Goal: Communication & Community: Answer question/provide support

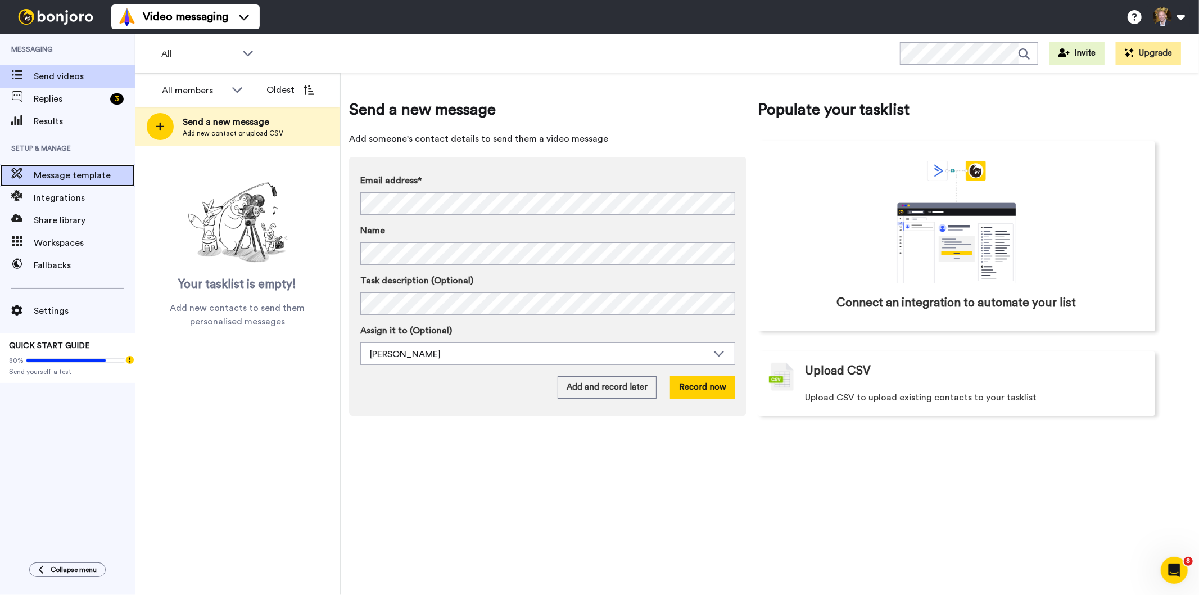
click at [64, 173] on span "Message template" at bounding box center [84, 175] width 101 height 13
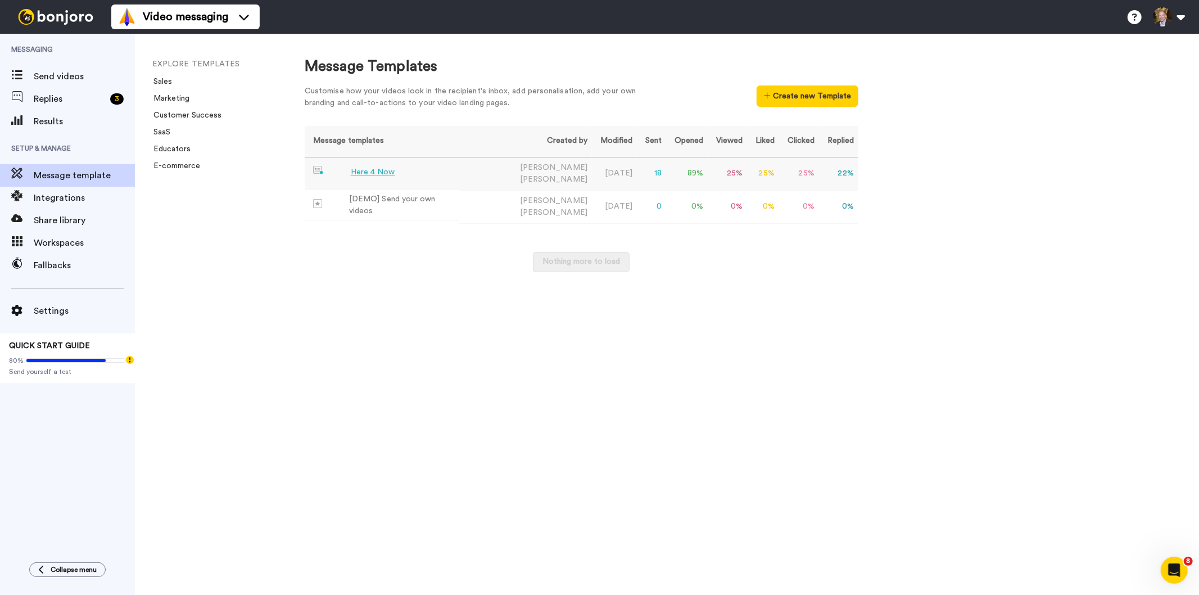
click at [373, 171] on div "Here 4 Now" at bounding box center [373, 172] width 44 height 12
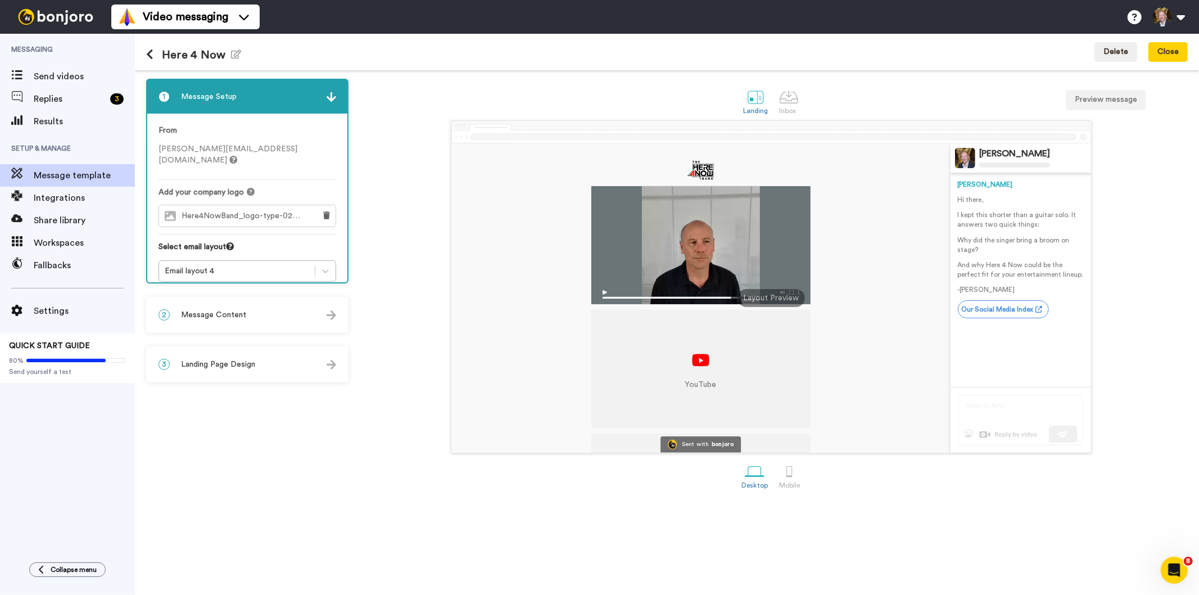
click at [304, 310] on div "2 Message Content" at bounding box center [247, 315] width 200 height 34
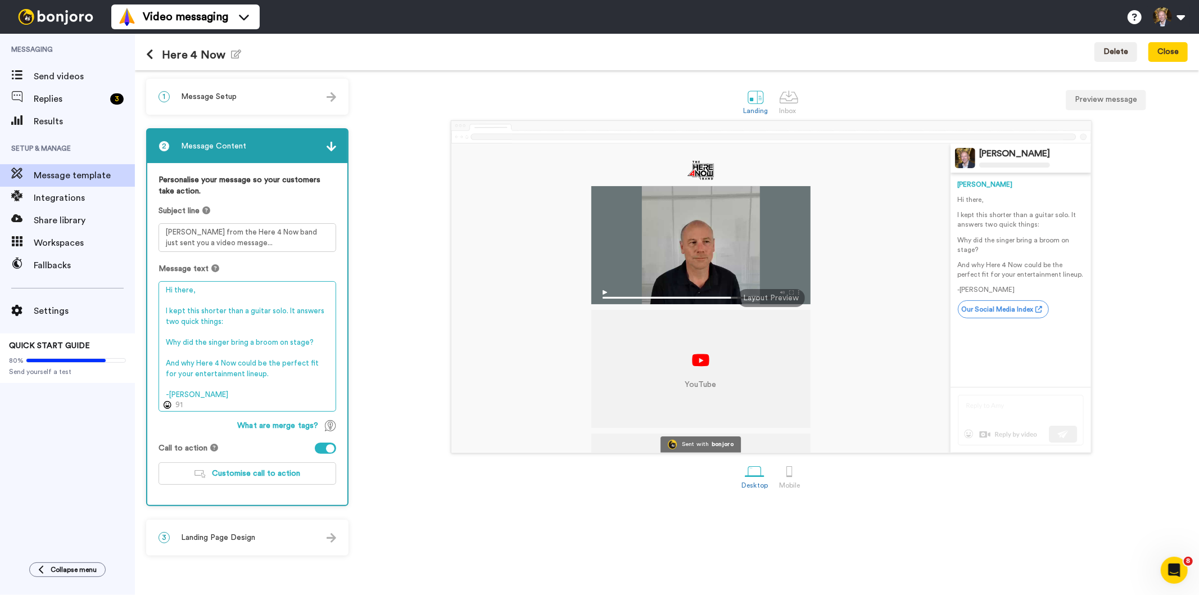
click at [304, 344] on textarea "Hi there, I kept this shorter than a guitar solo. It answers two quick things: …" at bounding box center [248, 346] width 178 height 130
click at [82, 175] on span "Message template" at bounding box center [84, 175] width 101 height 13
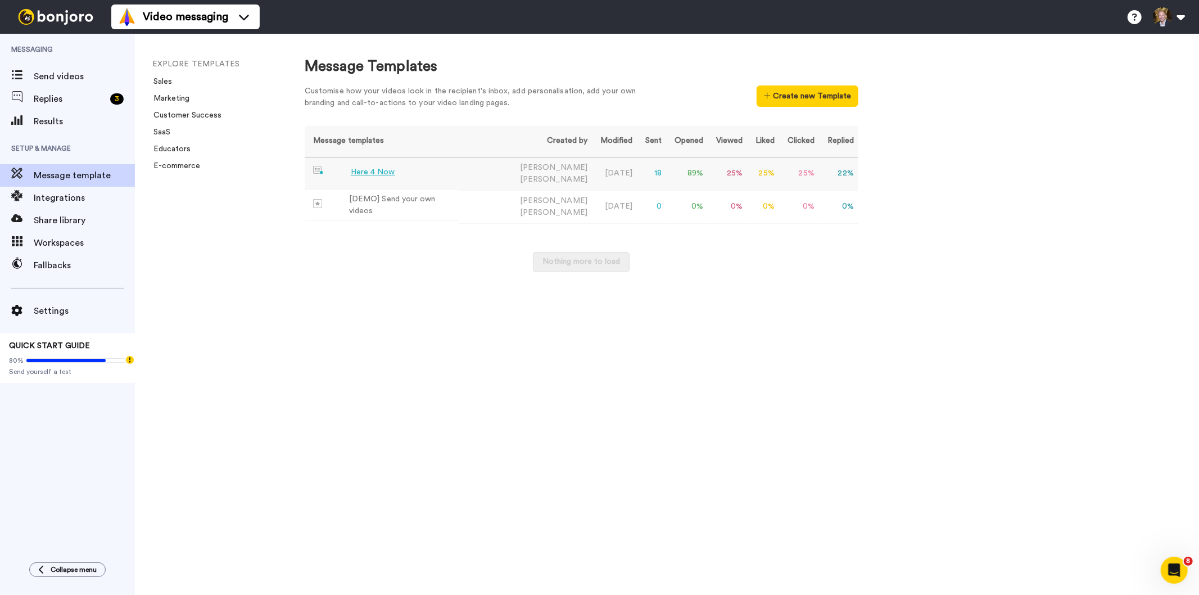
click at [379, 171] on div "Here 4 Now" at bounding box center [373, 172] width 44 height 12
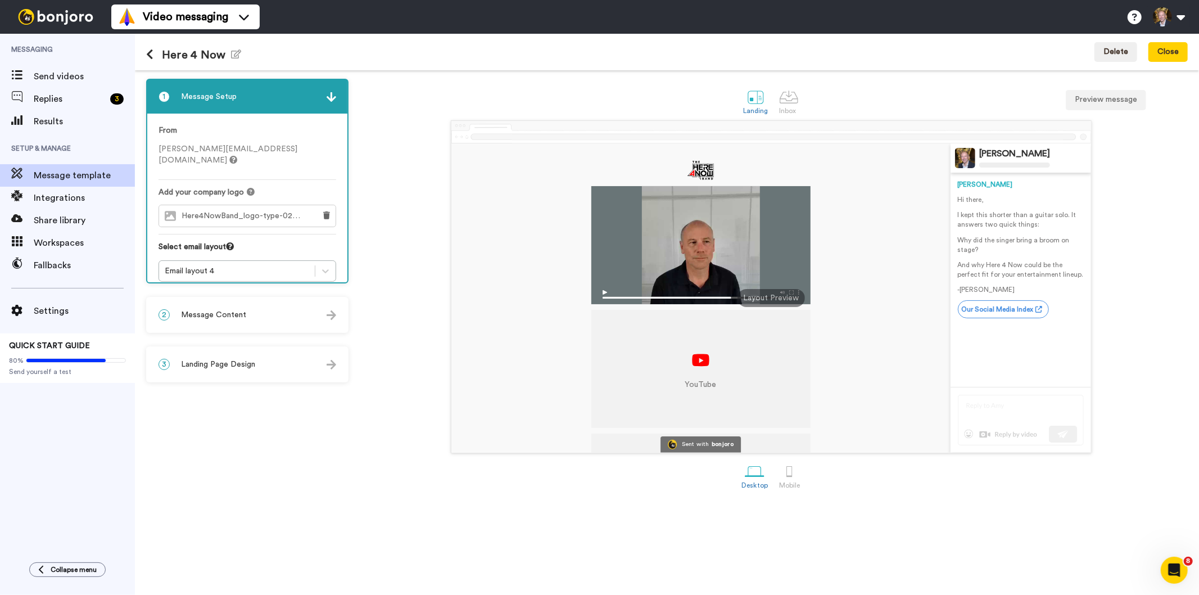
click at [229, 310] on span "Message Content" at bounding box center [213, 314] width 65 height 11
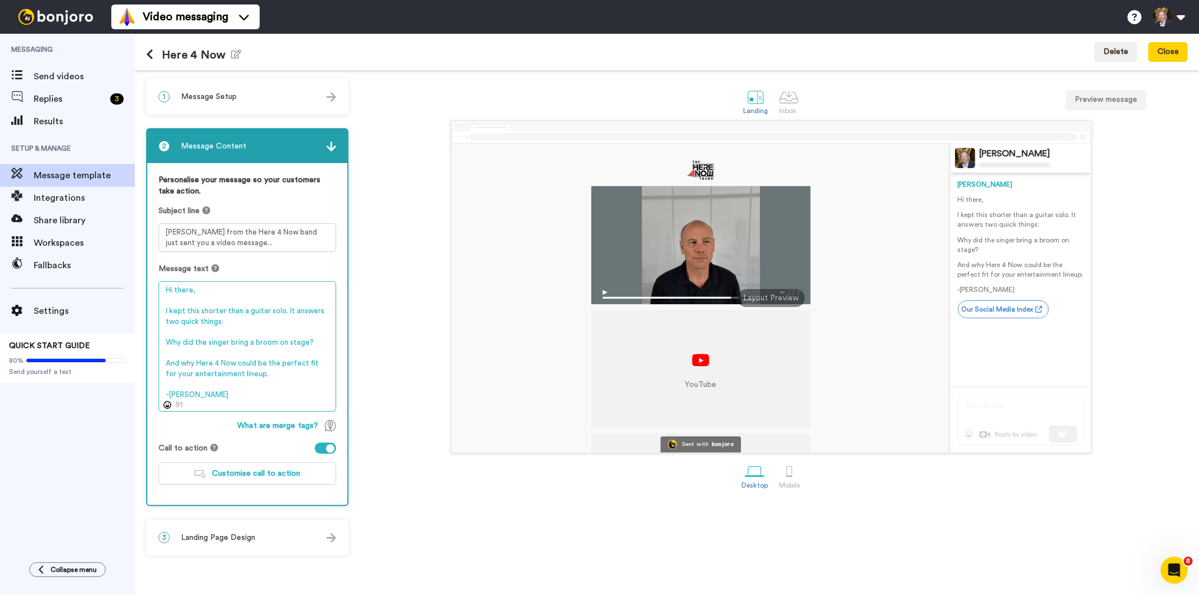
click at [307, 342] on textarea "Hi there, I kept this shorter than a guitar solo. It answers two quick things: …" at bounding box center [248, 346] width 178 height 130
drag, startPoint x: 288, startPoint y: 341, endPoint x: 289, endPoint y: 377, distance: 36.0
click at [289, 377] on textarea "Hi there, I kept this shorter than a guitar solo. It answers two quick things: …" at bounding box center [248, 346] width 178 height 130
click at [295, 337] on textarea "Hi there, I kept this shorter than a guitar solo. It answers two quick things: …" at bounding box center [248, 346] width 178 height 130
click at [296, 341] on textarea "Hi there, I kept this shorter than a guitar solo. It answers two quick things: …" at bounding box center [248, 346] width 178 height 130
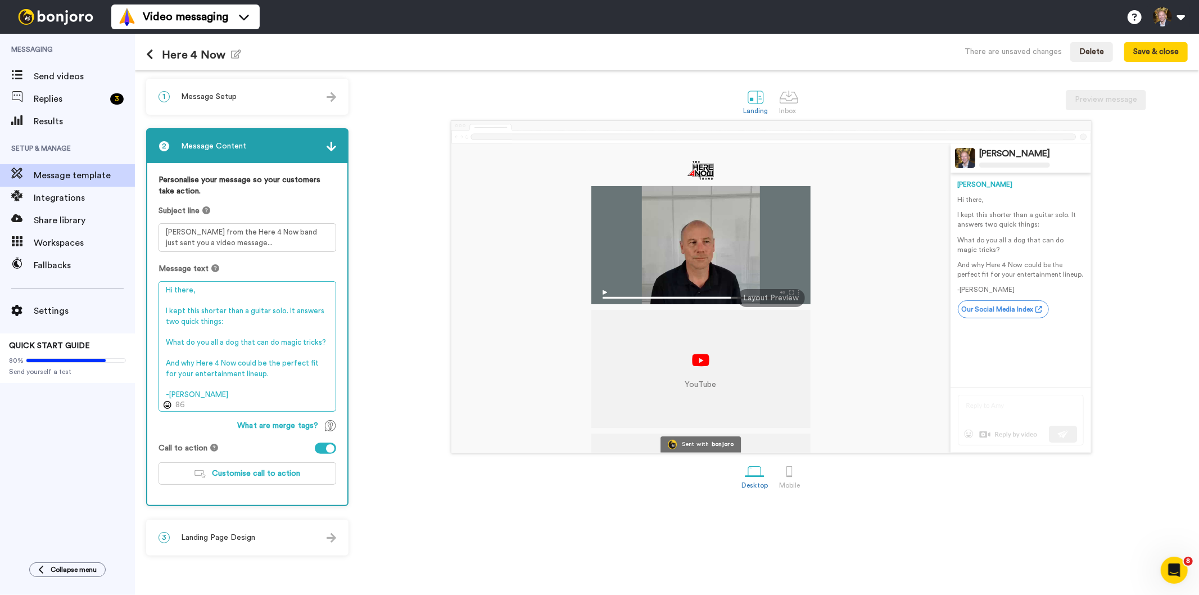
click at [280, 367] on textarea "Hi there, I kept this shorter than a guitar solo. It answers two quick things: …" at bounding box center [248, 346] width 178 height 130
type textarea "Hi there, I kept this shorter than a guitar solo. It answers two quick things: …"
click at [1147, 55] on button "Save & close" at bounding box center [1156, 52] width 64 height 20
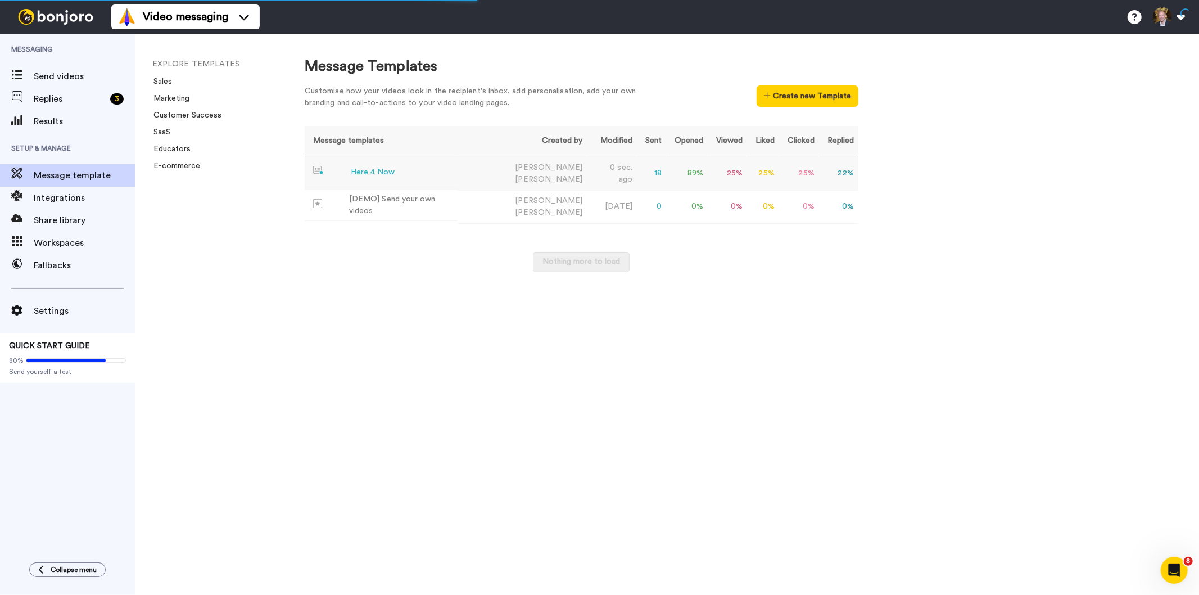
click at [378, 171] on div "Here 4 Now" at bounding box center [373, 172] width 44 height 12
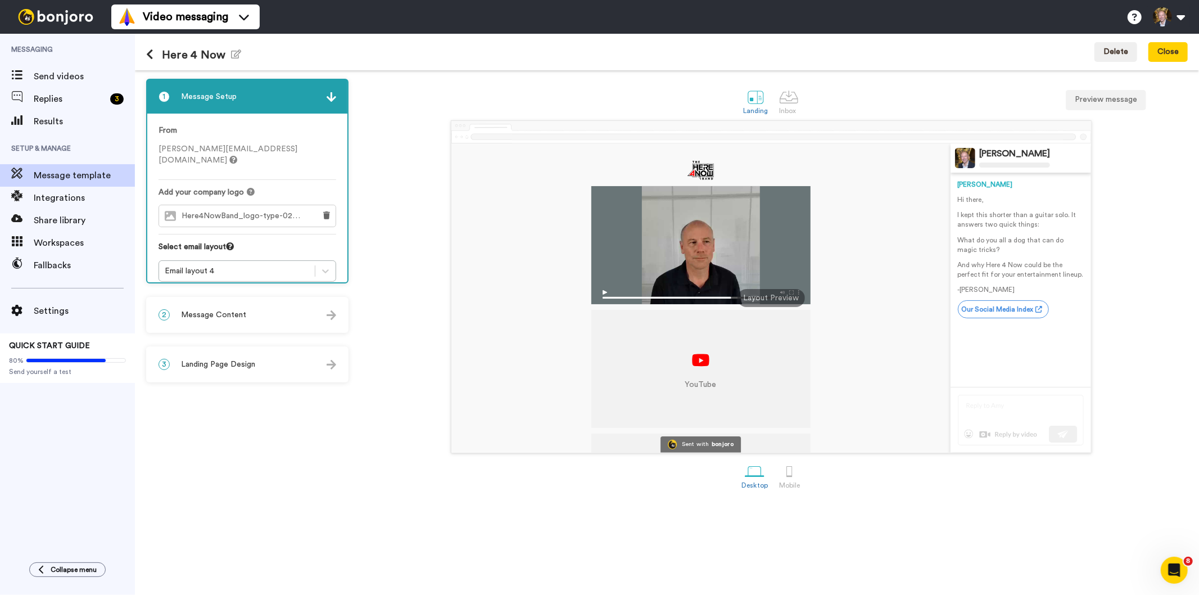
click at [218, 315] on span "Message Content" at bounding box center [213, 314] width 65 height 11
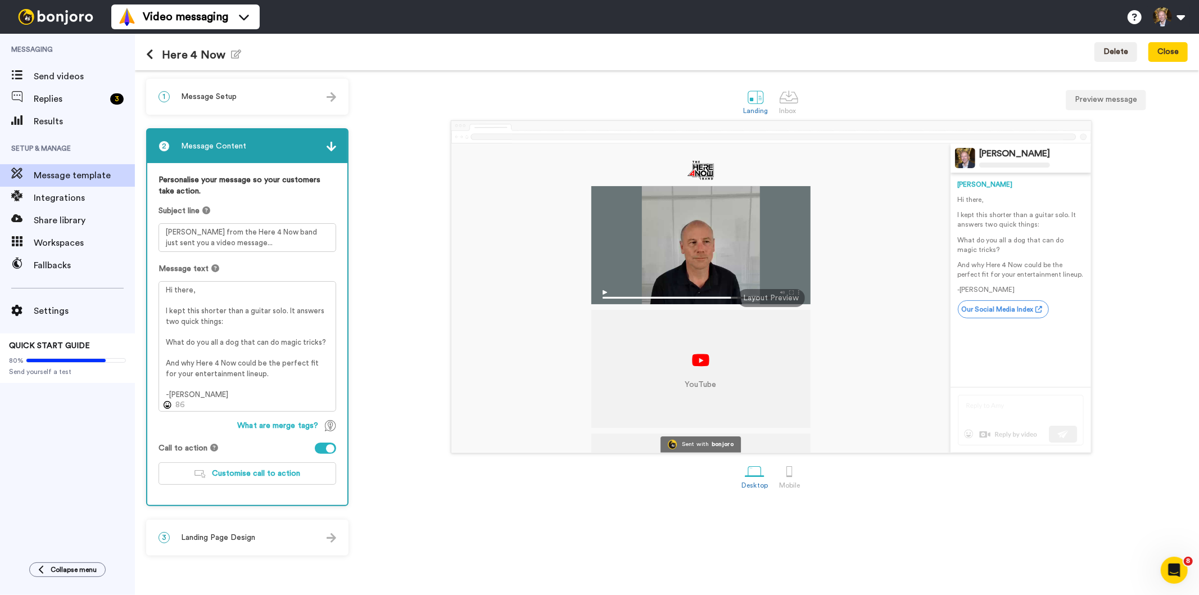
click at [377, 445] on div "YouTube YouTube Sent with bonjoro Paul Nelson Paul Hi there, I kept this shorte…" at bounding box center [771, 286] width 834 height 333
click at [233, 532] on span "Landing Page Design" at bounding box center [218, 537] width 74 height 11
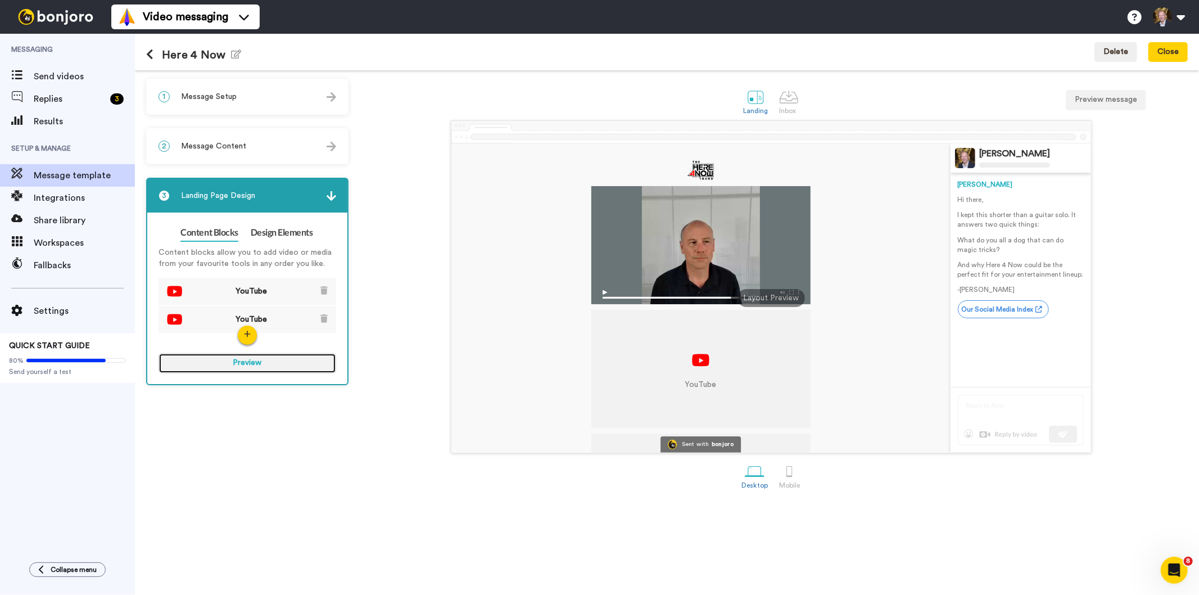
click at [253, 358] on button "Preview" at bounding box center [248, 363] width 178 height 20
click at [225, 145] on span "Message Content" at bounding box center [213, 146] width 65 height 11
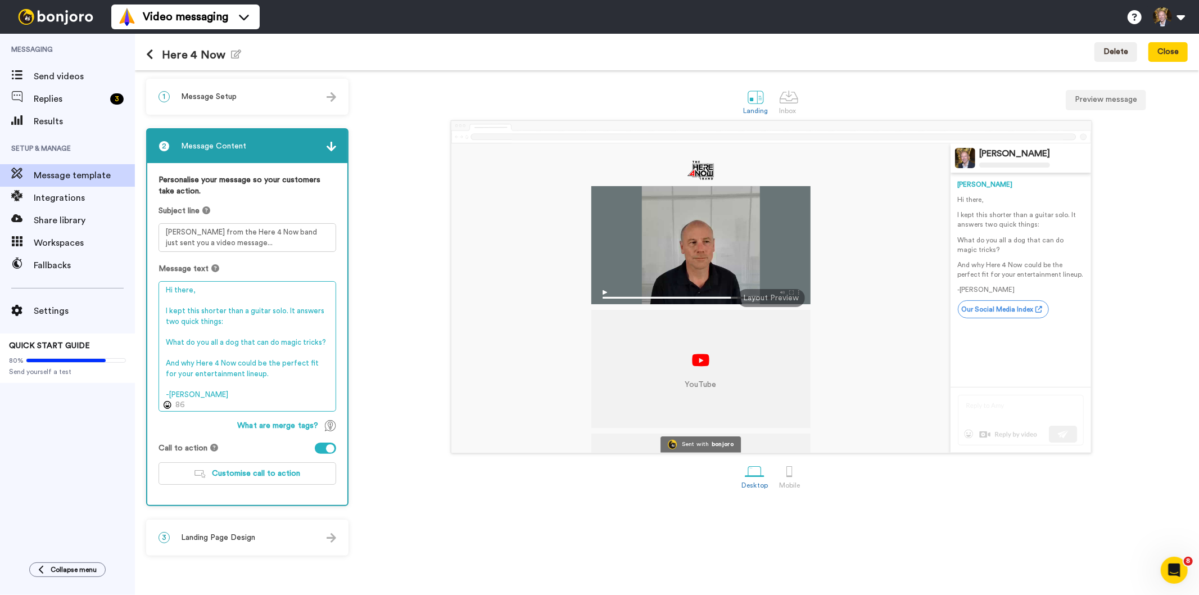
click at [191, 292] on textarea "Hi there, I kept this shorter than a guitar solo. It answers two quick things: …" at bounding box center [248, 346] width 178 height 130
type textarea "Hi Paul, I kept this shorter than a guitar solo. It answers two quick things: W…"
click at [214, 532] on span "Landing Page Design" at bounding box center [218, 537] width 74 height 11
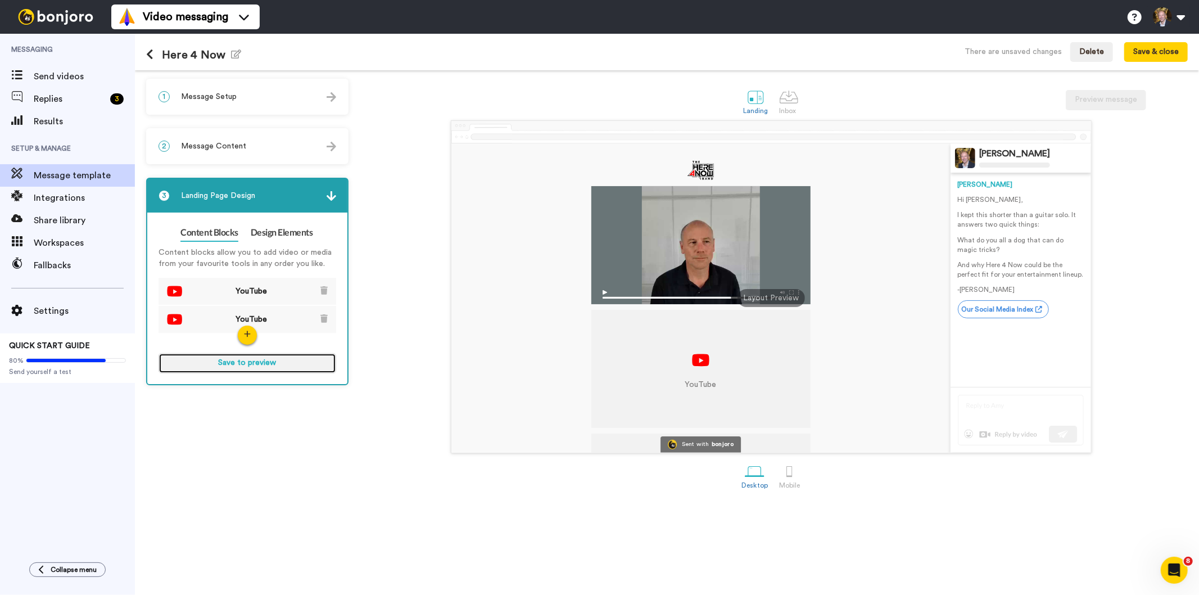
click at [222, 361] on button "Save to preview" at bounding box center [248, 363] width 178 height 20
click at [239, 366] on button "Preview" at bounding box center [248, 363] width 178 height 20
click at [215, 93] on span "Message Setup" at bounding box center [209, 96] width 56 height 11
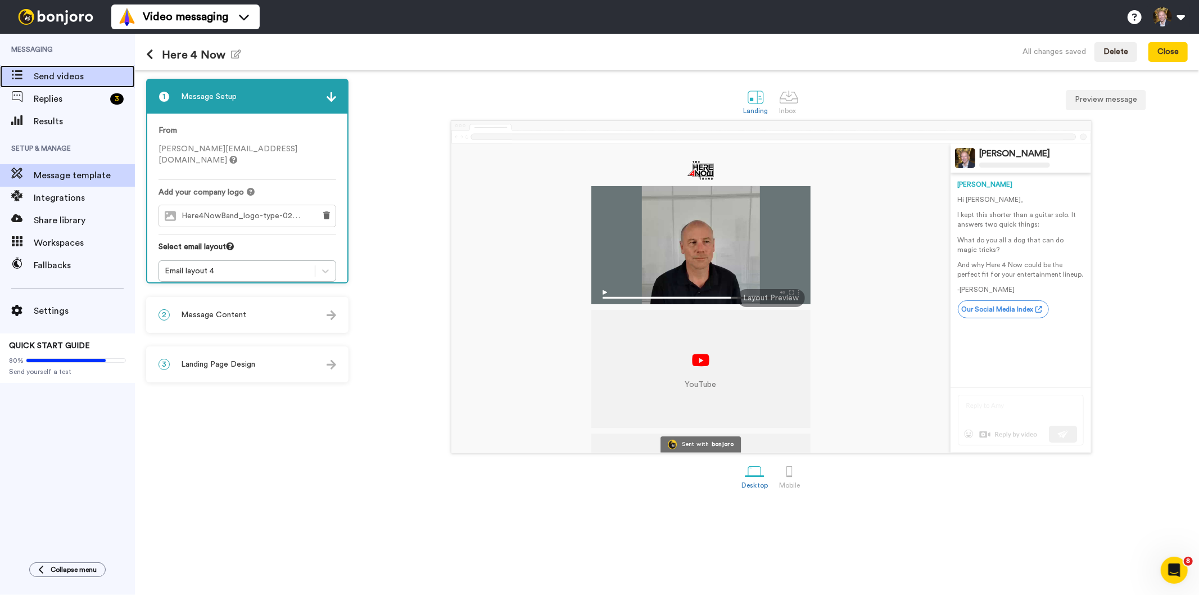
click at [51, 76] on span "Send videos" at bounding box center [84, 76] width 101 height 13
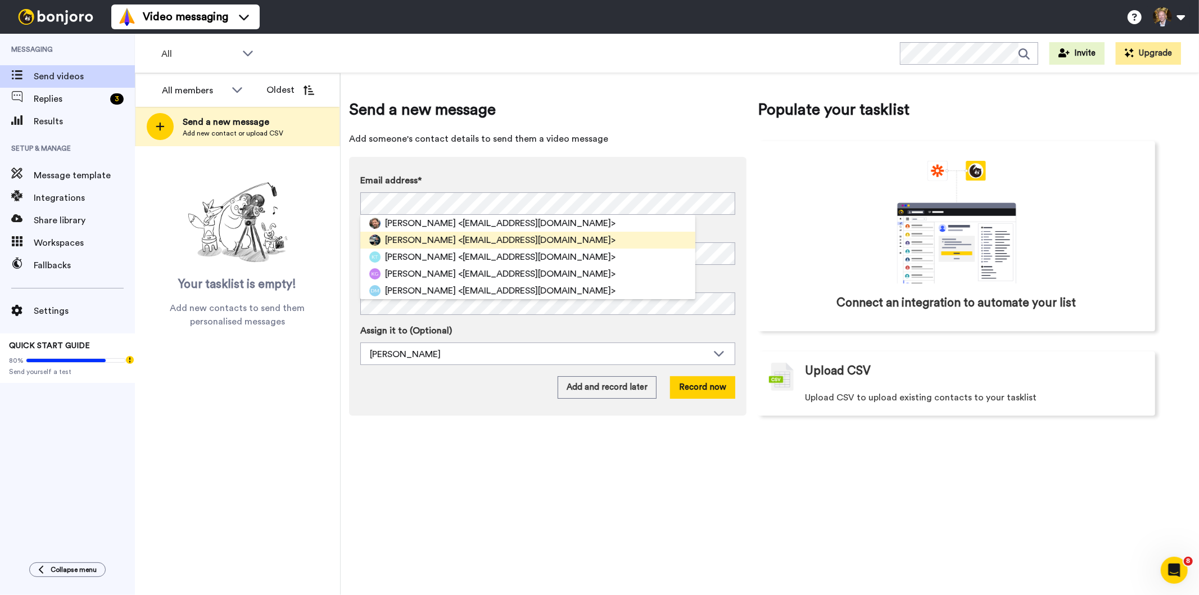
click at [574, 237] on div "[PERSON_NAME] <[EMAIL_ADDRESS][DOMAIN_NAME]>" at bounding box center [527, 240] width 335 height 17
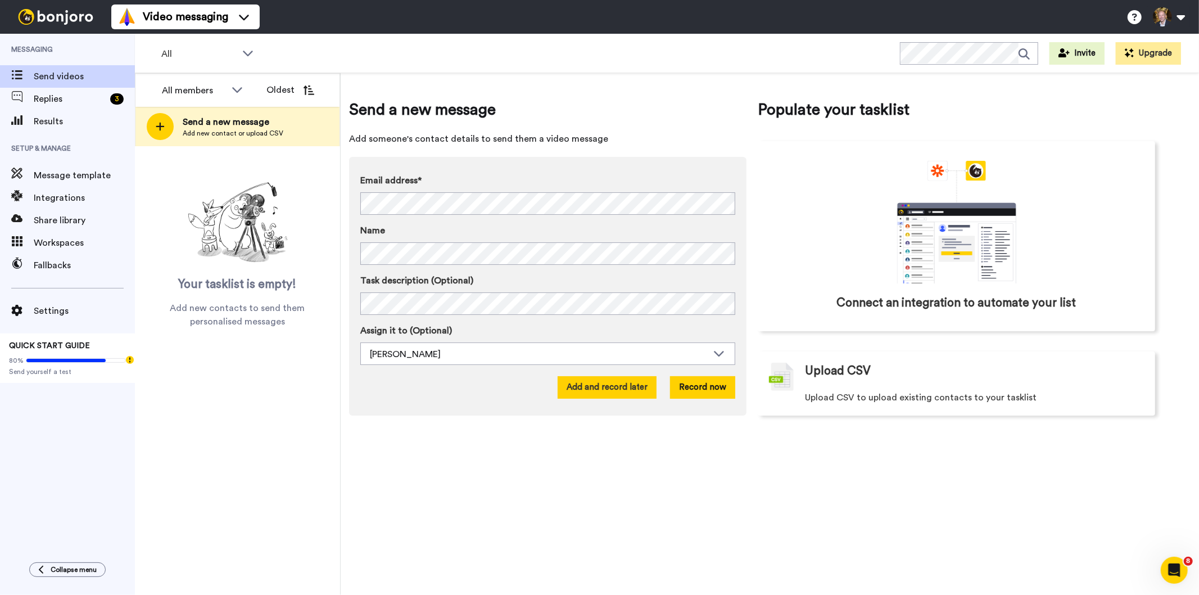
click at [614, 387] on button "Add and record later" at bounding box center [607, 387] width 99 height 22
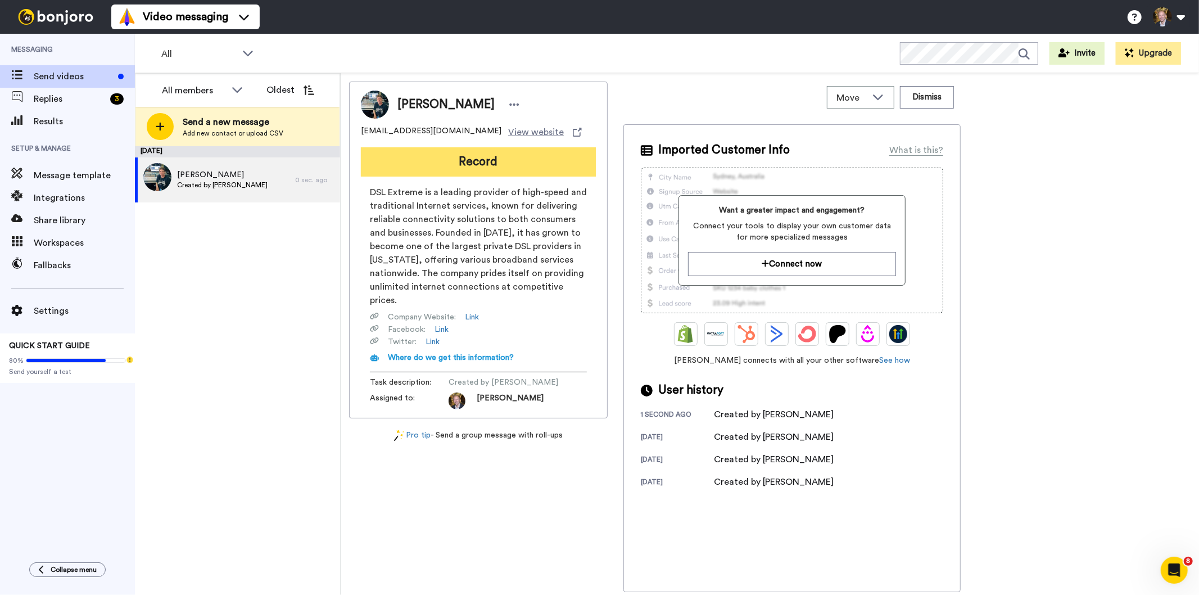
click at [485, 160] on button "Record" at bounding box center [478, 161] width 235 height 29
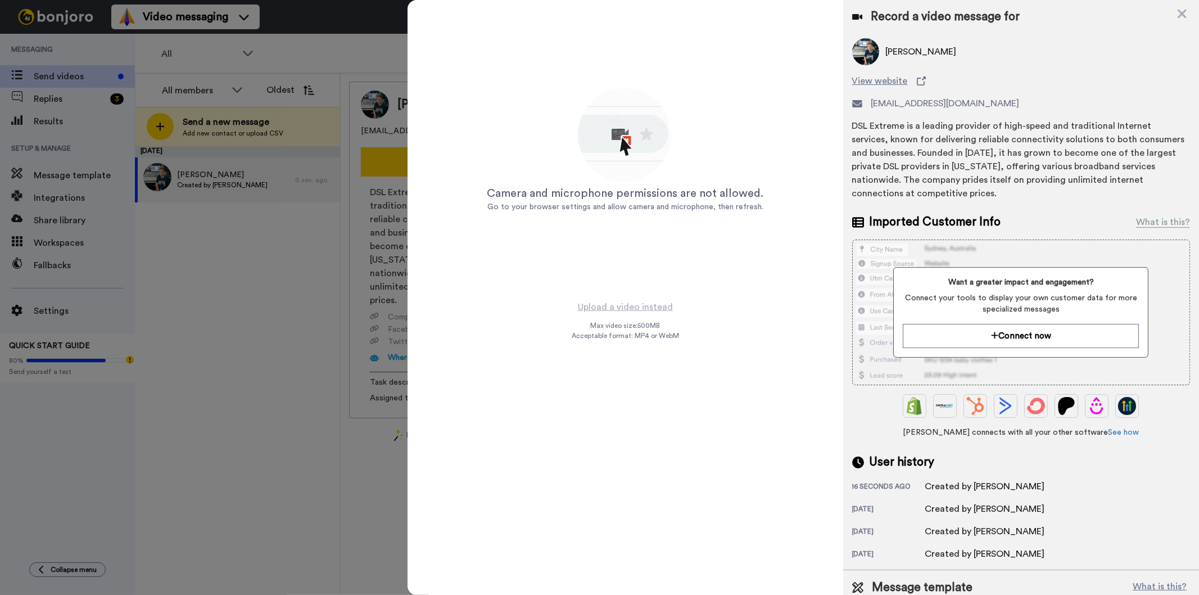
click at [693, 340] on div "Camera and microphone permissions are not allowed. Go to your browser settings …" at bounding box center [625, 297] width 435 height 595
click at [1187, 14] on icon at bounding box center [1182, 14] width 11 height 14
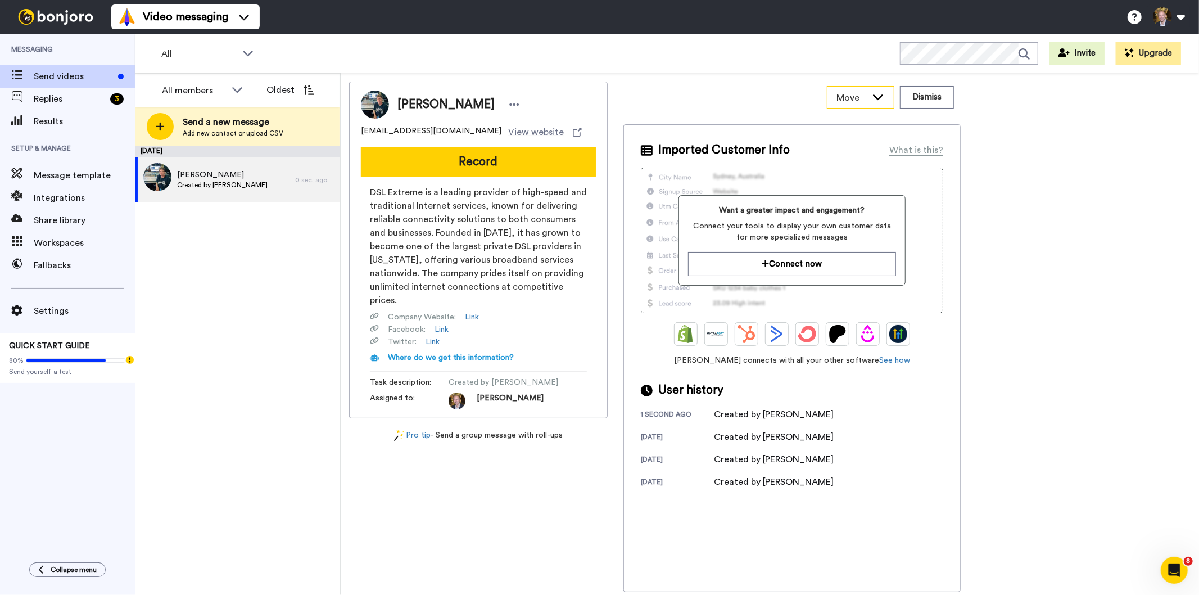
click at [877, 96] on icon at bounding box center [877, 96] width 13 height 11
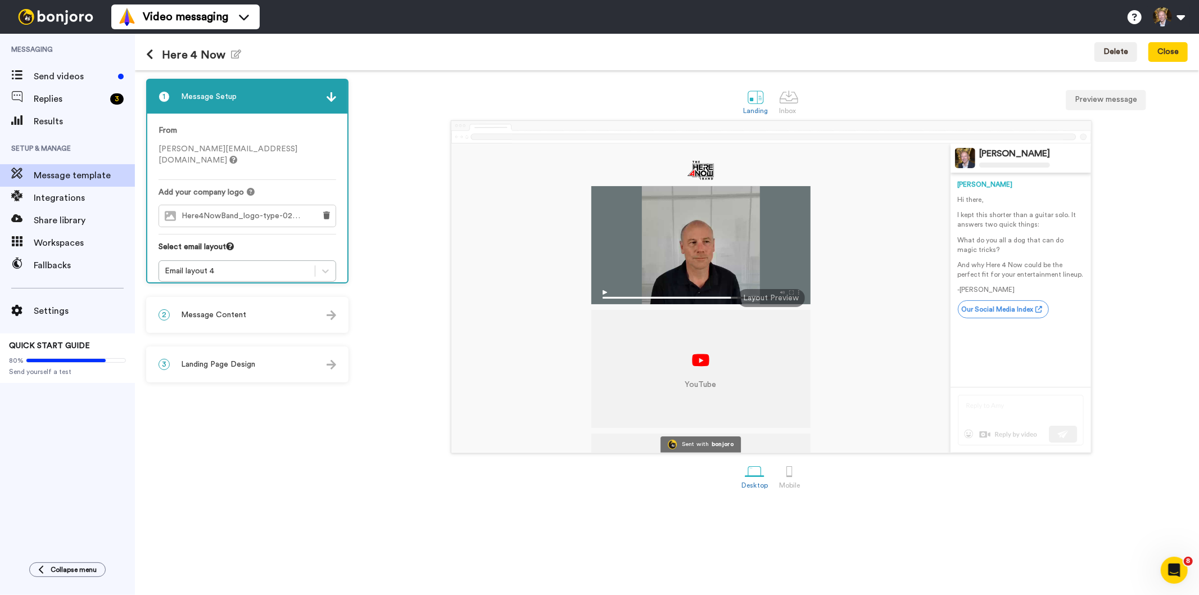
click at [223, 309] on span "Message Content" at bounding box center [213, 314] width 65 height 11
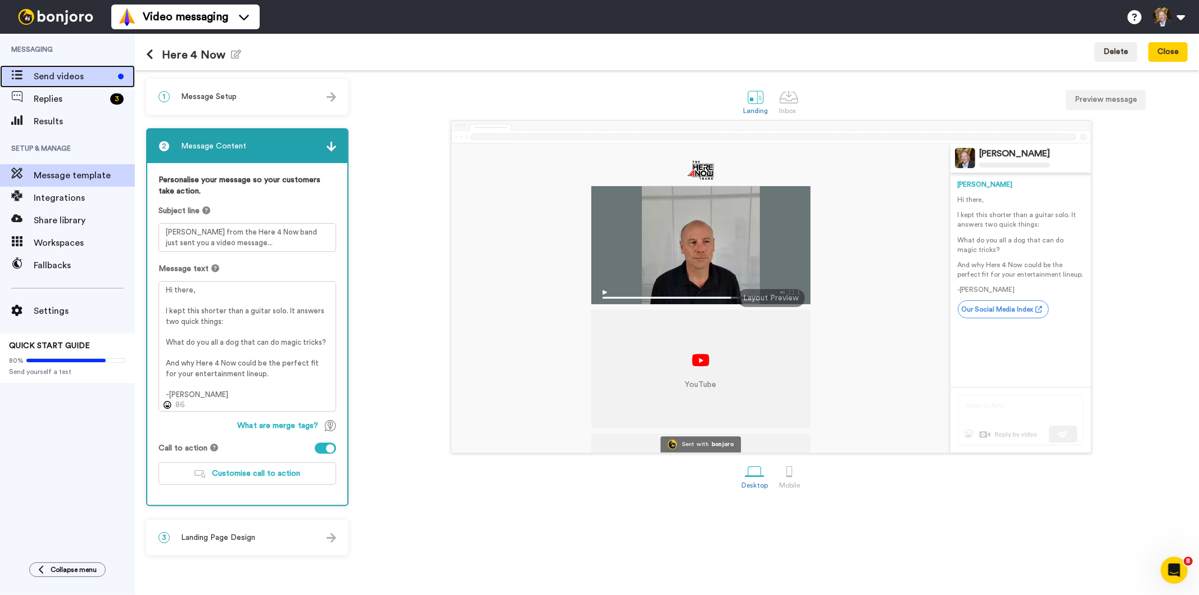
click at [52, 74] on span "Send videos" at bounding box center [74, 76] width 80 height 13
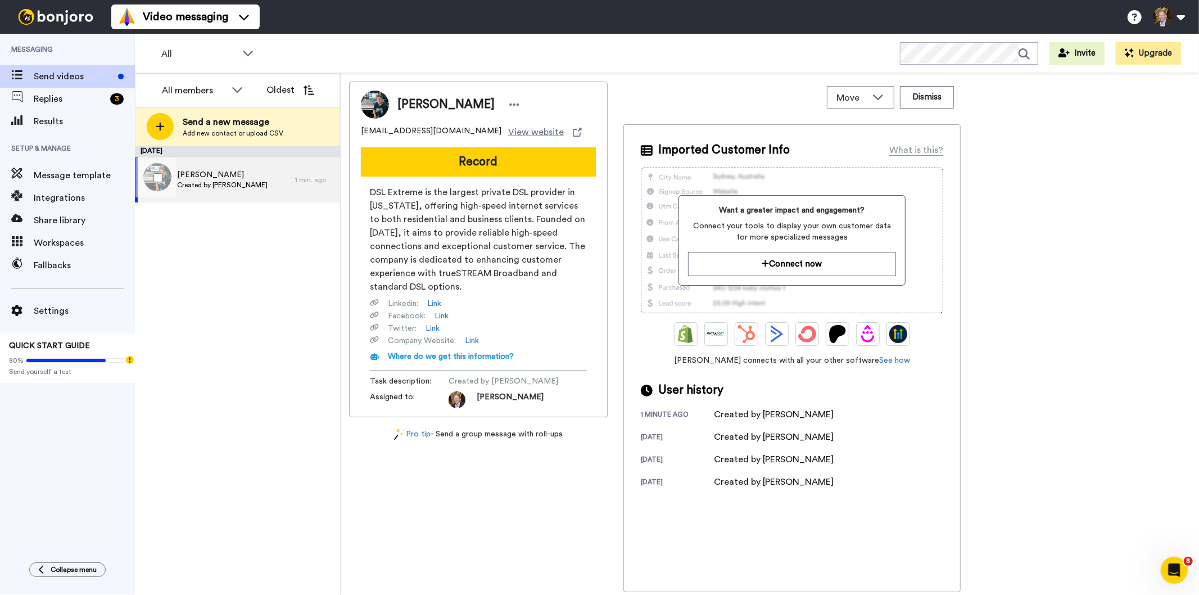
click at [233, 182] on span "Created by Paul Nelson" at bounding box center [222, 184] width 91 height 9
drag, startPoint x: 233, startPoint y: 182, endPoint x: 192, endPoint y: 268, distance: 95.3
click at [192, 268] on div "September 12 Paul Nelson Created by Paul Nelson 1 min. ago" at bounding box center [237, 370] width 205 height 449
click at [53, 311] on span "Settings" at bounding box center [84, 310] width 101 height 13
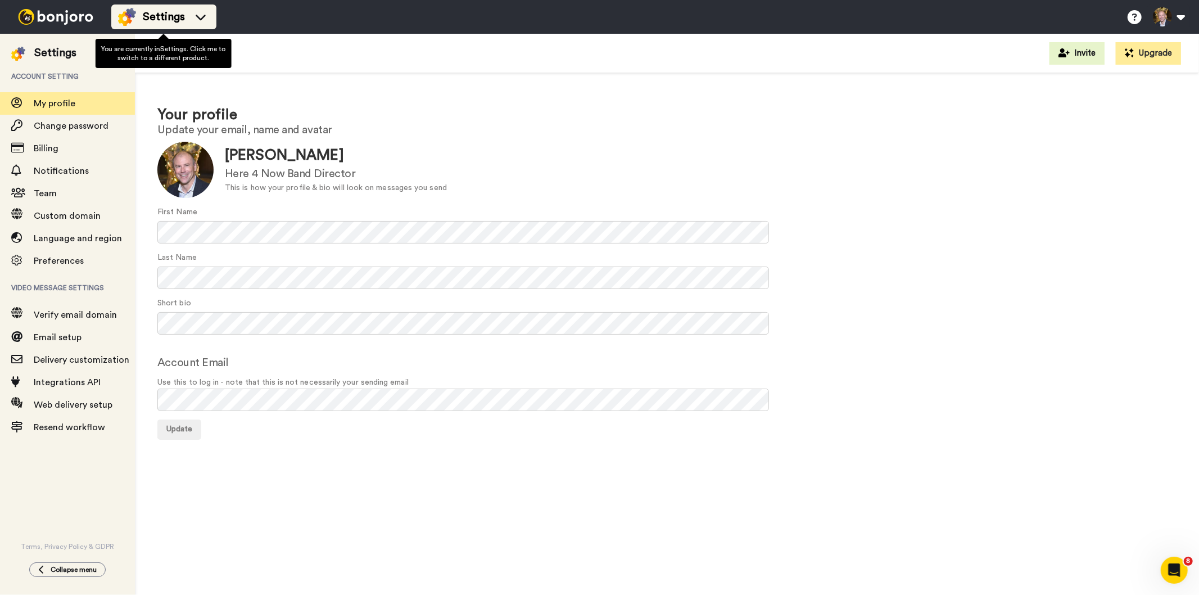
click at [166, 13] on span "Settings" at bounding box center [164, 17] width 42 height 16
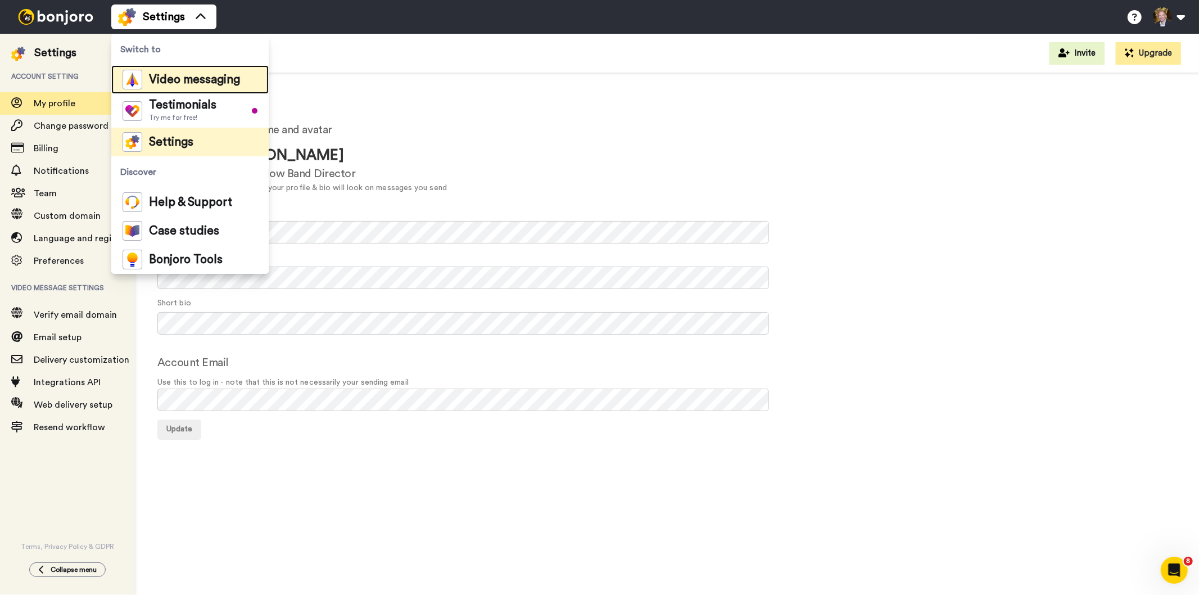
click at [192, 79] on span "Video messaging" at bounding box center [194, 79] width 91 height 11
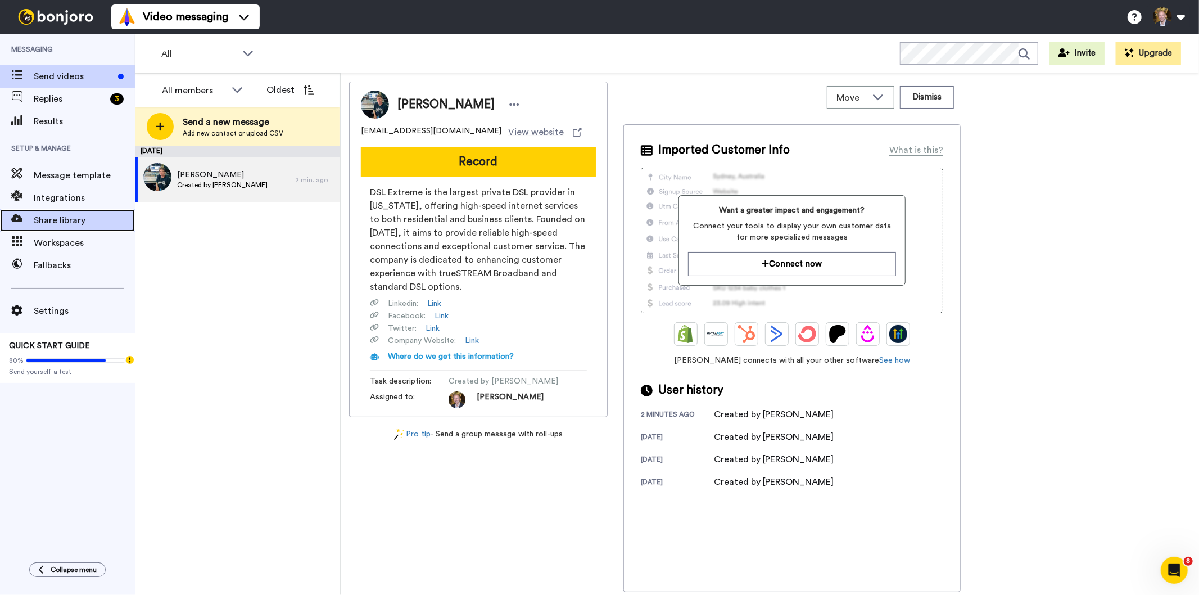
click at [58, 221] on span "Share library" at bounding box center [84, 220] width 101 height 13
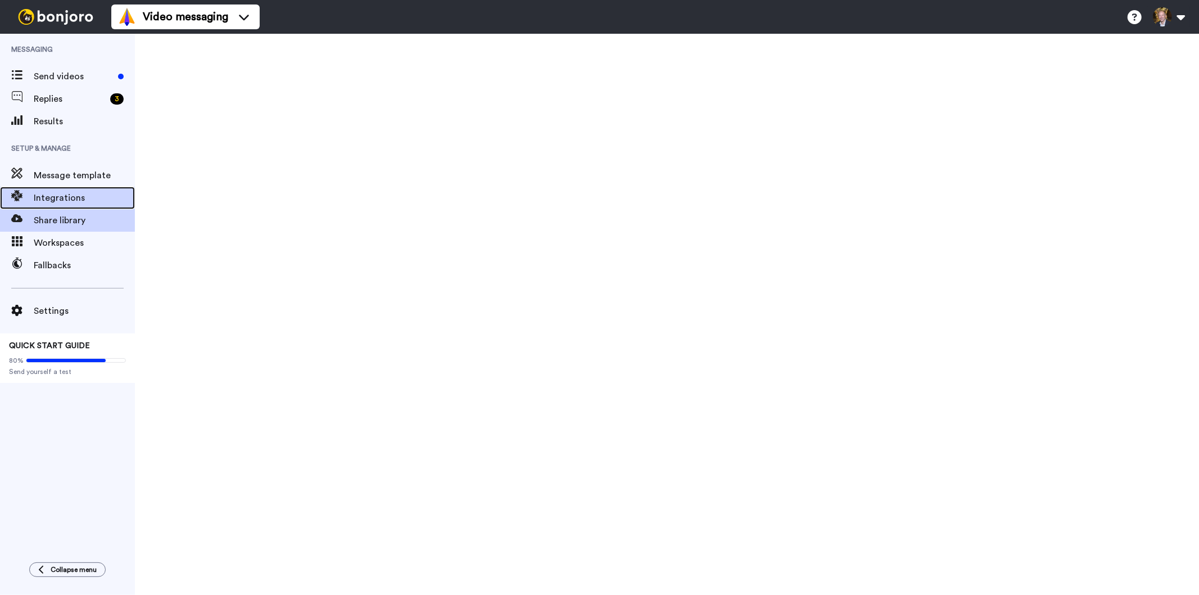
click at [60, 200] on span "Integrations" at bounding box center [84, 197] width 101 height 13
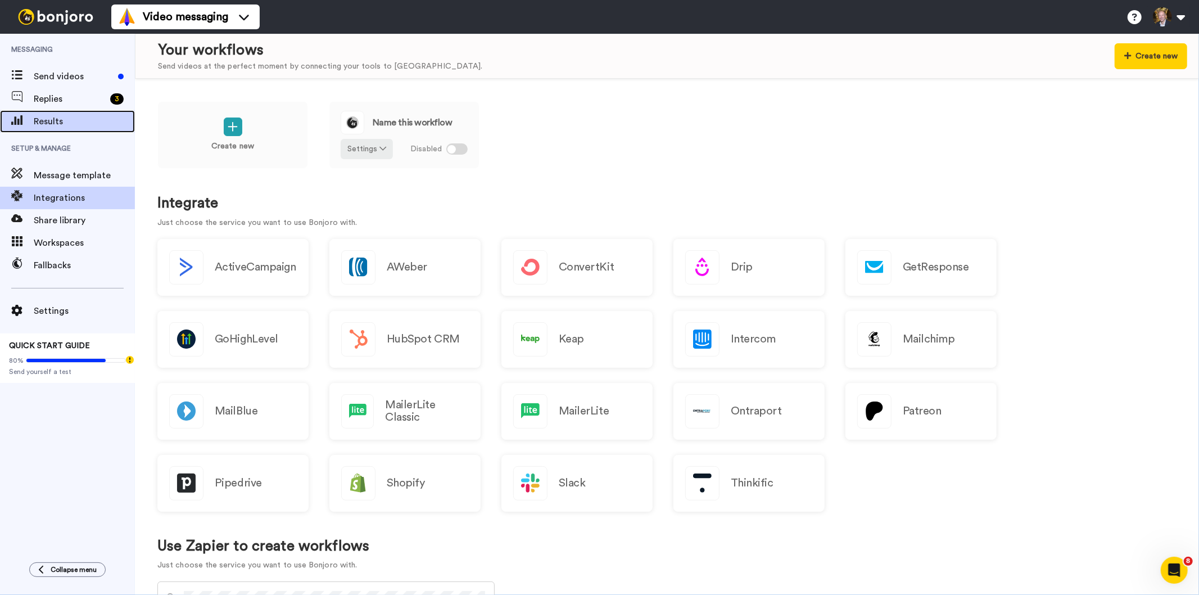
click at [69, 120] on span "Results" at bounding box center [84, 121] width 101 height 13
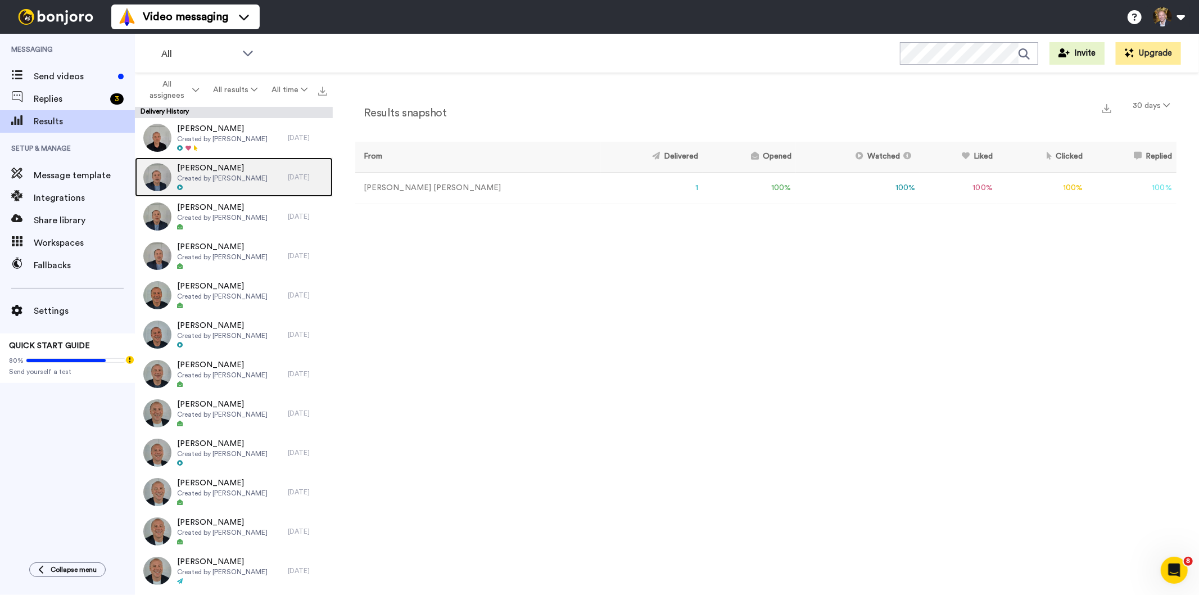
click at [231, 177] on span "Created by [PERSON_NAME]" at bounding box center [222, 178] width 91 height 9
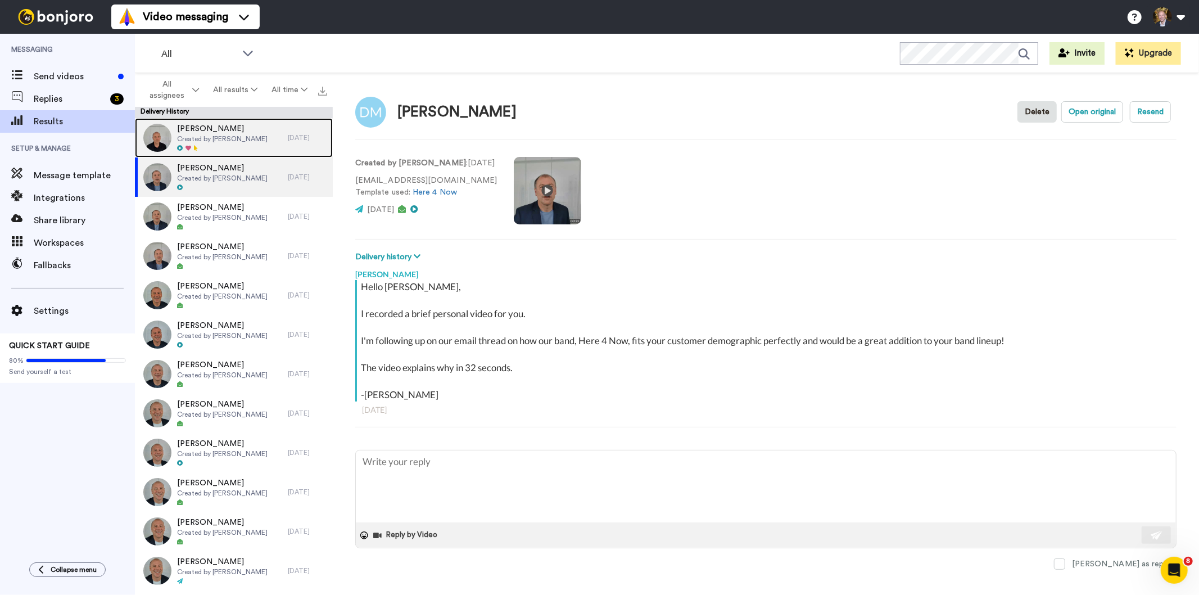
click at [223, 138] on span "Created by [PERSON_NAME]" at bounding box center [222, 138] width 91 height 9
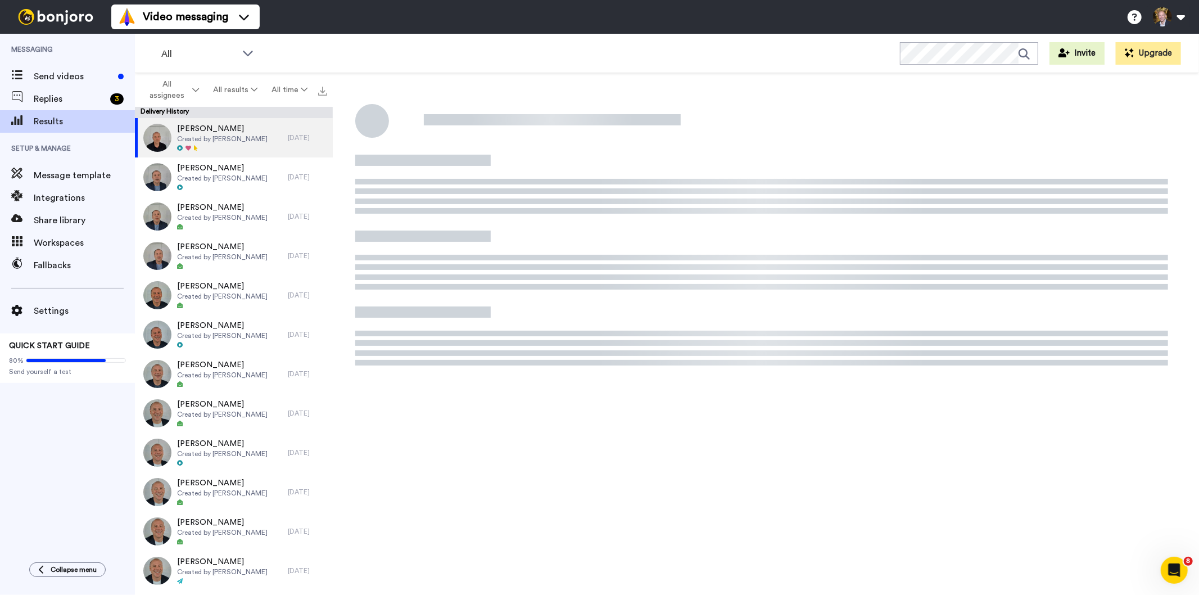
type textarea "x"
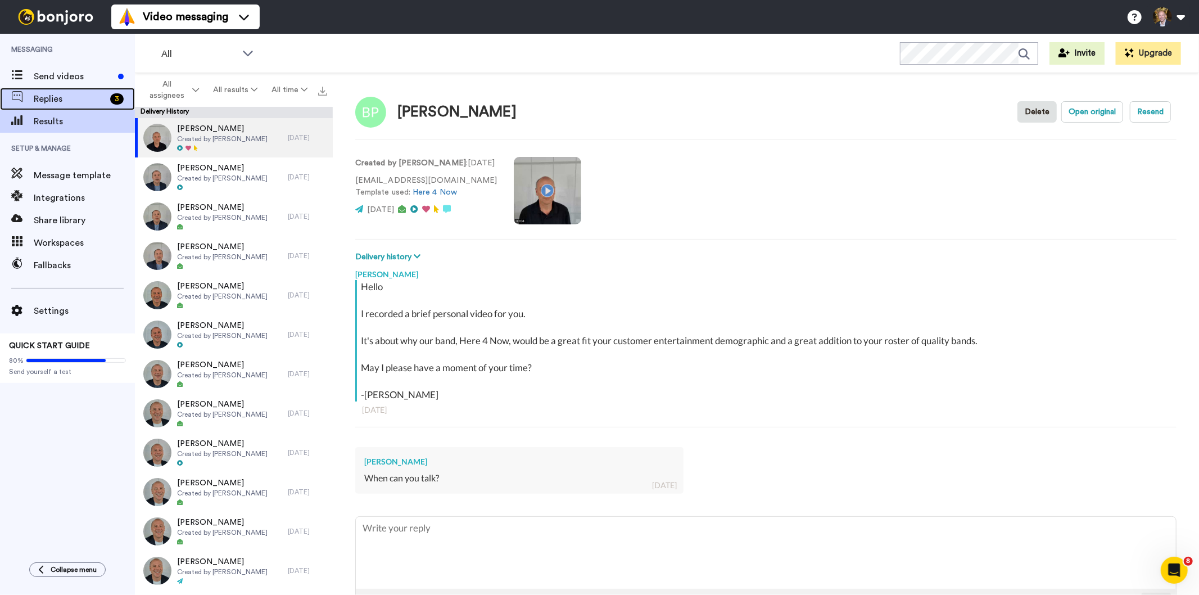
click at [52, 98] on span "Replies" at bounding box center [70, 98] width 72 height 13
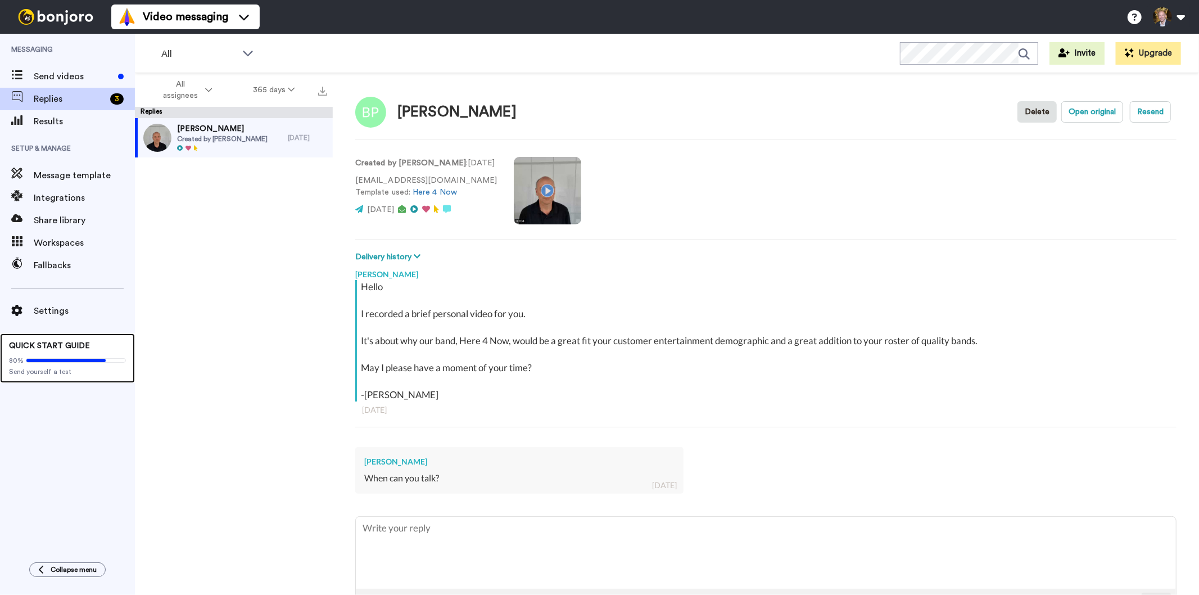
click at [52, 364] on div "80%" at bounding box center [67, 360] width 117 height 9
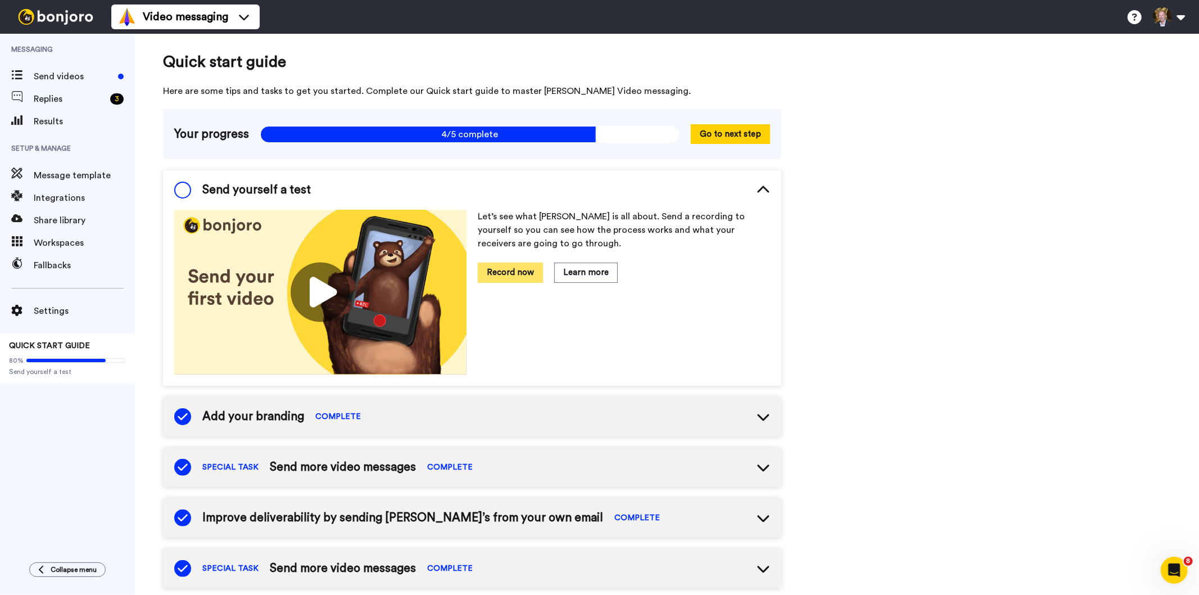
click at [510, 276] on button "Record now" at bounding box center [510, 273] width 65 height 20
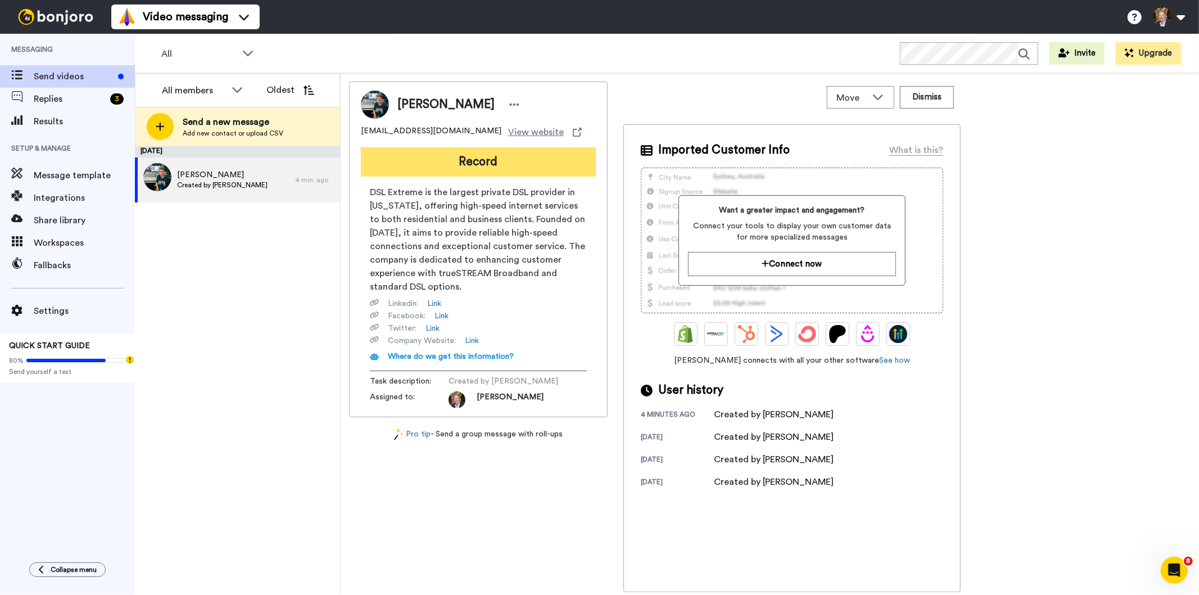
click at [473, 156] on button "Record" at bounding box center [478, 161] width 235 height 29
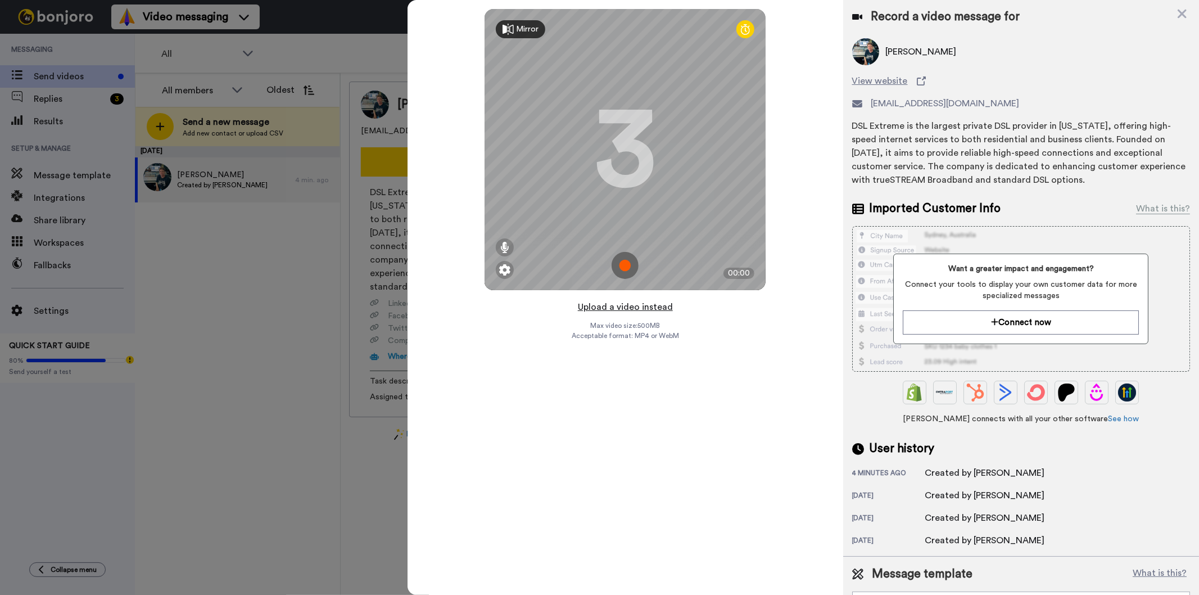
click at [625, 305] on button "Upload a video instead" at bounding box center [625, 307] width 102 height 15
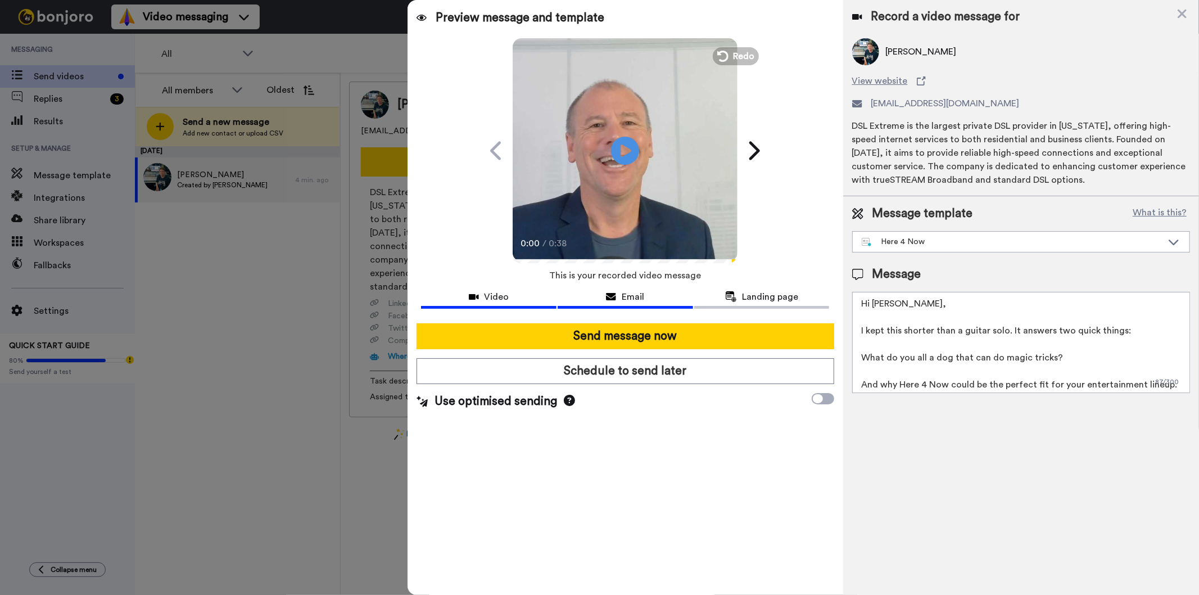
click at [625, 293] on span "Email" at bounding box center [633, 296] width 22 height 13
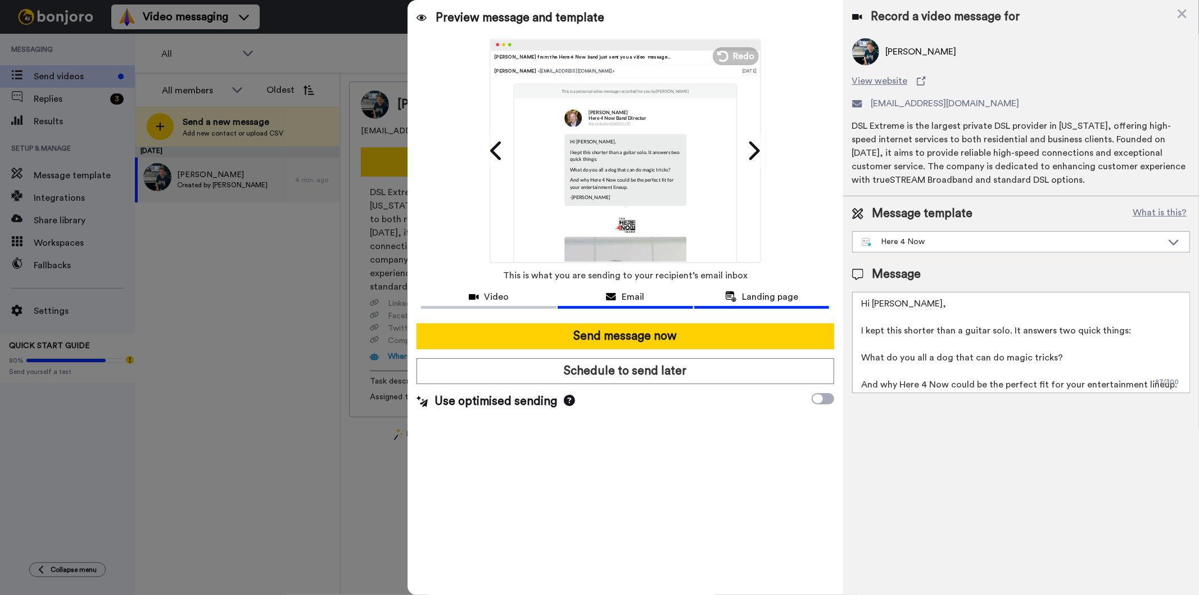
click at [776, 292] on span "Landing page" at bounding box center [771, 296] width 56 height 13
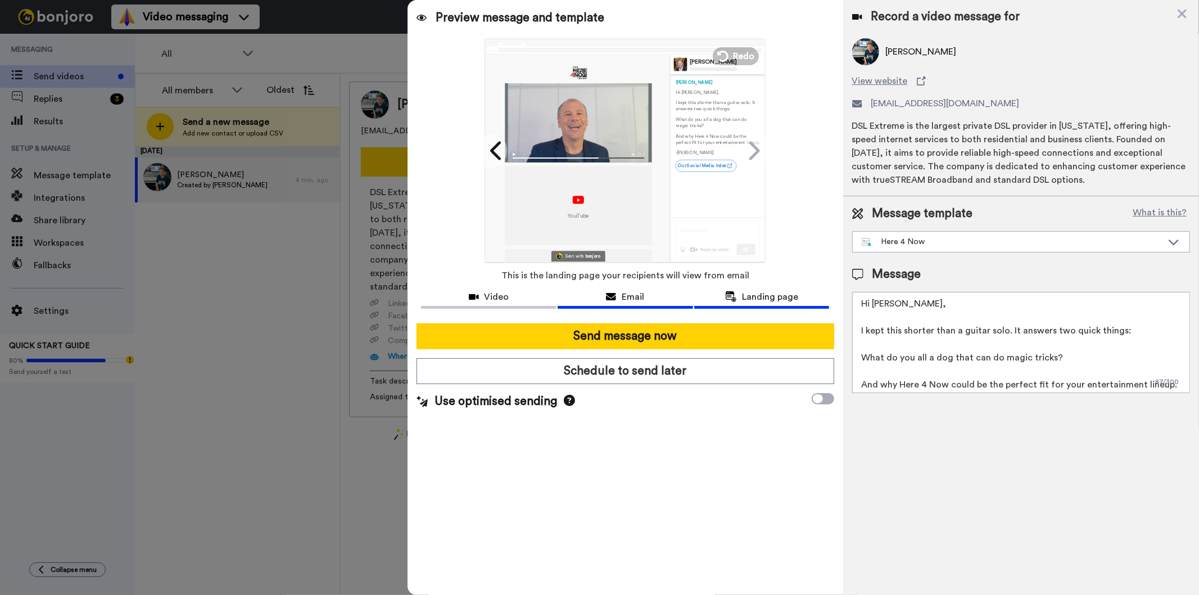
click at [615, 293] on icon at bounding box center [611, 296] width 10 height 9
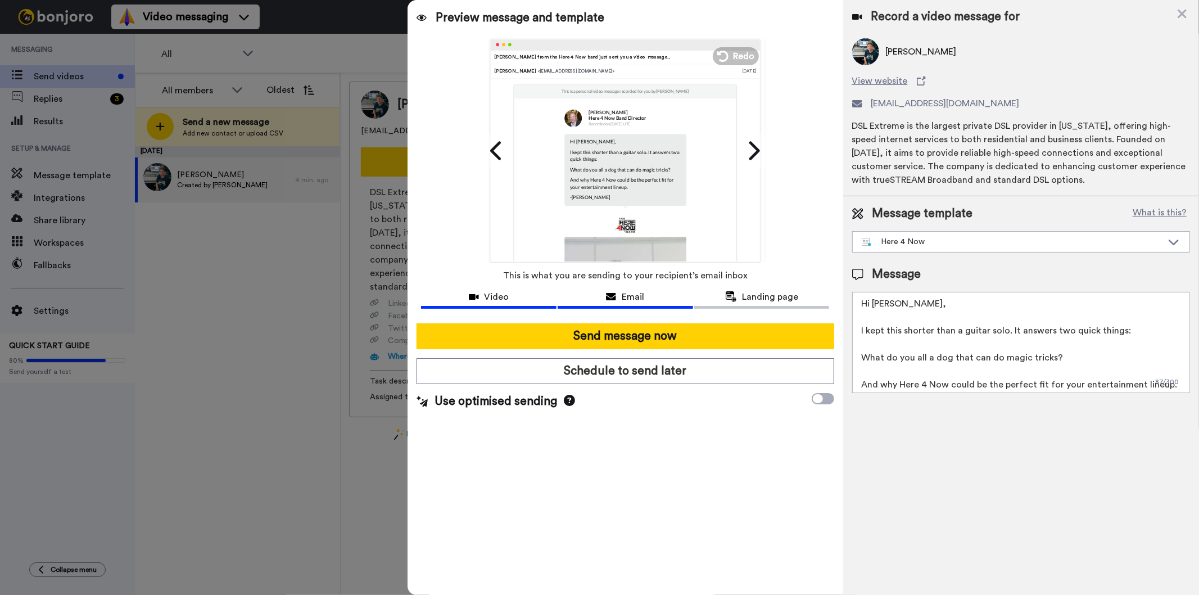
click at [492, 292] on span "Video" at bounding box center [497, 296] width 25 height 13
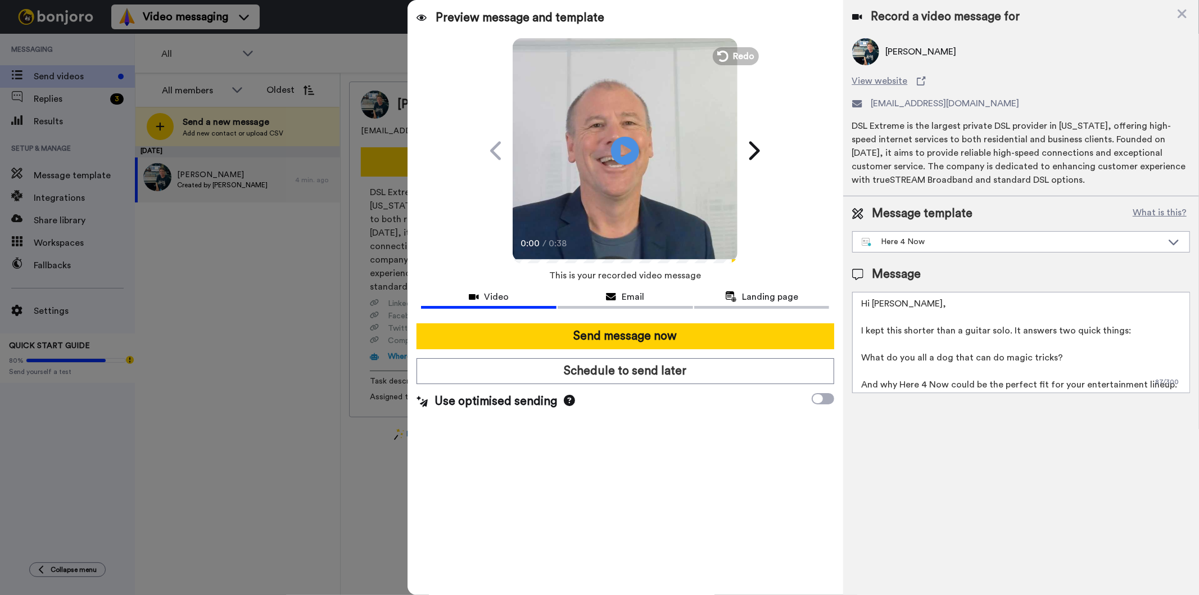
click at [566, 399] on icon at bounding box center [569, 400] width 11 height 11
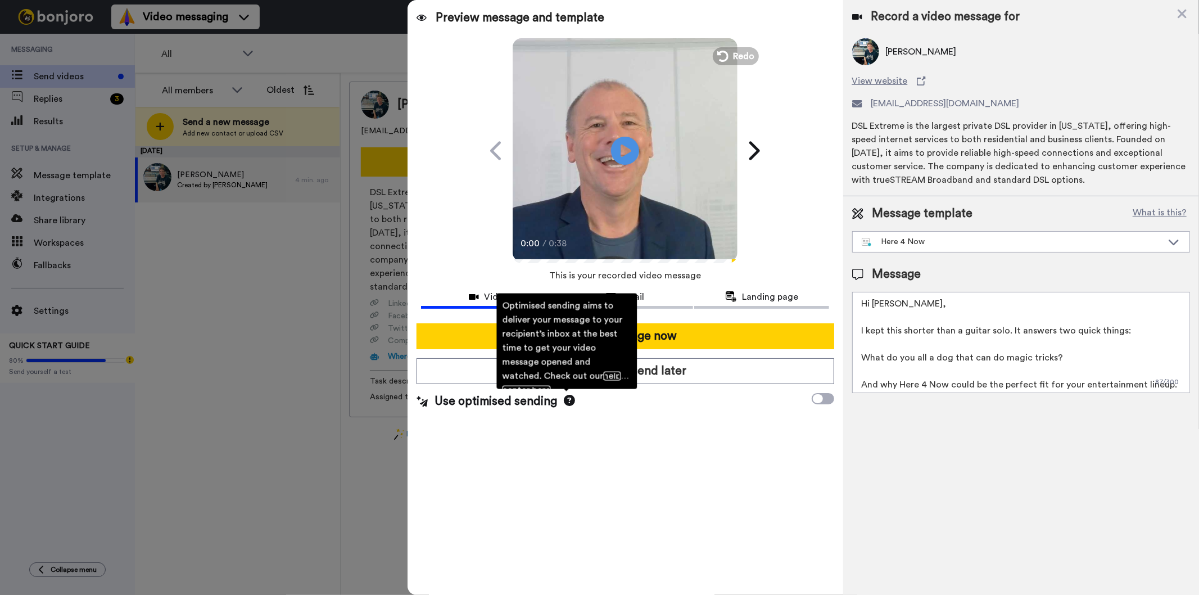
click at [568, 375] on link "help center here" at bounding box center [561, 382] width 119 height 23
click at [570, 488] on div "Preview message and template Play/Pause 0:00 / 0:38 Paul from the Here 4 Now ba…" at bounding box center [625, 297] width 435 height 595
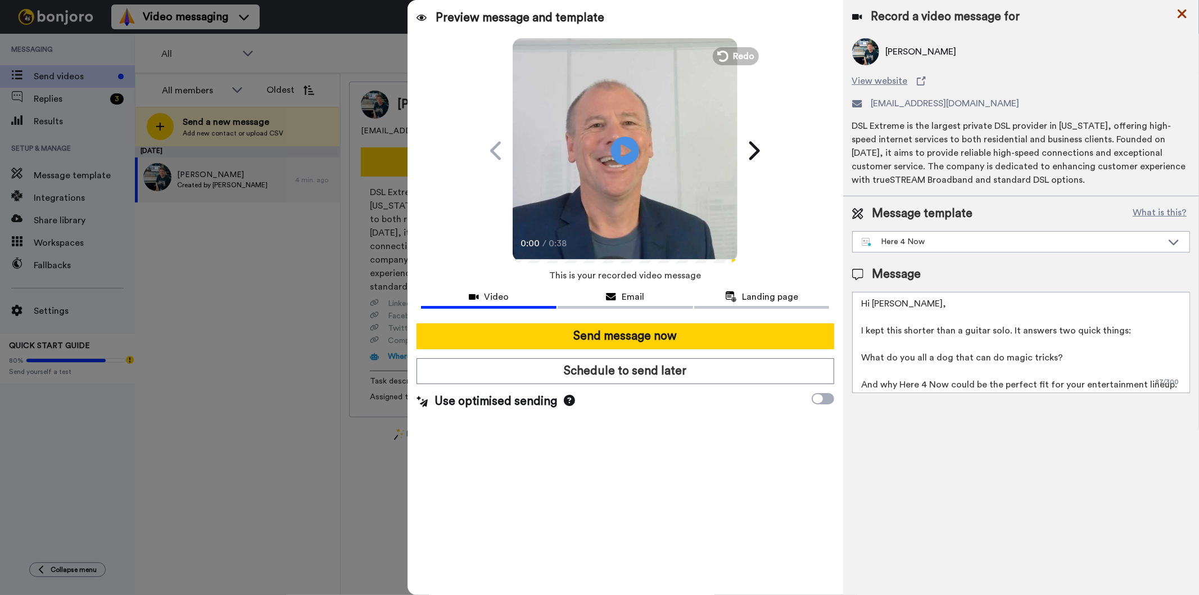
click at [1182, 13] on icon at bounding box center [1182, 14] width 9 height 9
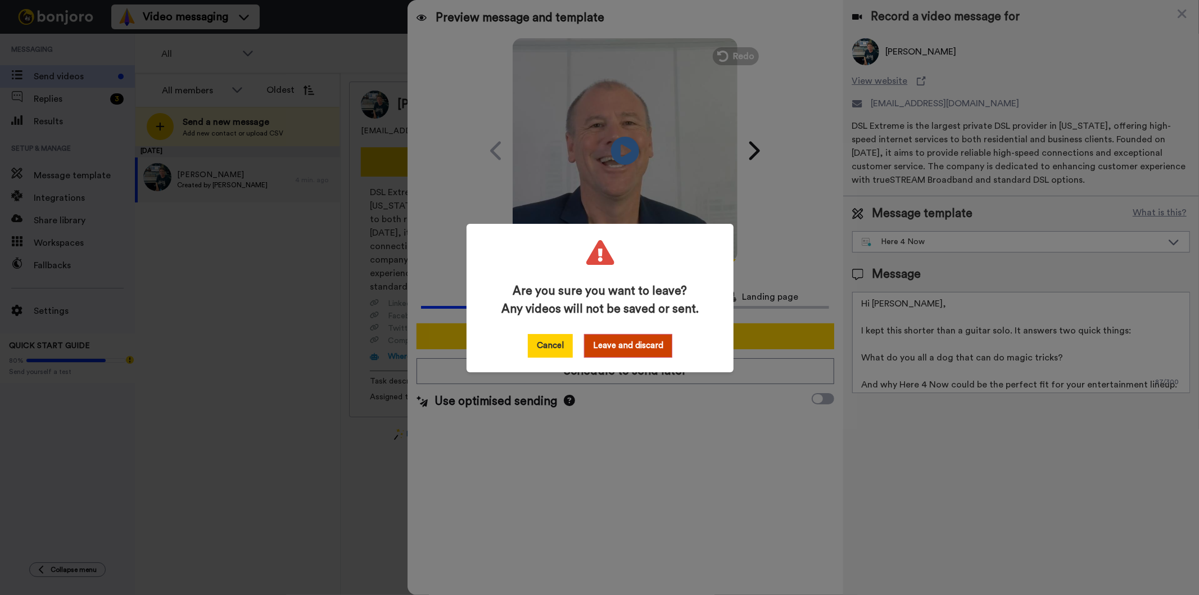
click at [540, 345] on button "Cancel" at bounding box center [550, 346] width 45 height 24
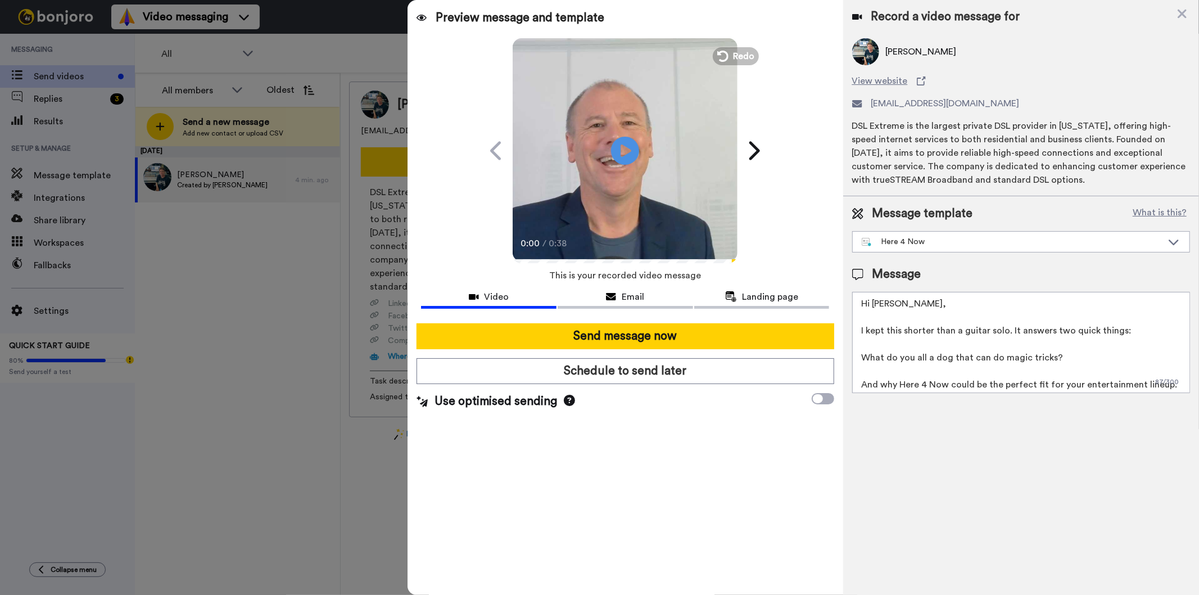
click at [917, 359] on textarea "Hi Paul, I kept this shorter than a guitar solo. It answers two quick things: W…" at bounding box center [1021, 342] width 338 height 101
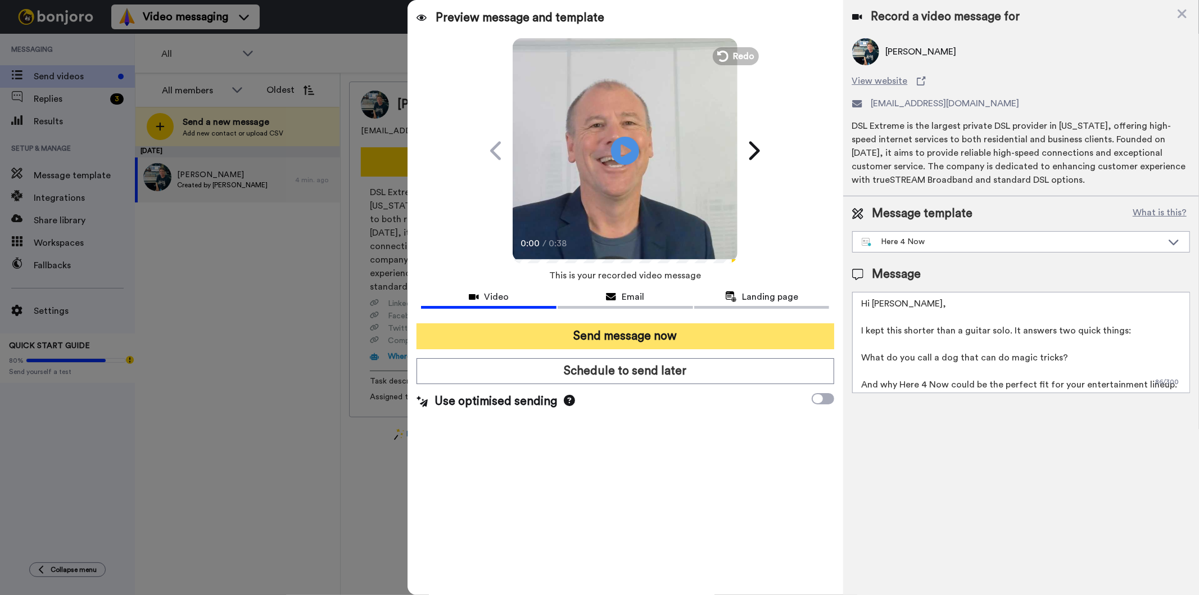
type textarea "Hi Paul, I kept this shorter than a guitar solo. It answers two quick things: W…"
click at [656, 334] on button "Send message now" at bounding box center [625, 336] width 417 height 26
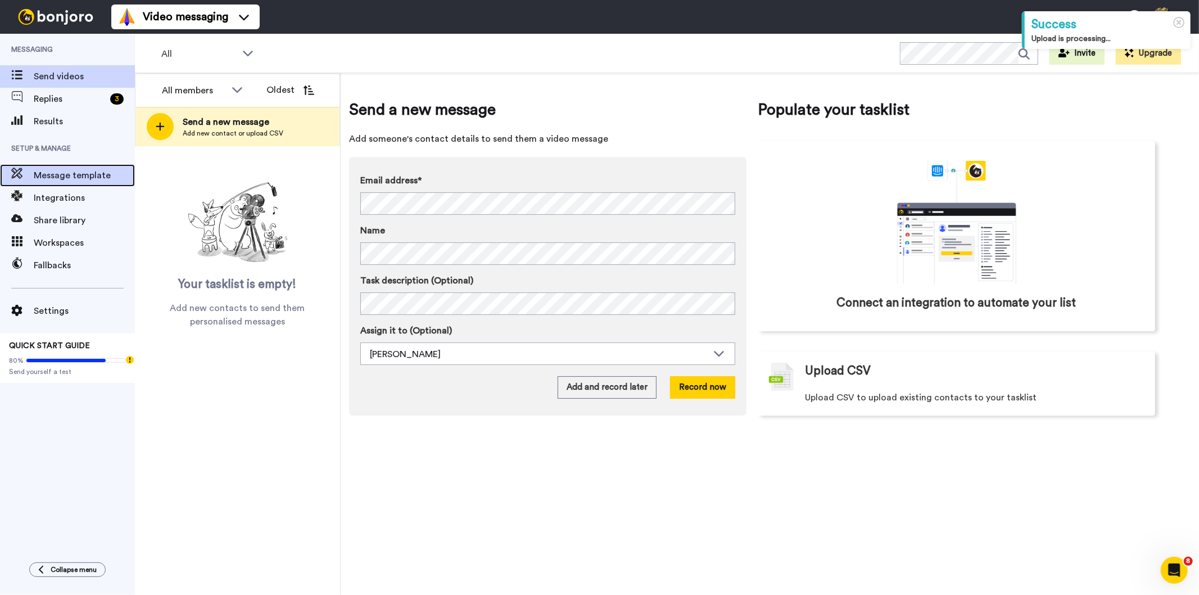
click at [66, 175] on span "Message template" at bounding box center [84, 175] width 101 height 13
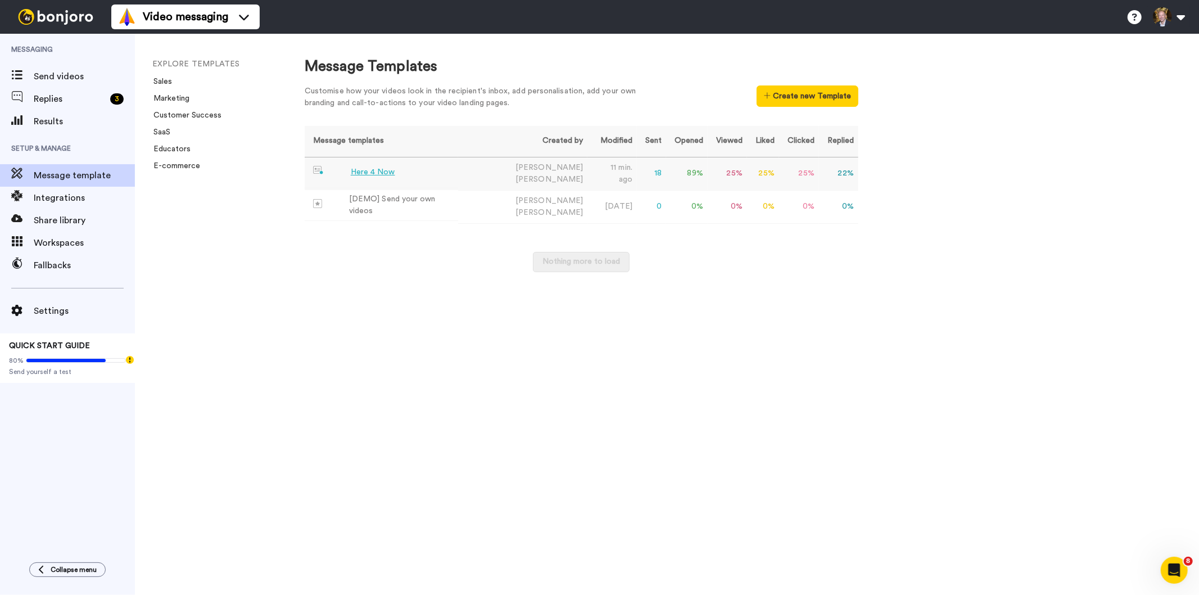
click at [373, 175] on div "Here 4 Now" at bounding box center [373, 172] width 44 height 12
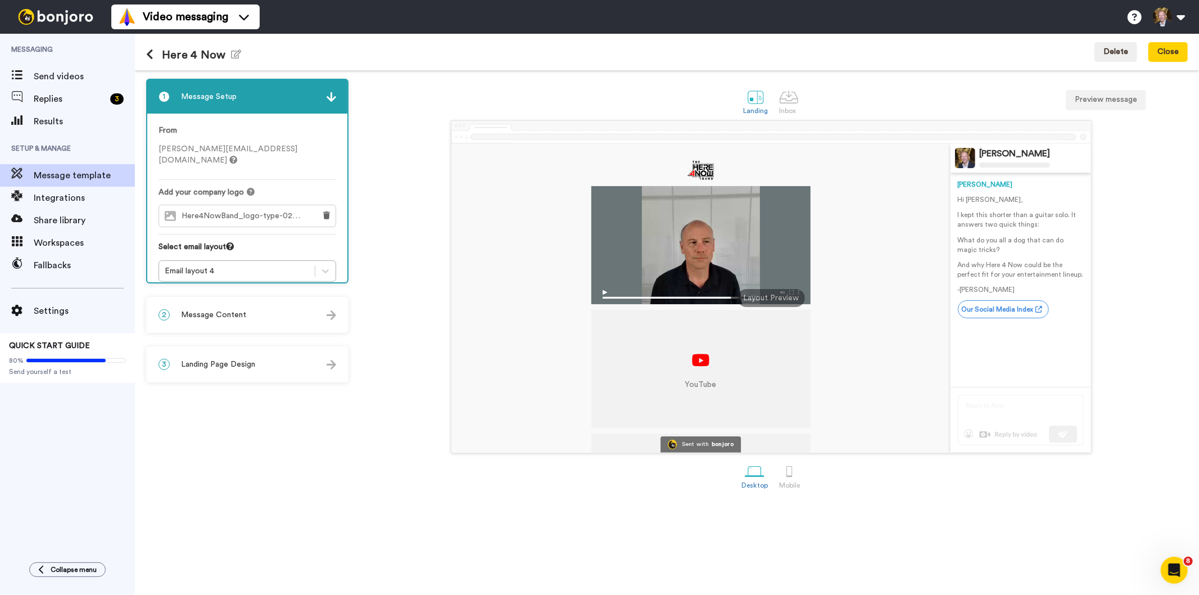
click at [235, 316] on span "Message Content" at bounding box center [213, 314] width 65 height 11
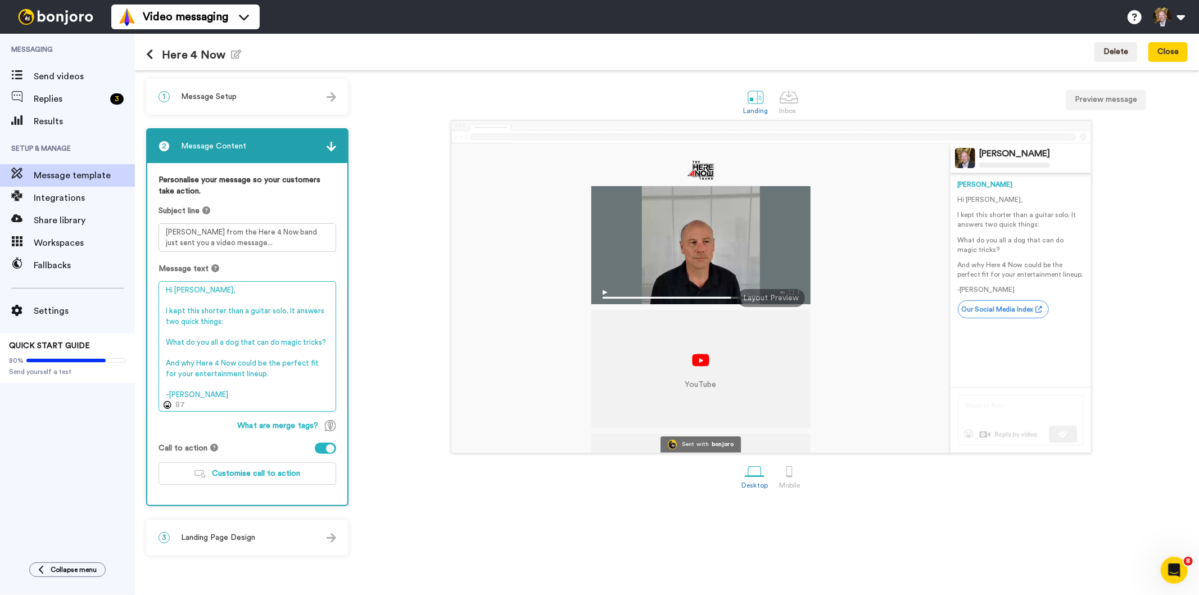
click at [209, 341] on textarea "Hi Paul, I kept this shorter than a guitar solo. It answers two quick things: W…" at bounding box center [248, 346] width 178 height 130
click at [187, 289] on textarea "Hi Paul, I kept this shorter than a guitar solo. It answers two quick things: W…" at bounding box center [248, 346] width 178 height 130
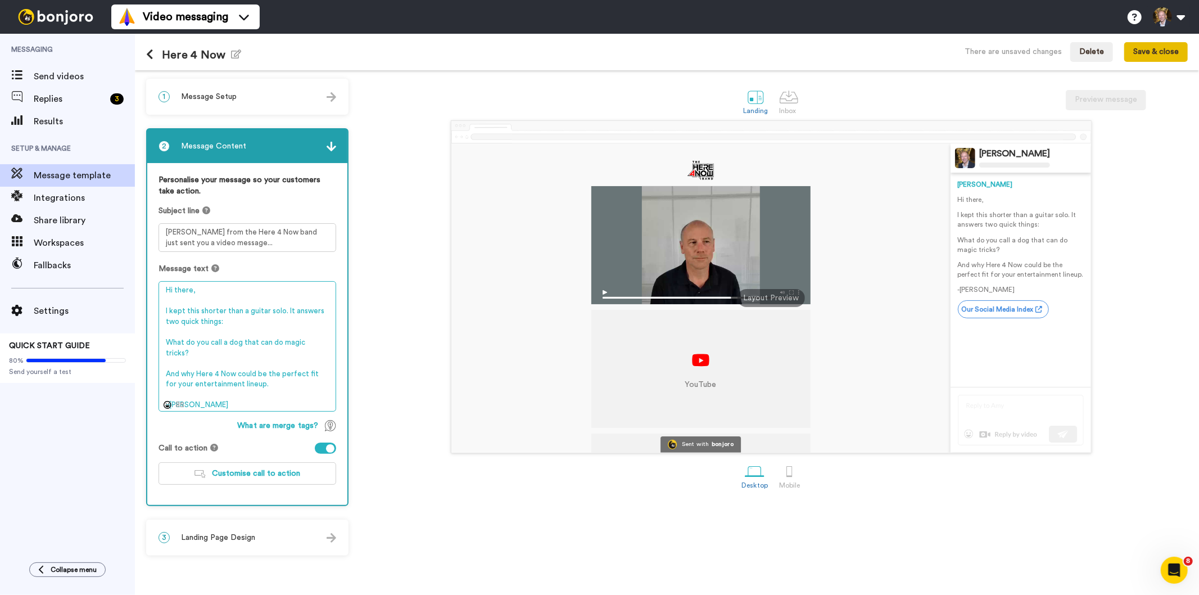
type textarea "Hi there, I kept this shorter than a guitar solo. It answers two quick things: …"
click at [1148, 53] on button "Save & close" at bounding box center [1156, 52] width 64 height 20
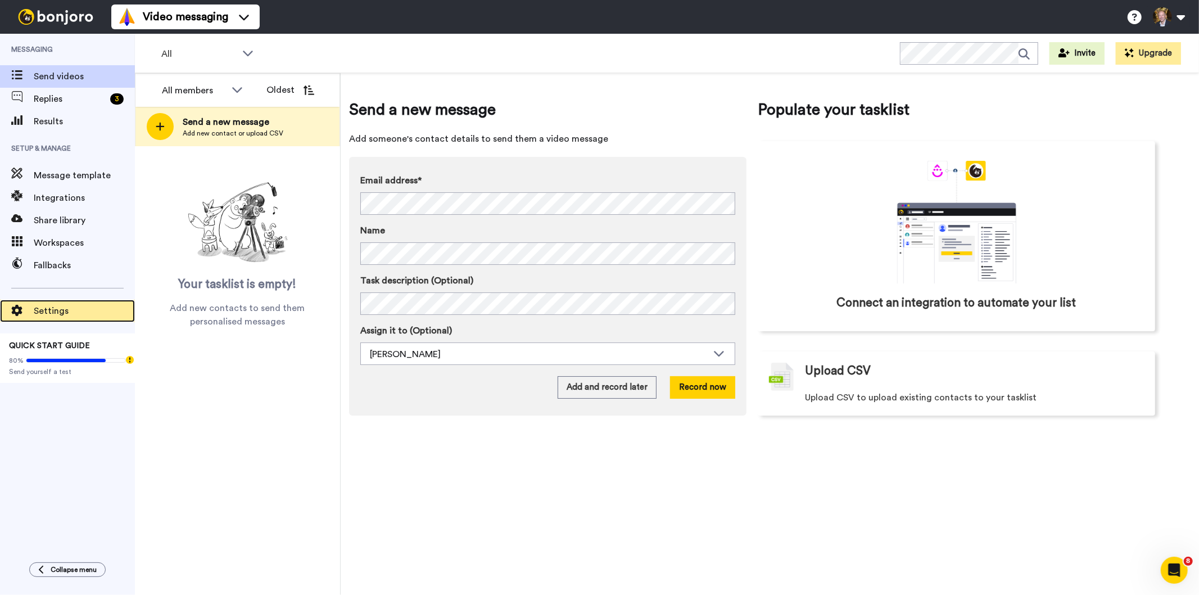
click at [52, 307] on span "Settings" at bounding box center [84, 310] width 101 height 13
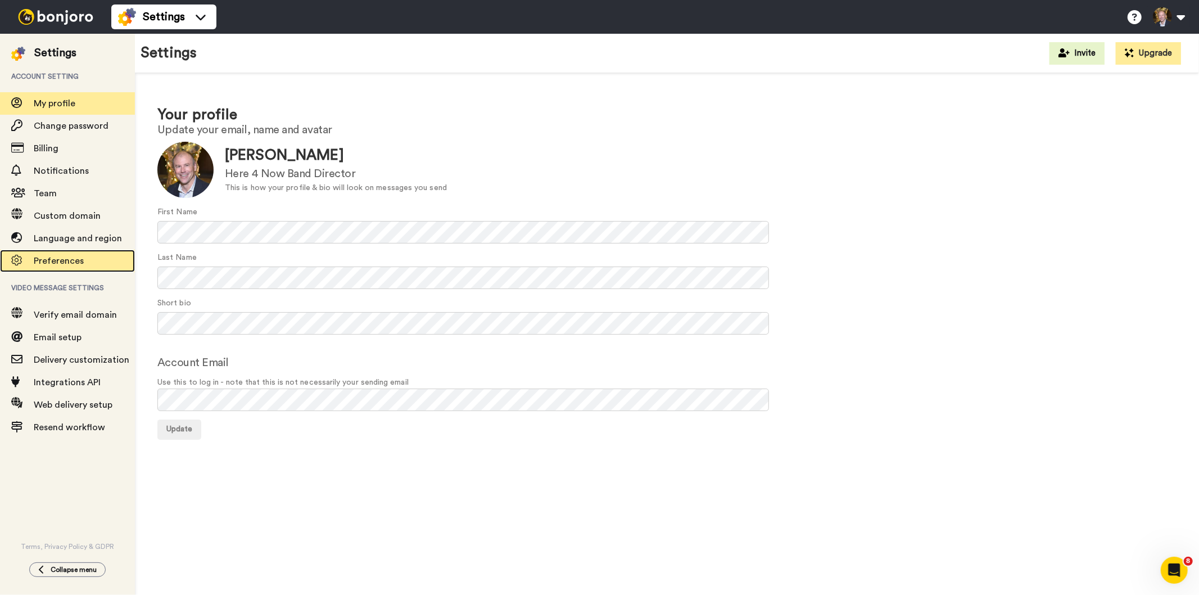
click at [68, 260] on span "Preferences" at bounding box center [59, 260] width 50 height 9
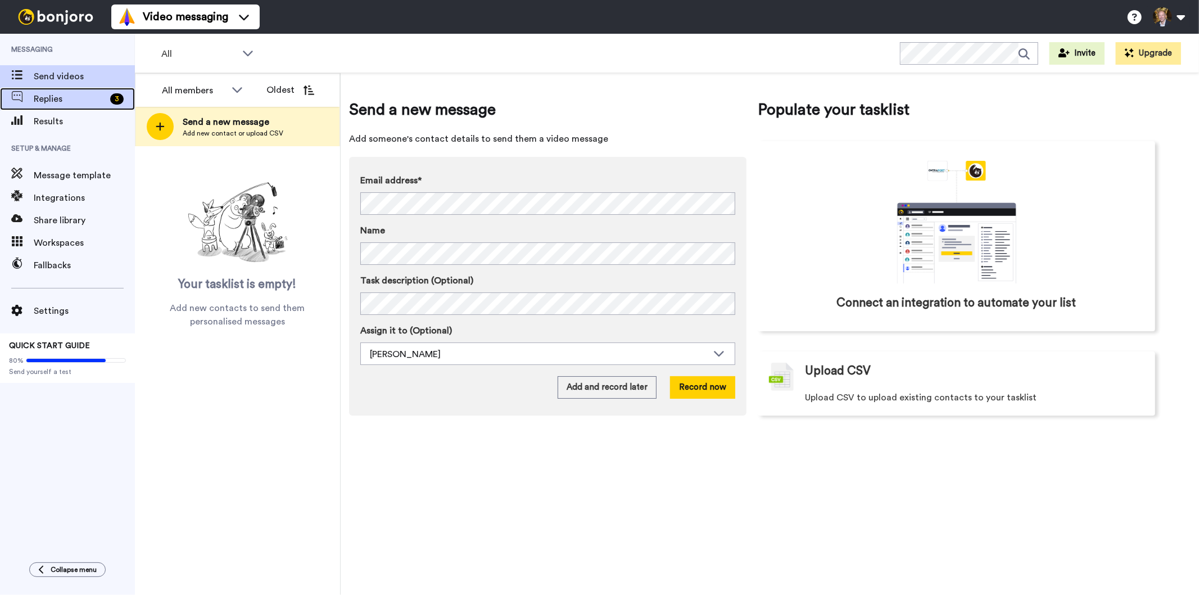
click at [65, 93] on span "Replies" at bounding box center [70, 98] width 72 height 13
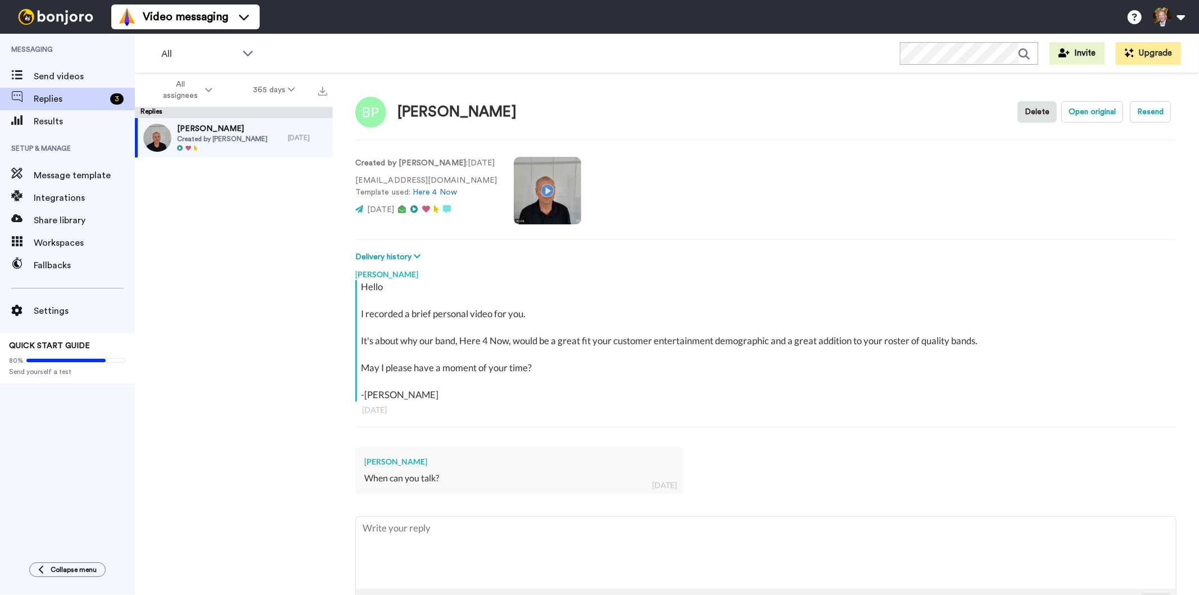
type textarea "x"
click at [56, 119] on span "Results" at bounding box center [84, 121] width 101 height 13
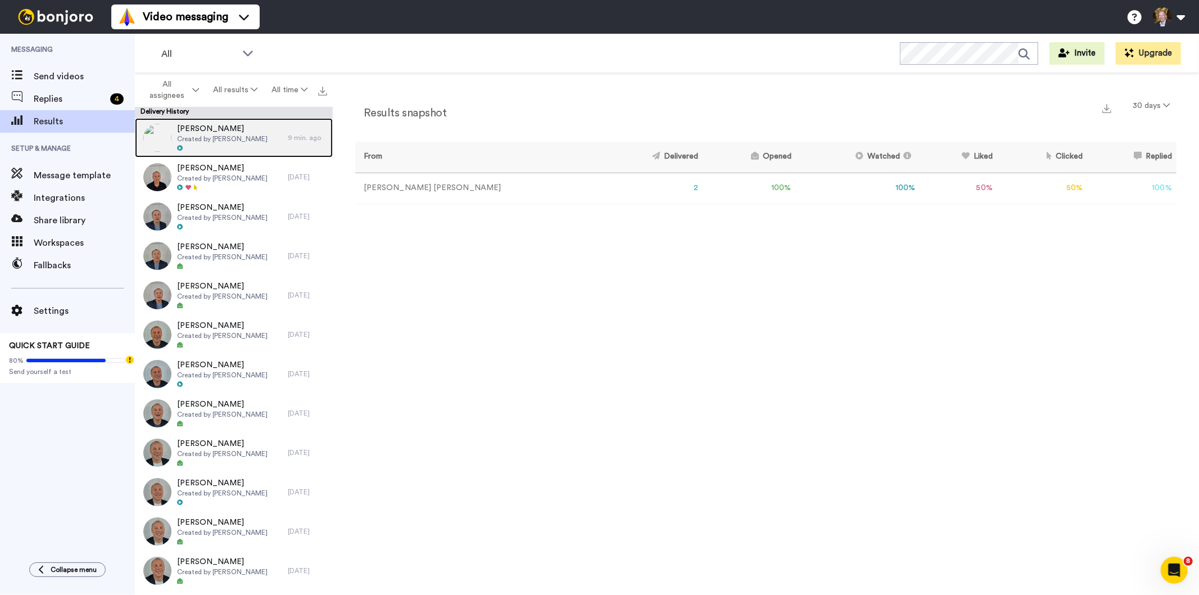
click at [220, 137] on span "Created by Paul Nelson" at bounding box center [222, 138] width 91 height 9
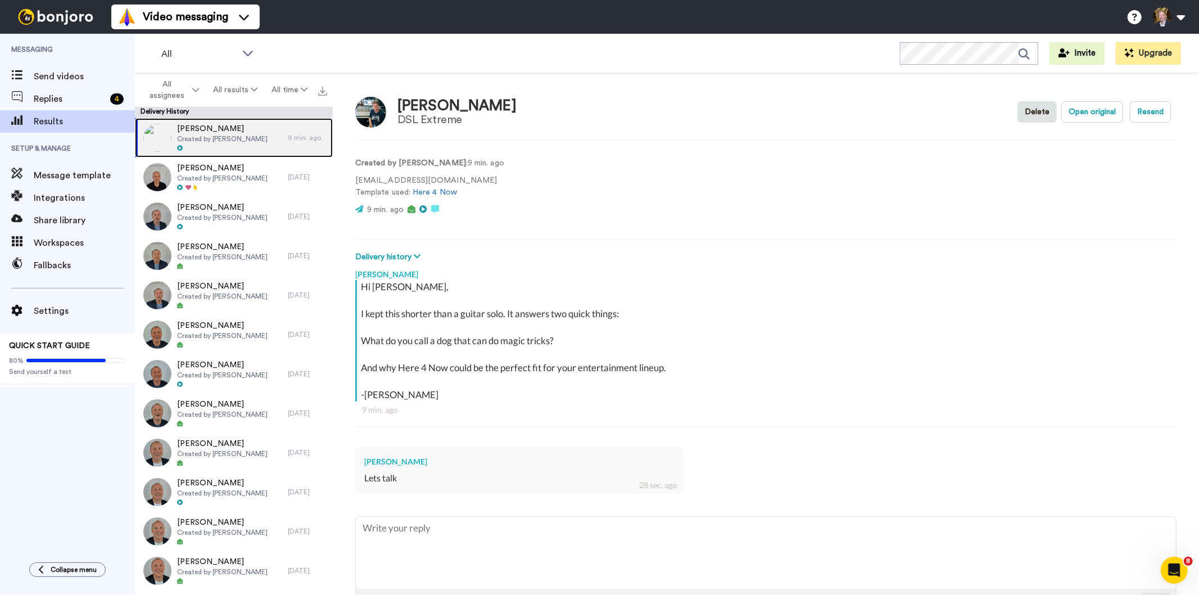
click at [268, 125] on div "Paul Nelson Created by Paul Nelson" at bounding box center [211, 137] width 153 height 39
click at [1038, 108] on button "Delete" at bounding box center [1036, 111] width 39 height 21
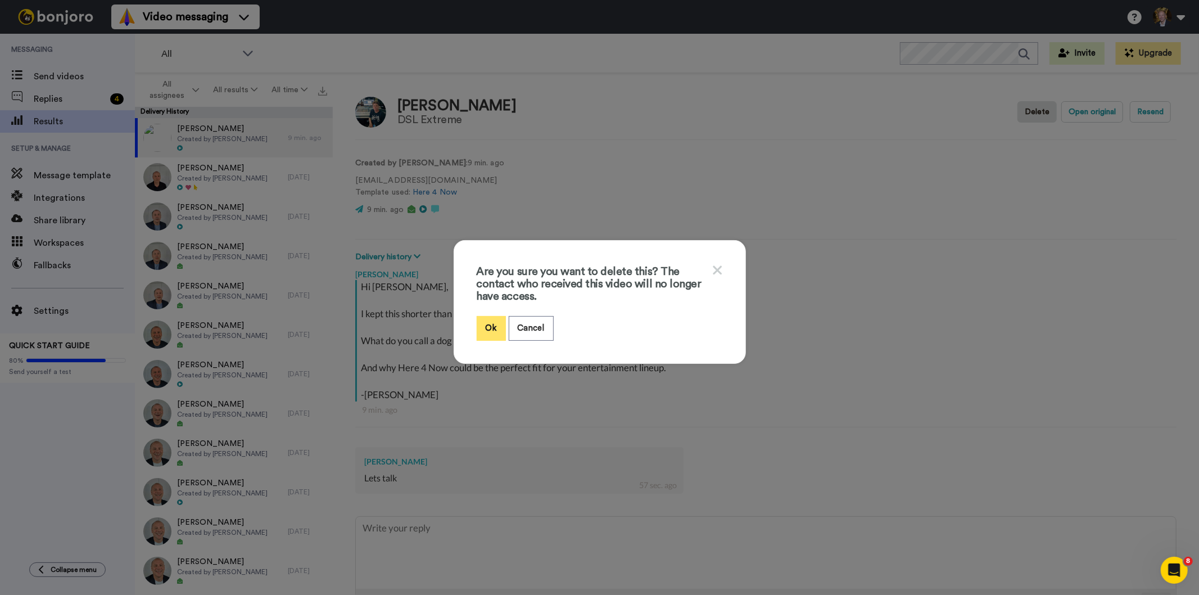
click at [490, 330] on button "Ok" at bounding box center [491, 328] width 29 height 24
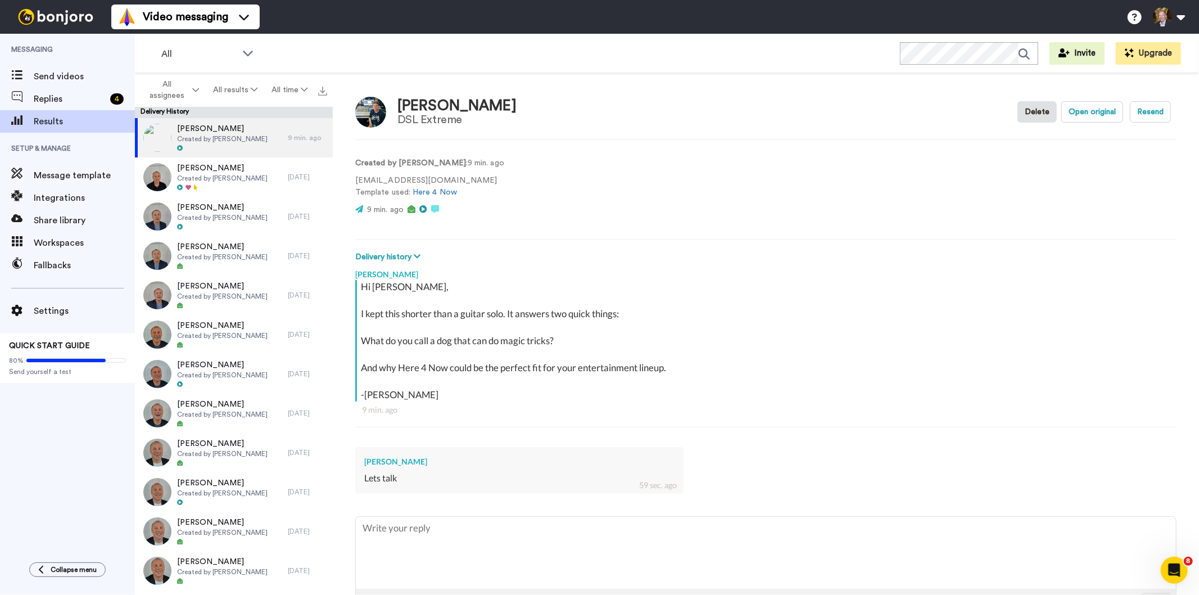
type textarea "x"
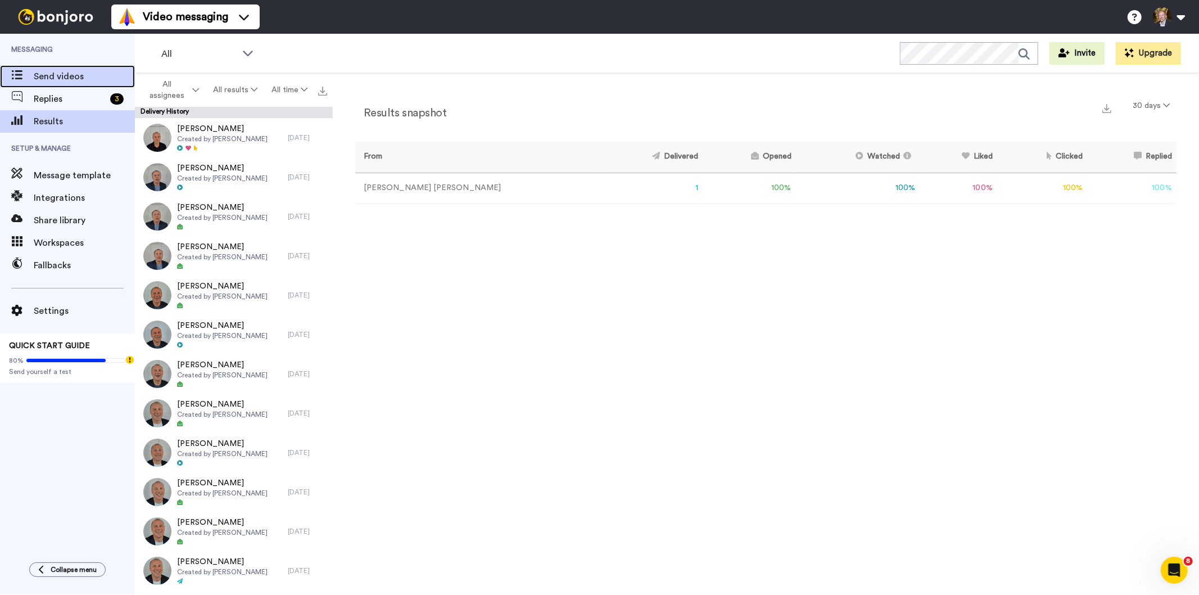
click at [65, 72] on span "Send videos" at bounding box center [84, 76] width 101 height 13
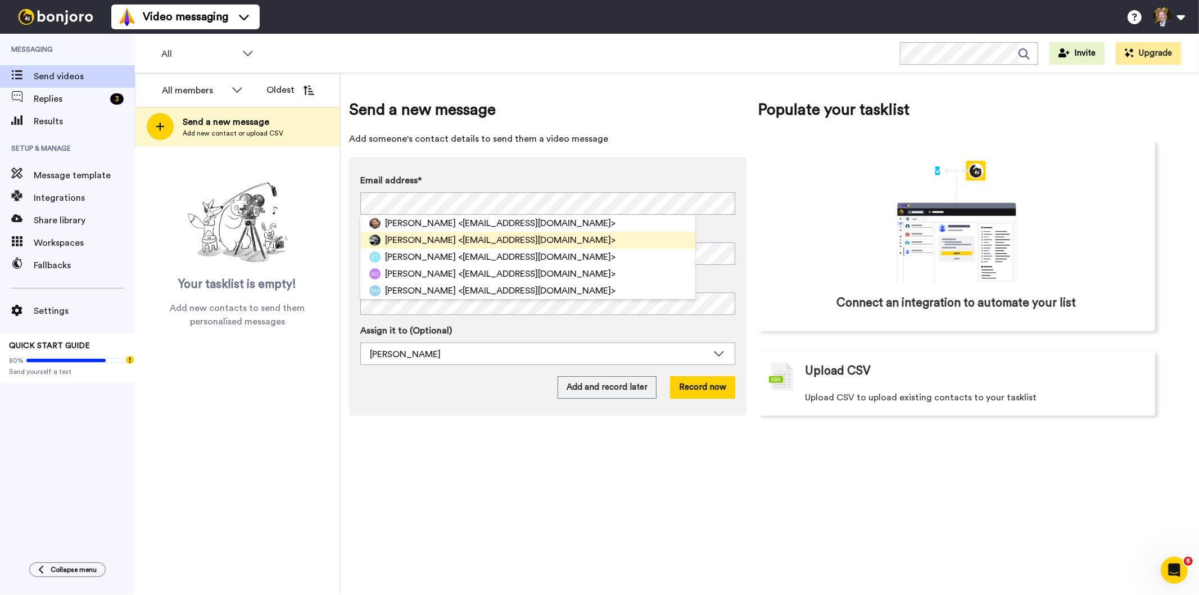
click at [392, 236] on span "[PERSON_NAME]" at bounding box center [420, 239] width 71 height 13
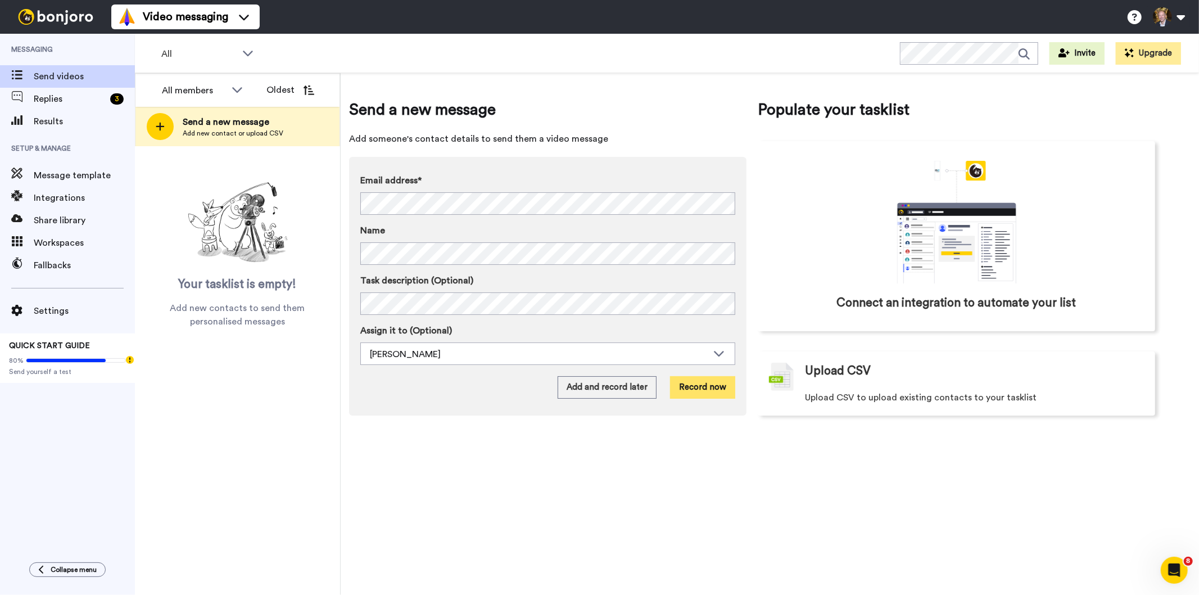
click at [690, 392] on button "Record now" at bounding box center [702, 387] width 65 height 22
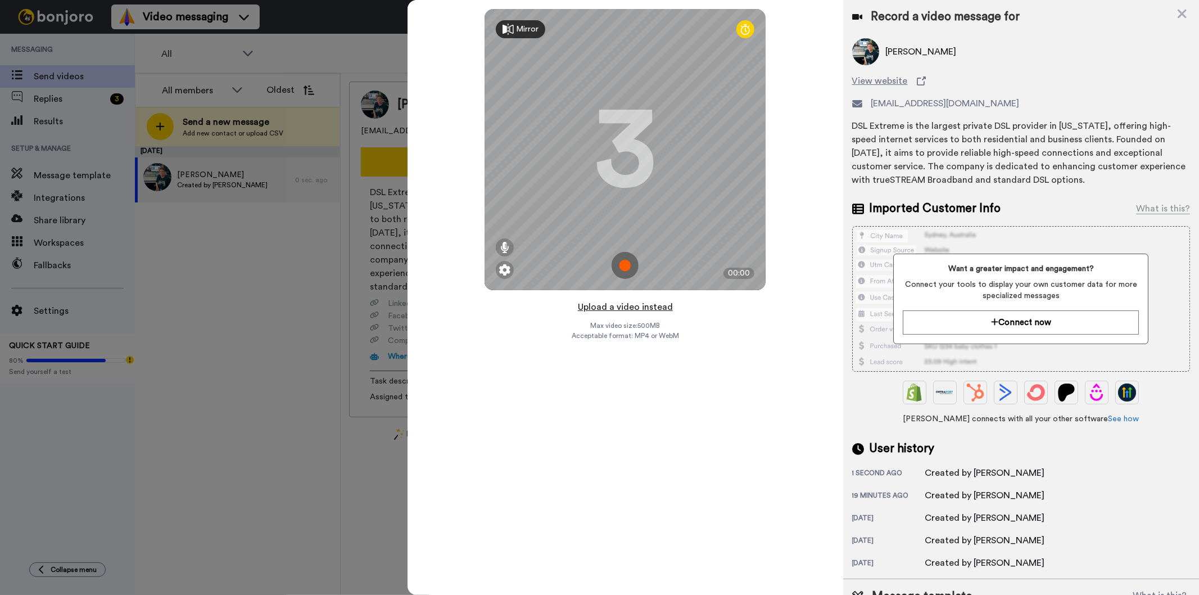
click at [637, 310] on button "Upload a video instead" at bounding box center [625, 307] width 102 height 15
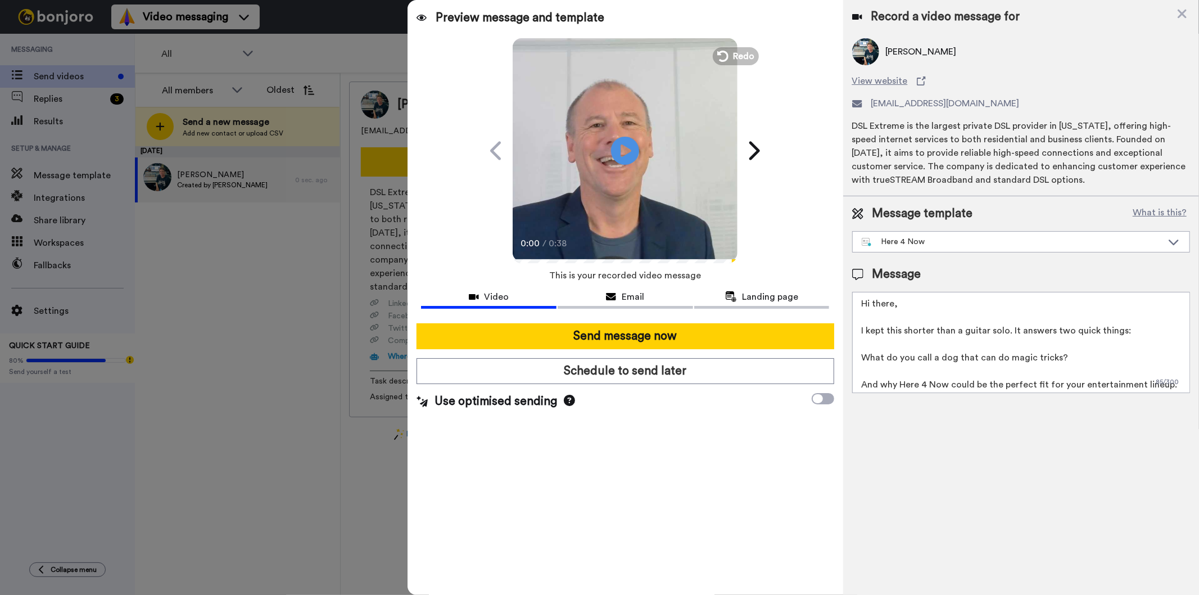
click at [893, 306] on textarea "Hi there, I kept this shorter than a guitar solo. It answers two quick things: …" at bounding box center [1021, 342] width 338 height 101
type textarea "Hi Test, I kept this shorter than a guitar solo. It answers two quick things: W…"
click at [626, 150] on icon "Play/Pause" at bounding box center [625, 150] width 30 height 53
click at [576, 236] on div "0:29 / 0:38" at bounding box center [625, 248] width 225 height 24
click at [602, 295] on div "Email" at bounding box center [625, 296] width 135 height 13
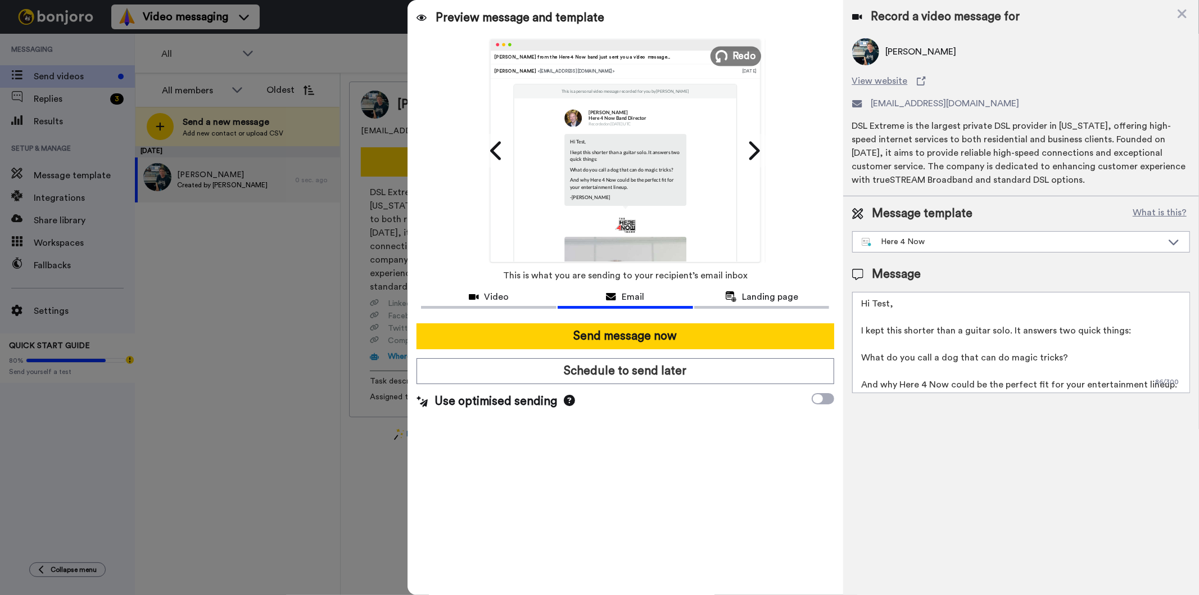
click at [745, 59] on span "Redo" at bounding box center [745, 55] width 24 height 15
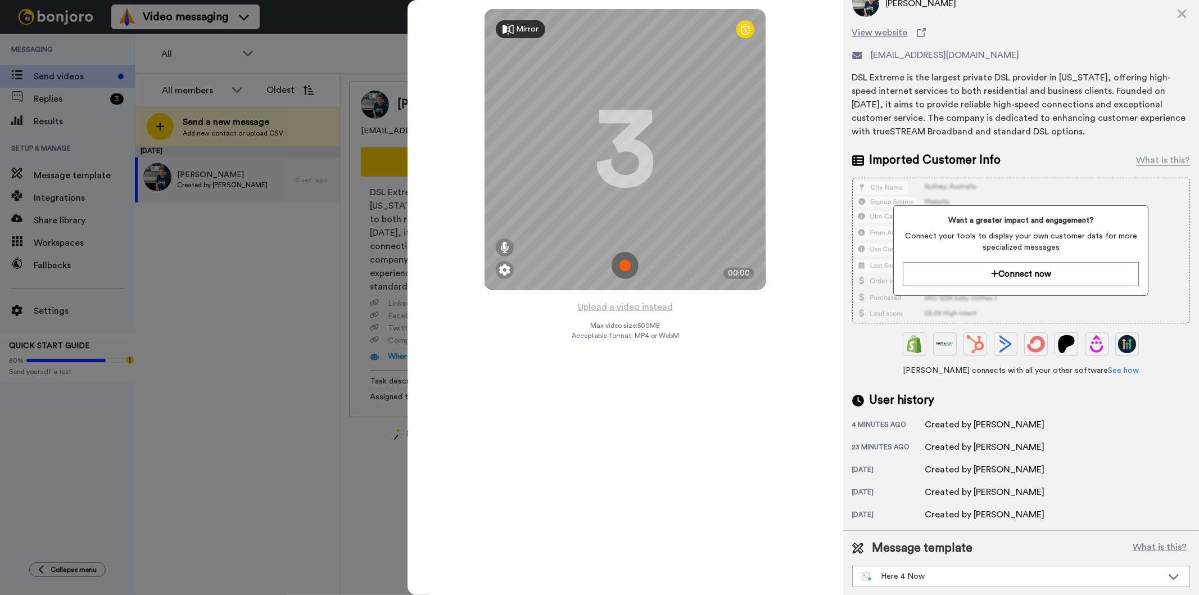
scroll to position [49, 0]
click at [506, 270] on img at bounding box center [504, 269] width 11 height 11
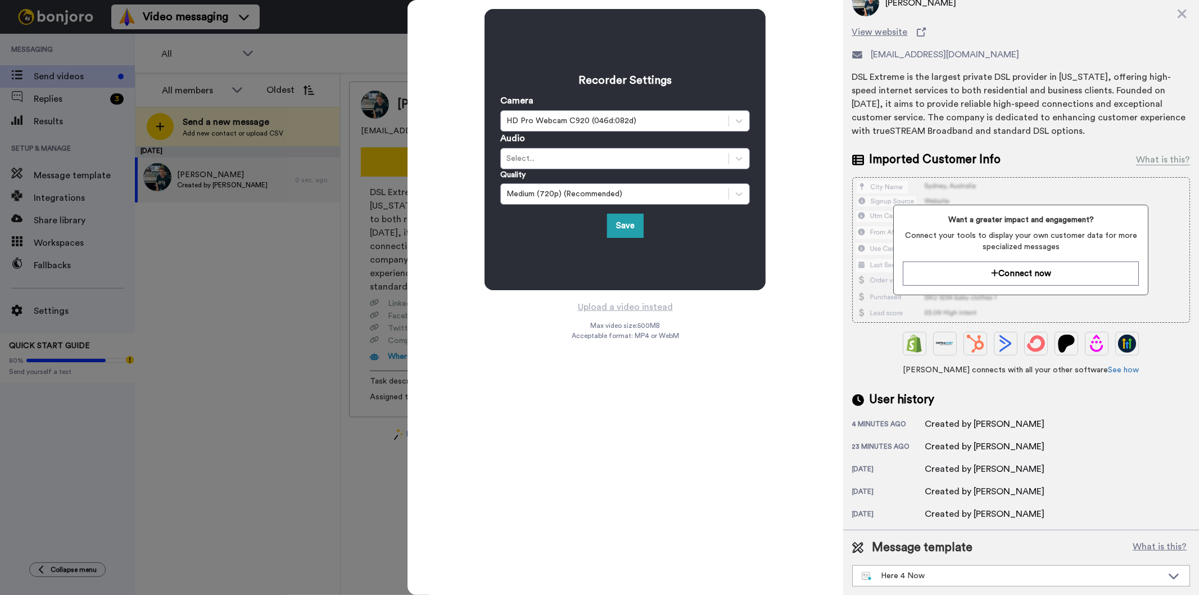
click at [515, 494] on div "Recorder Settings Camera HD Pro Webcam C920 (046d:082d) Audio Select... Quality…" at bounding box center [625, 297] width 435 height 595
click at [637, 304] on button "Upload a video instead" at bounding box center [625, 307] width 102 height 15
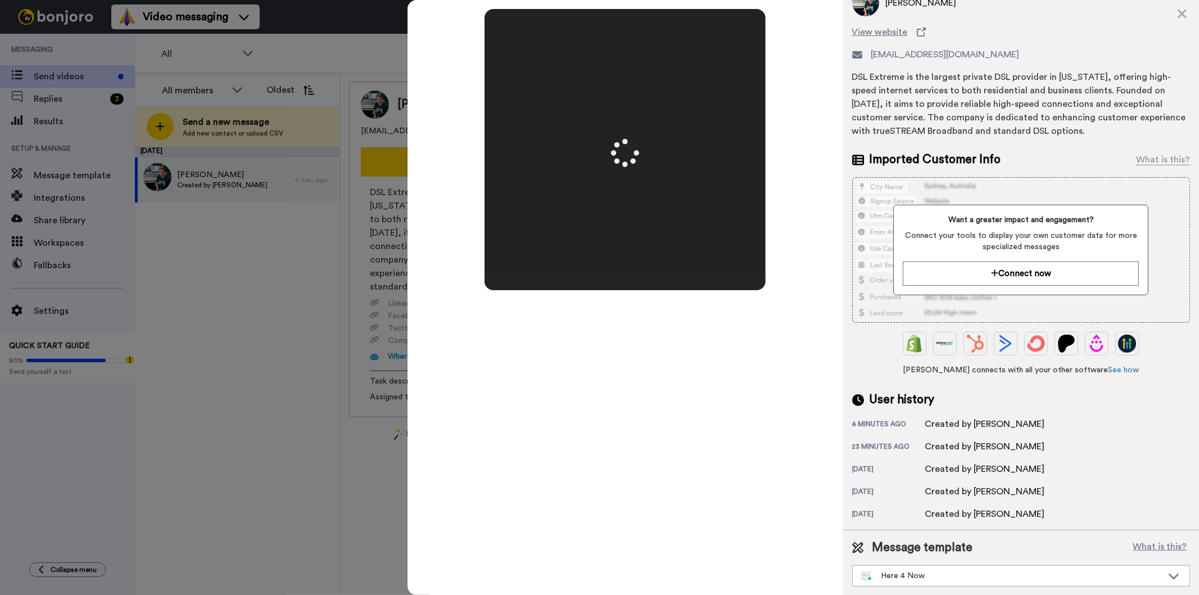
scroll to position [0, 0]
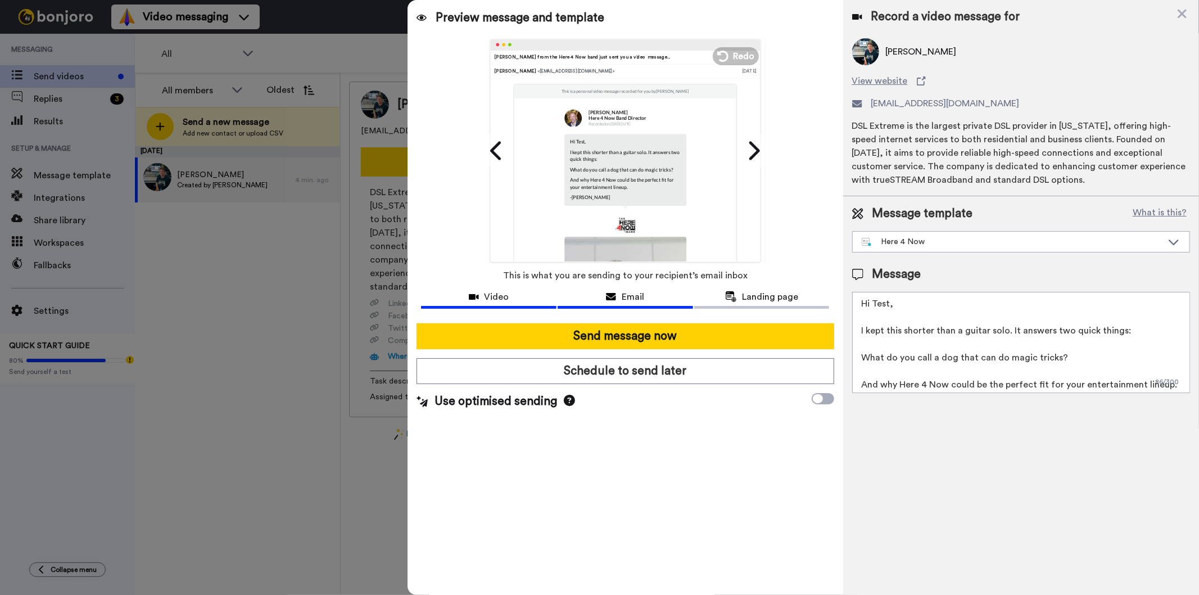
click at [499, 291] on span "Video" at bounding box center [497, 296] width 25 height 13
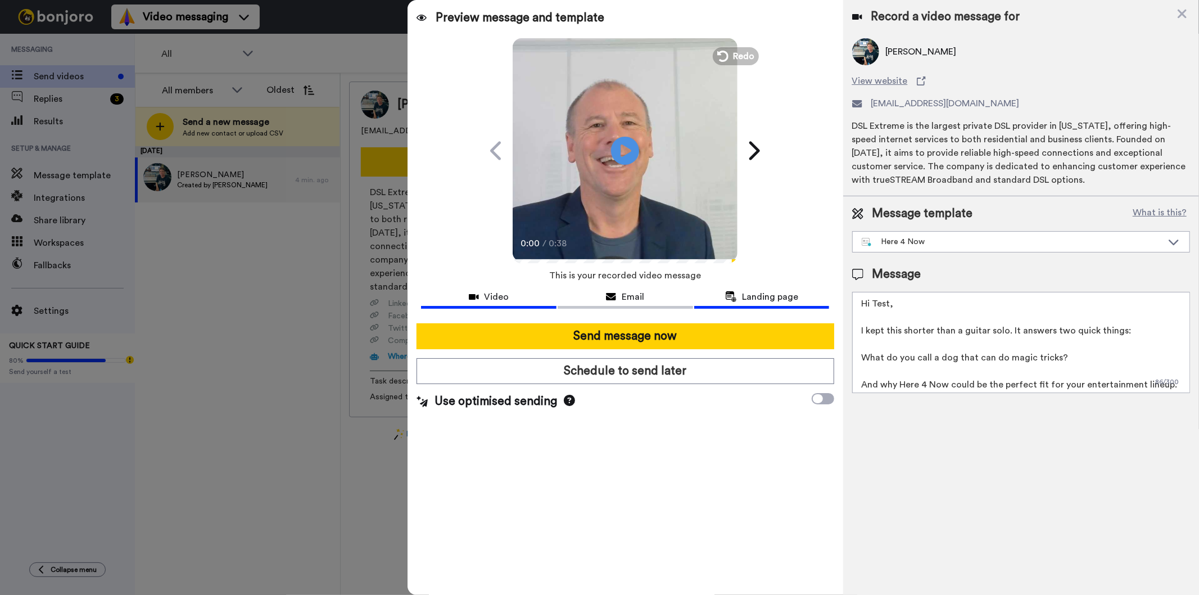
click at [763, 292] on span "Landing page" at bounding box center [771, 296] width 56 height 13
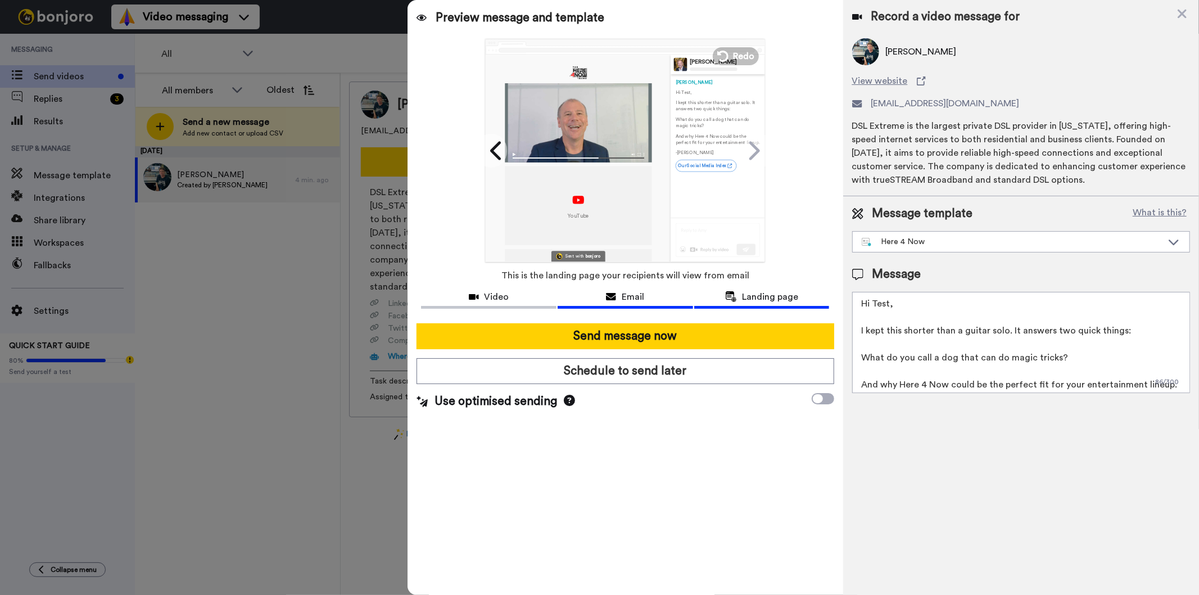
click at [636, 298] on span "Email" at bounding box center [633, 296] width 22 height 13
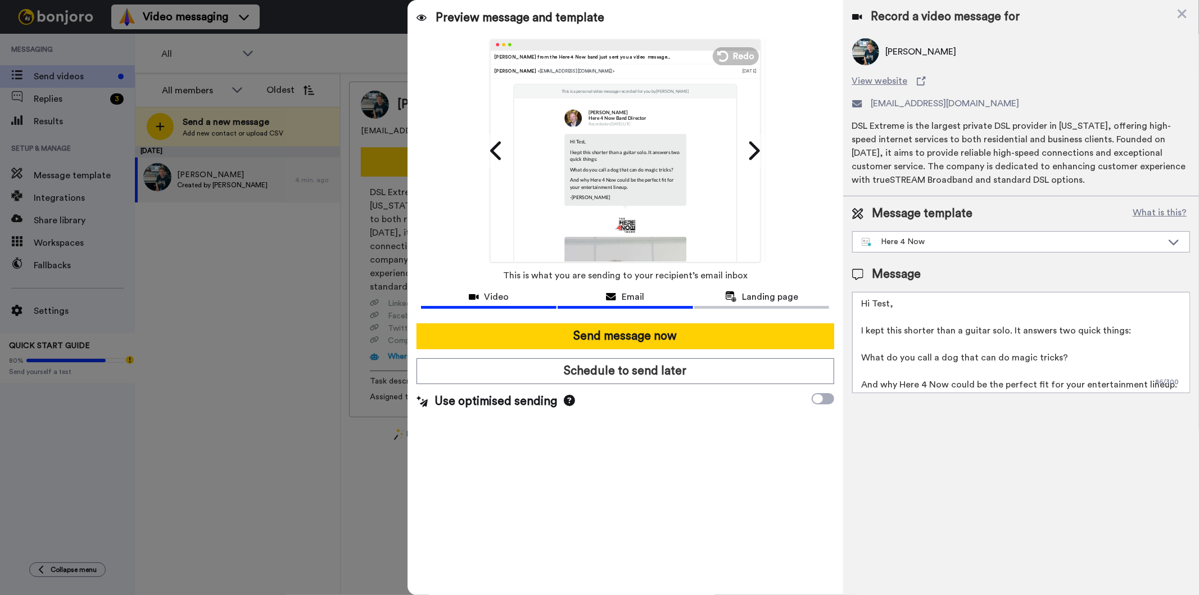
click at [483, 293] on div "Video" at bounding box center [488, 296] width 135 height 13
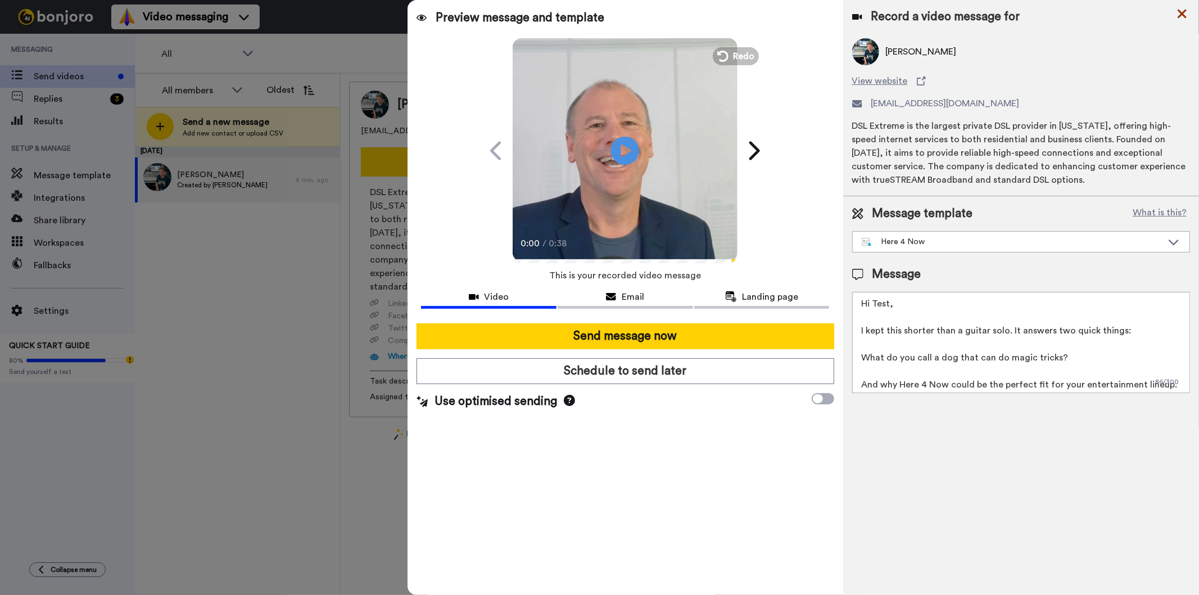
click at [1185, 16] on icon at bounding box center [1182, 14] width 9 height 9
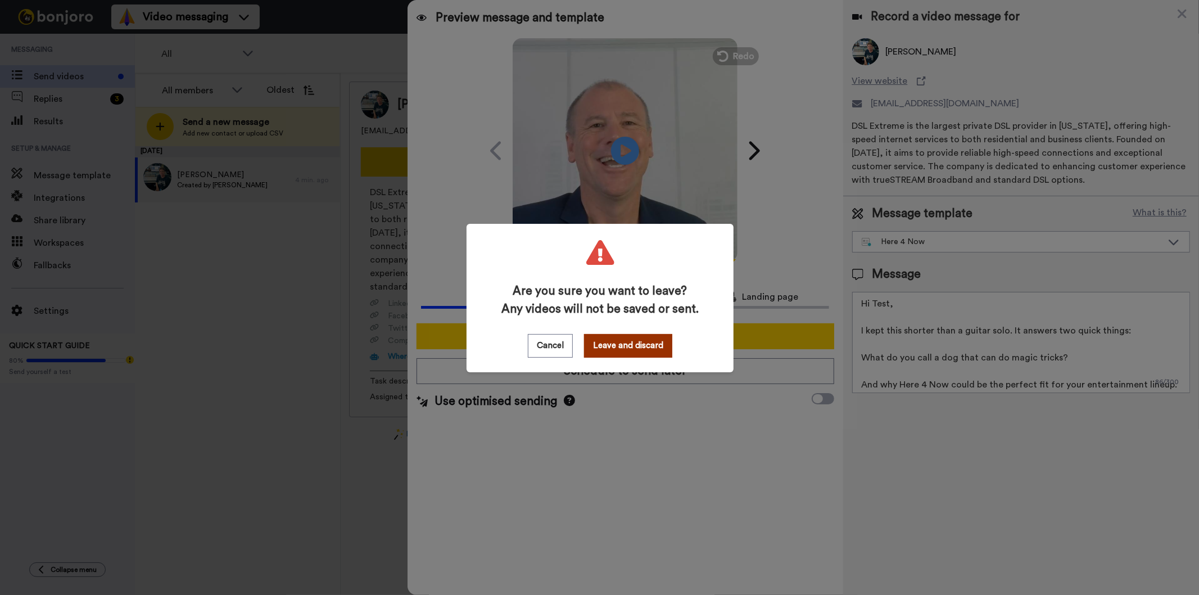
click at [609, 351] on button "Leave and discard" at bounding box center [628, 346] width 88 height 24
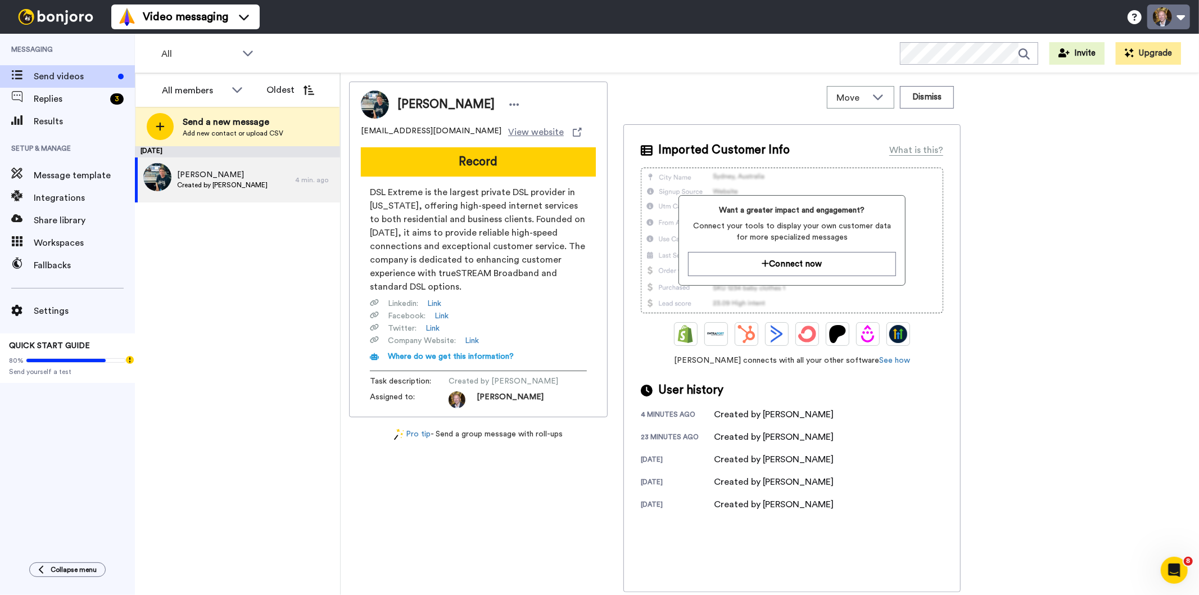
click at [1182, 13] on button at bounding box center [1168, 16] width 43 height 25
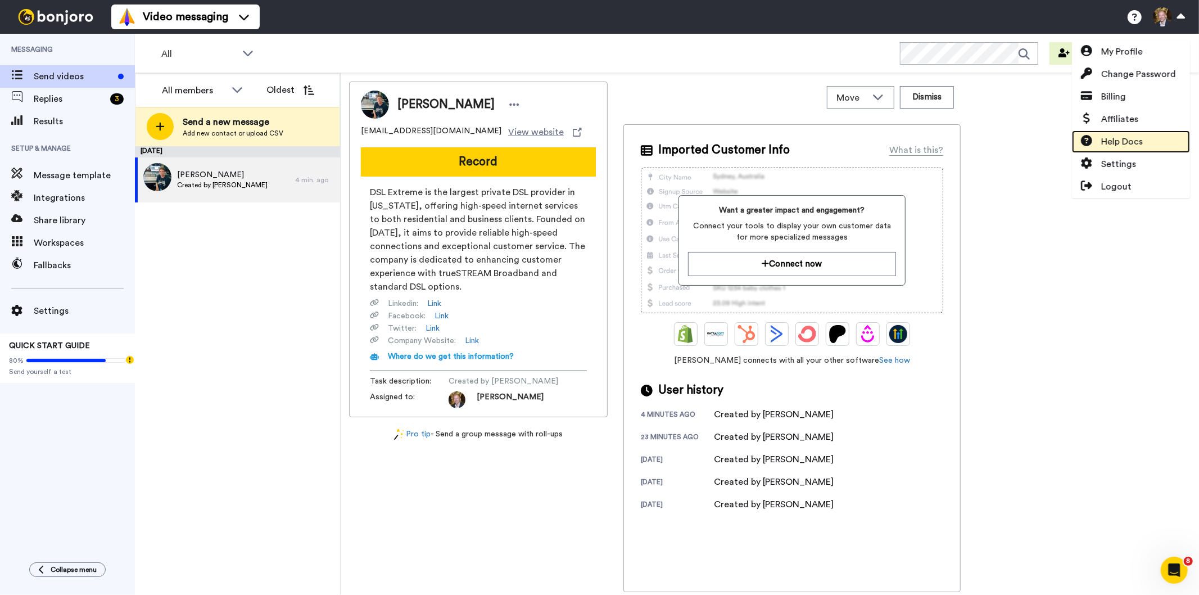
click at [1134, 141] on span "Help Docs" at bounding box center [1122, 141] width 42 height 13
click at [881, 97] on icon at bounding box center [877, 96] width 13 height 11
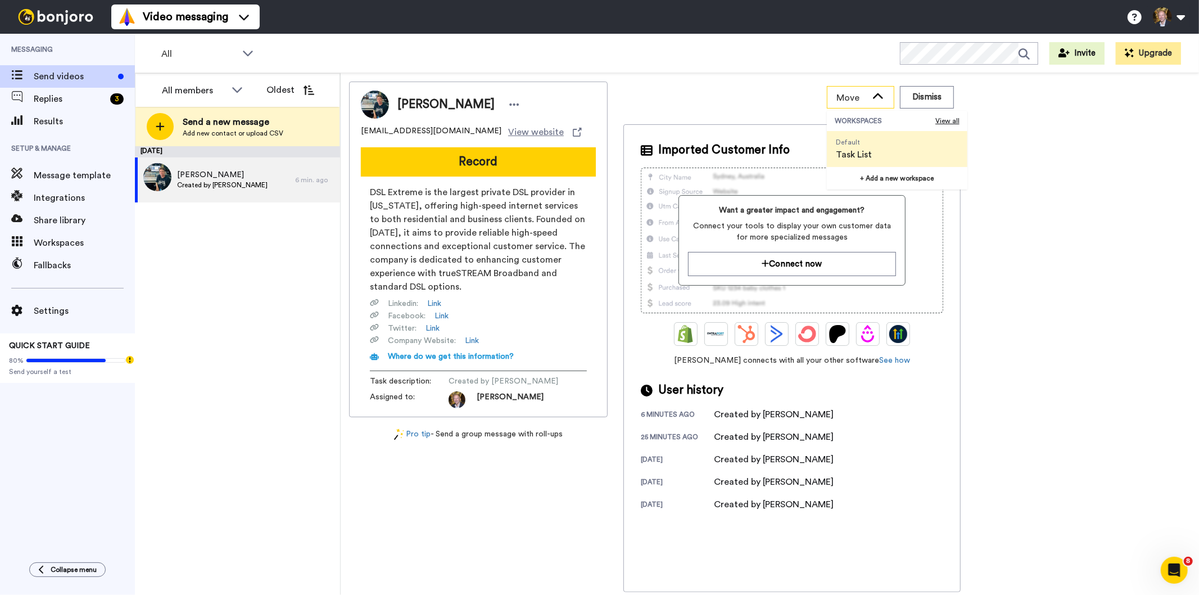
click at [881, 97] on icon at bounding box center [878, 96] width 10 height 6
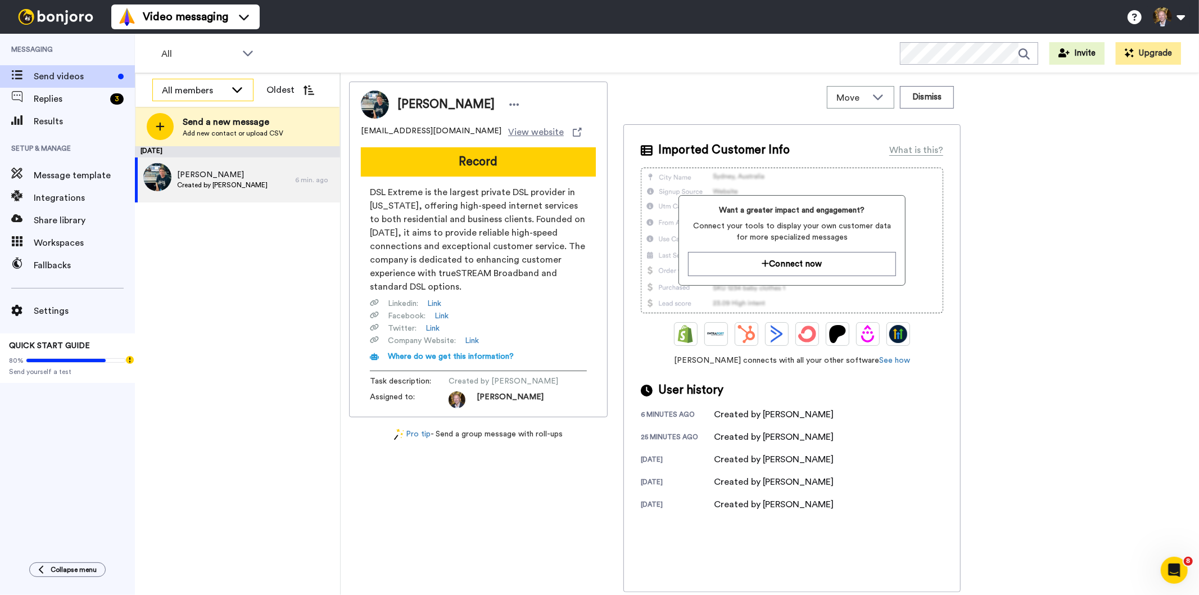
click at [242, 85] on icon at bounding box center [236, 89] width 13 height 11
click at [38, 311] on span "Settings" at bounding box center [84, 310] width 101 height 13
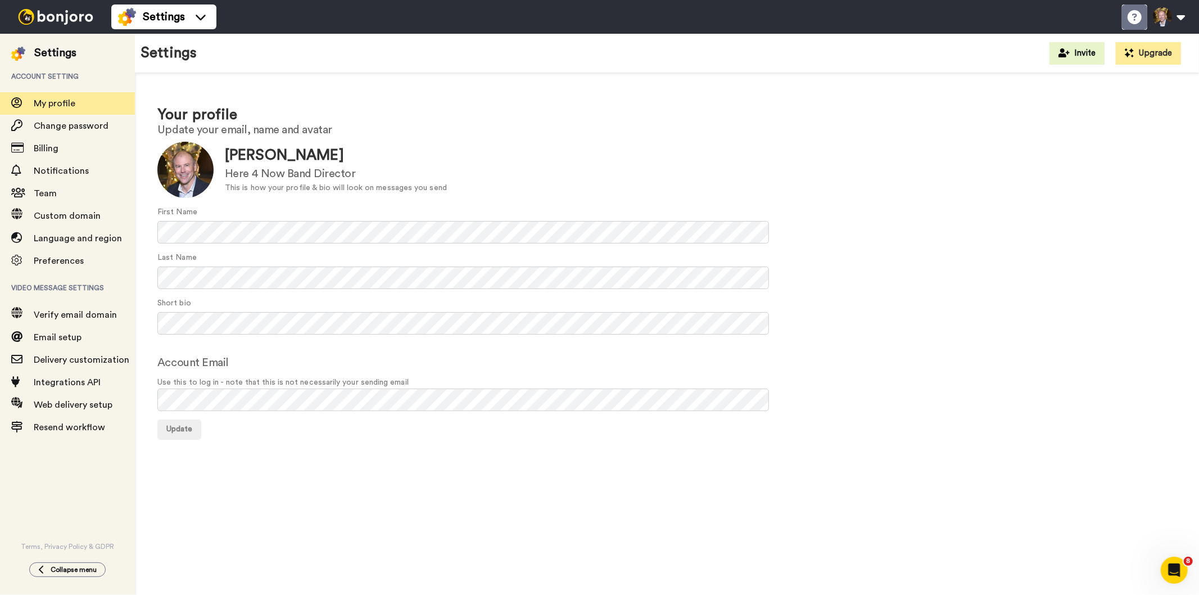
click at [1133, 18] on icon at bounding box center [1135, 17] width 14 height 14
click at [65, 357] on span "Delivery customization" at bounding box center [82, 359] width 96 height 9
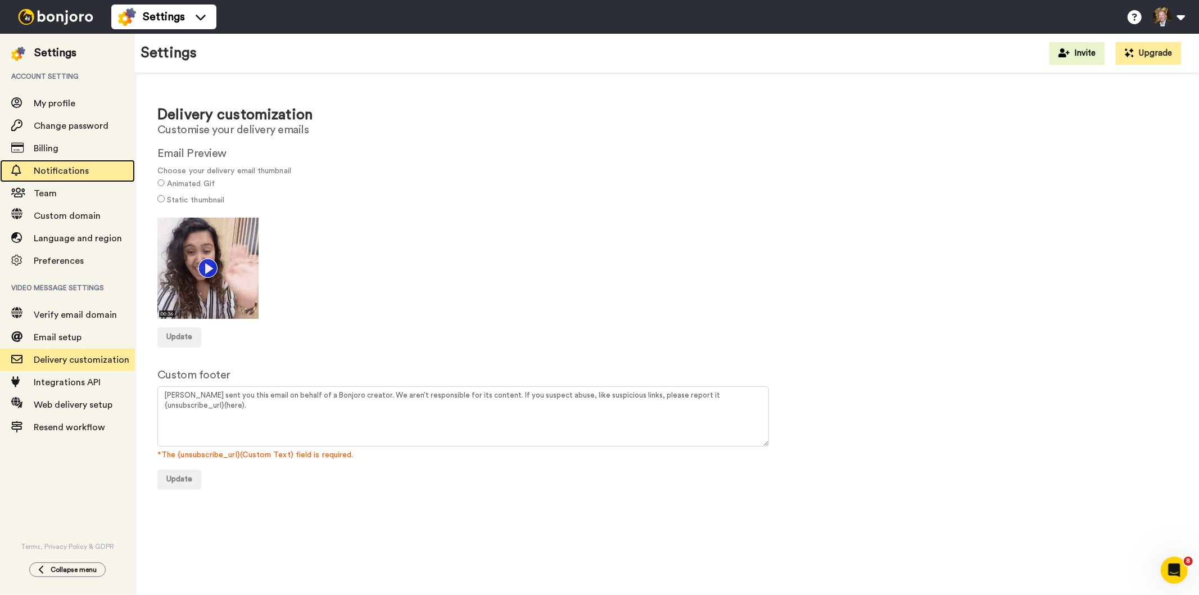
click at [55, 167] on span "Notifications" at bounding box center [61, 170] width 55 height 9
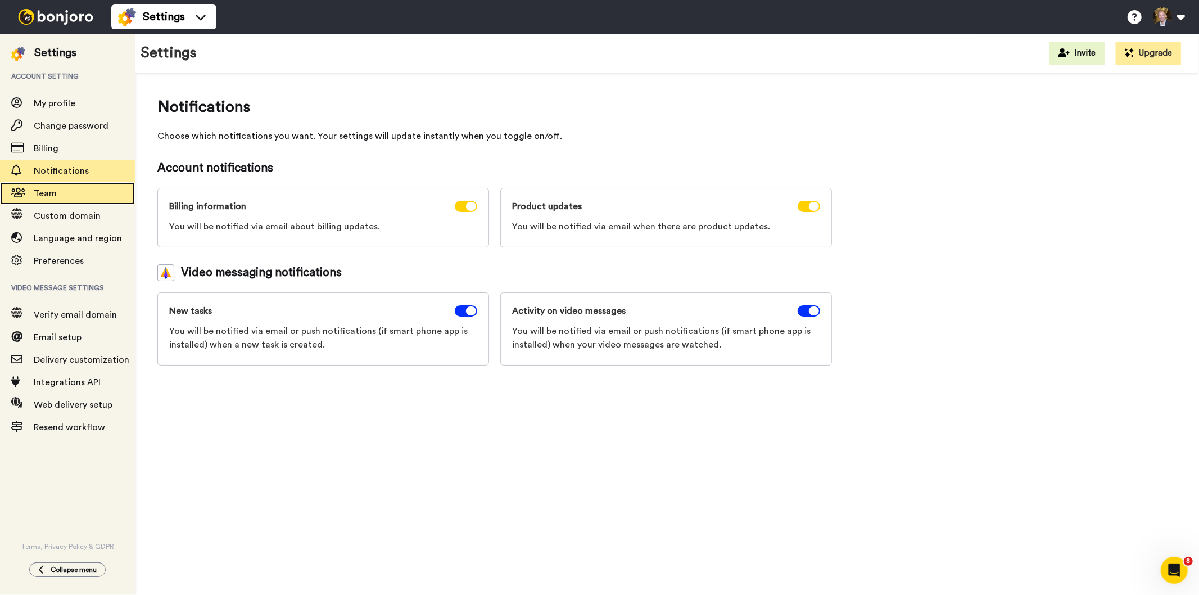
click at [55, 190] on span "Team" at bounding box center [45, 193] width 23 height 9
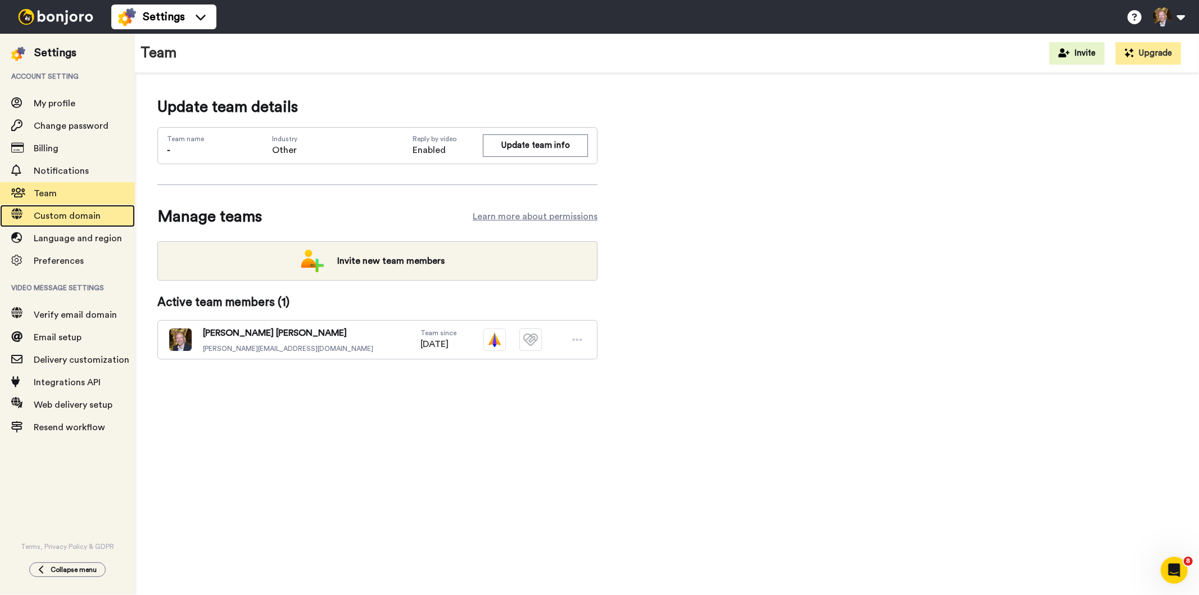
click at [67, 215] on span "Custom domain" at bounding box center [67, 215] width 67 height 9
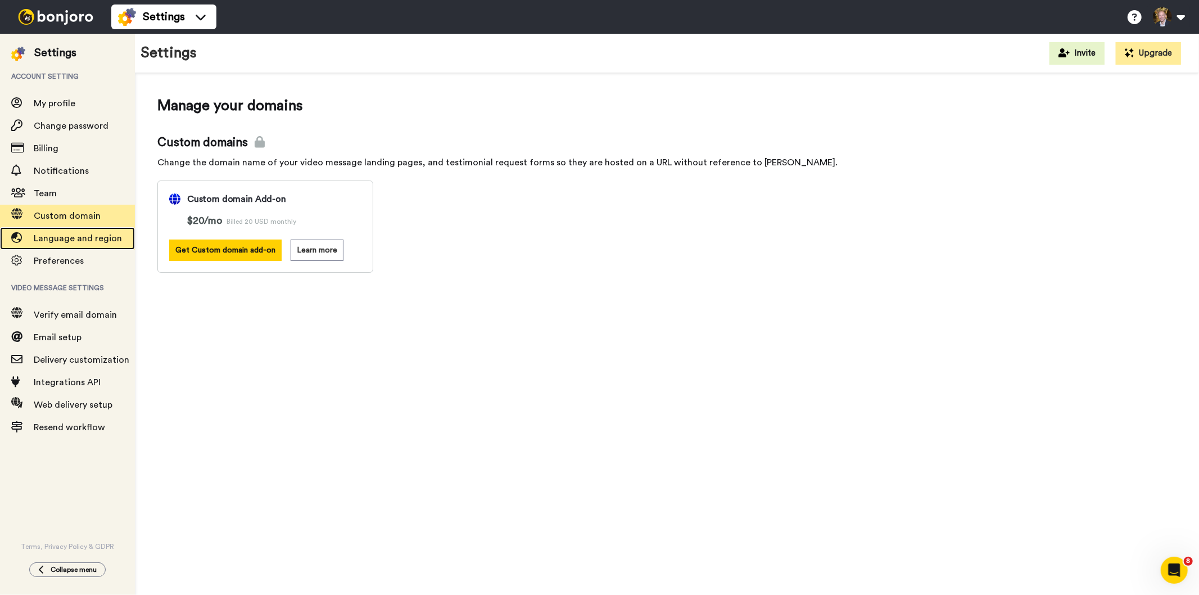
click at [74, 239] on span "Language and region" at bounding box center [78, 238] width 88 height 9
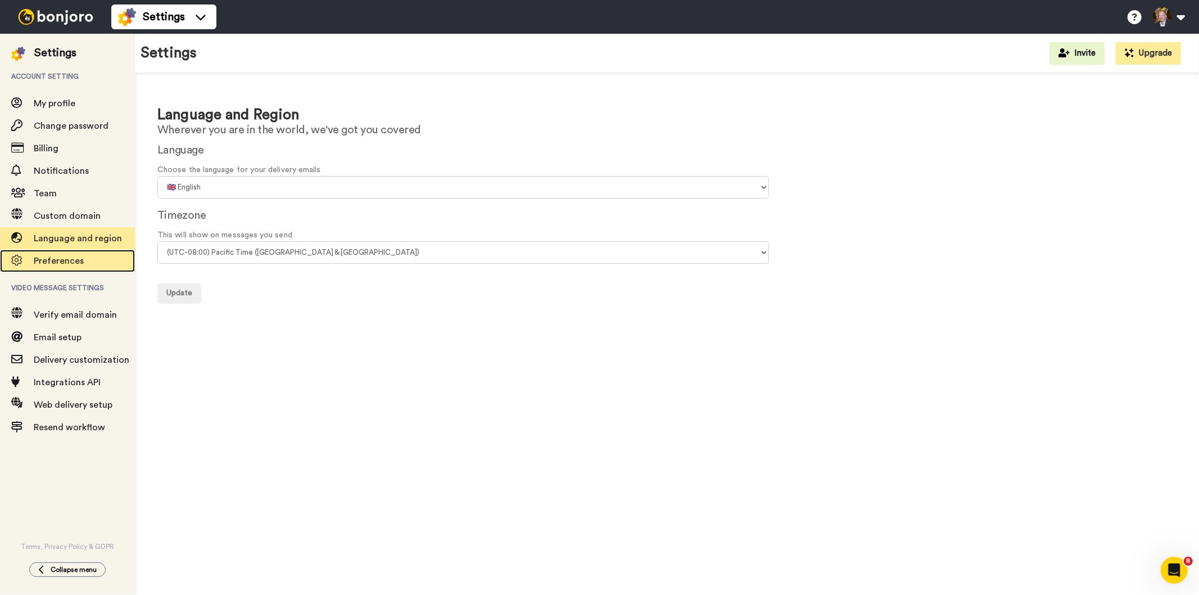
click at [71, 260] on span "Preferences" at bounding box center [59, 260] width 50 height 9
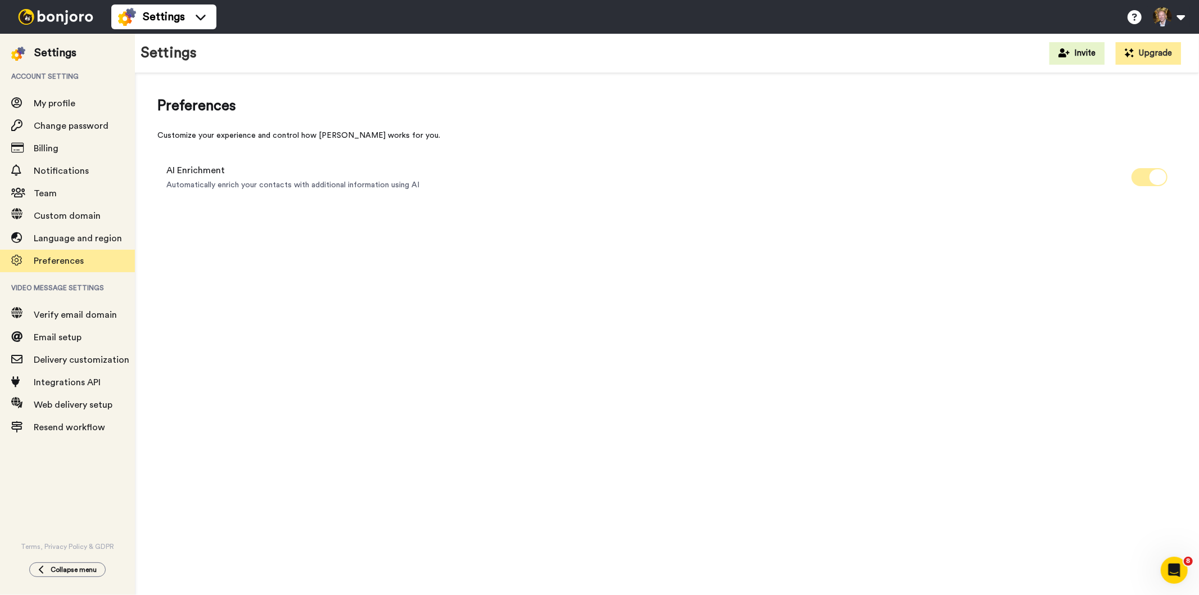
click at [1143, 181] on span at bounding box center [1150, 177] width 36 height 18
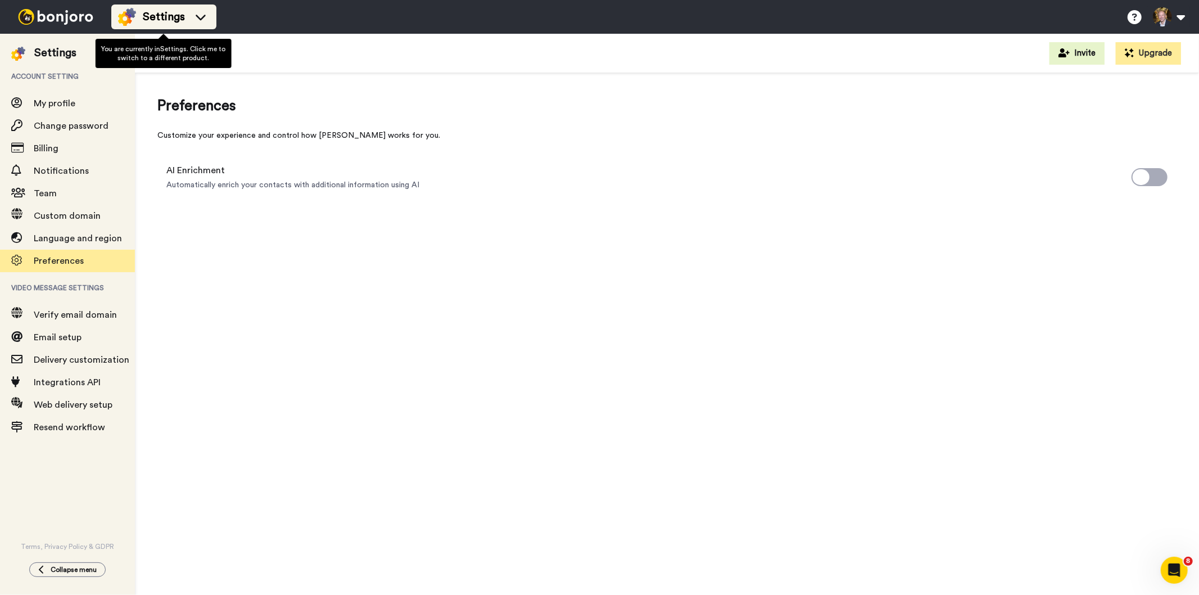
click at [155, 13] on span "Settings" at bounding box center [164, 17] width 42 height 16
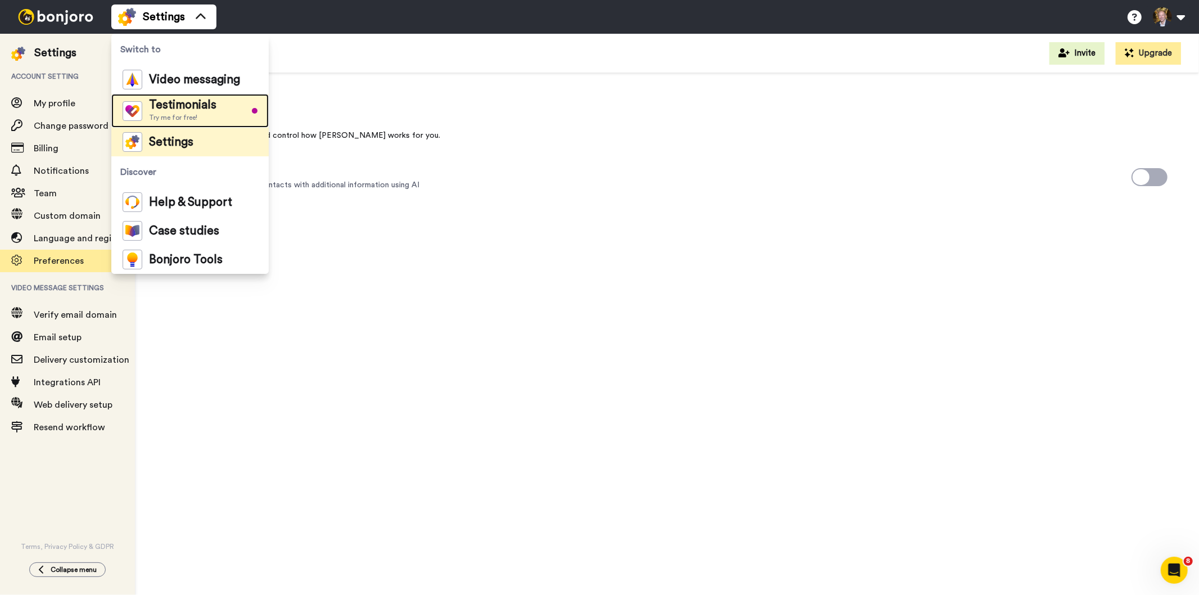
click at [188, 113] on span "Try me for free!" at bounding box center [182, 117] width 67 height 9
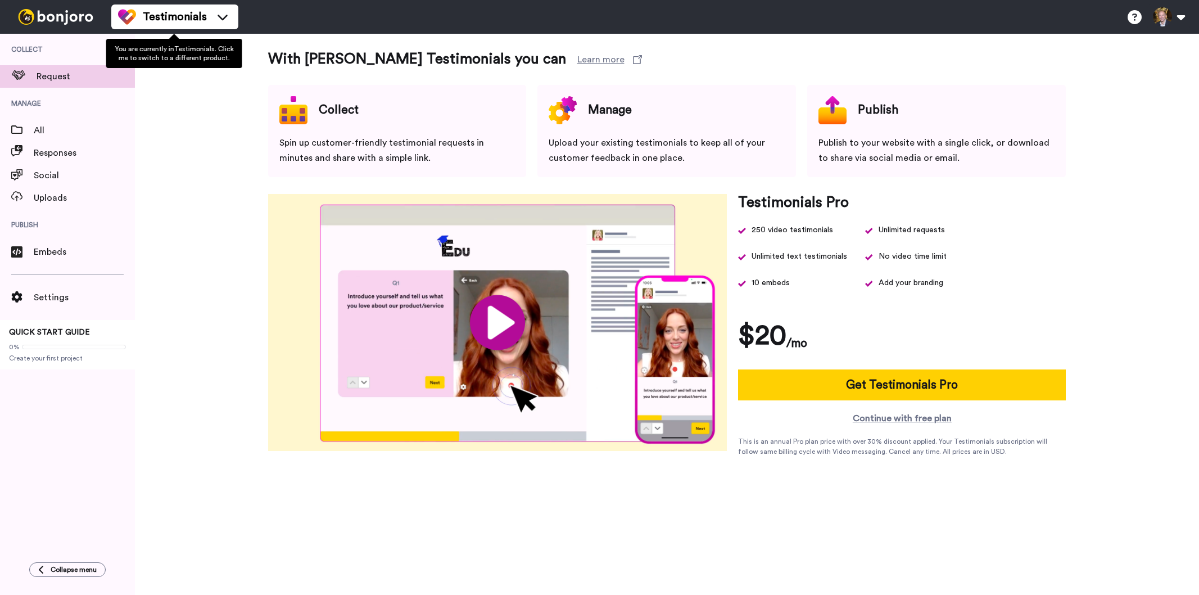
click icon
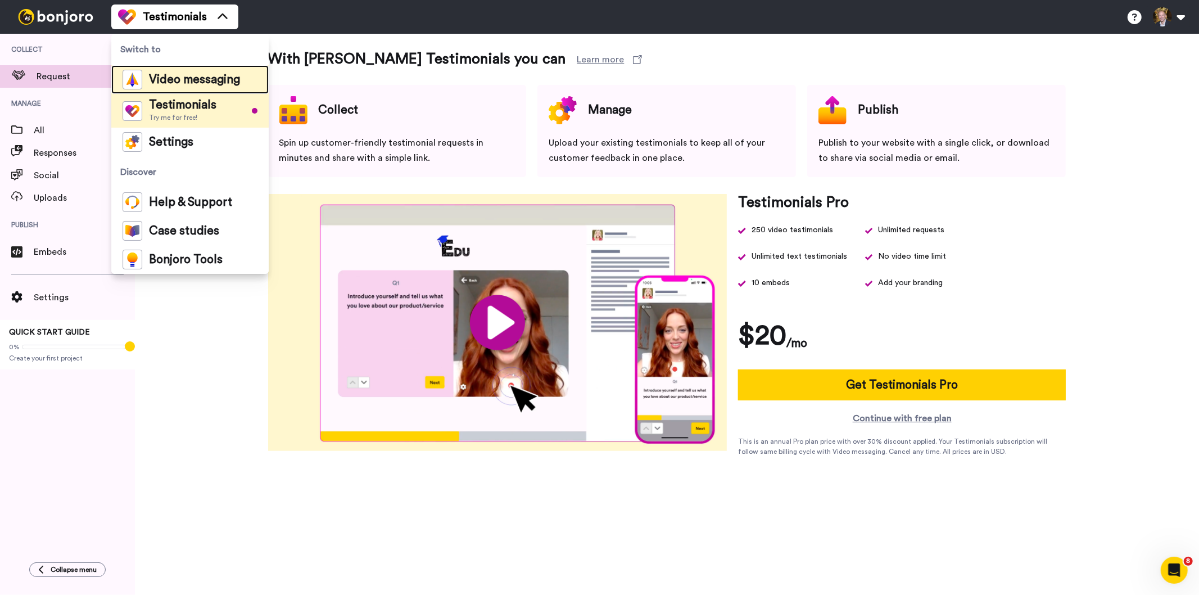
click span "Video messaging"
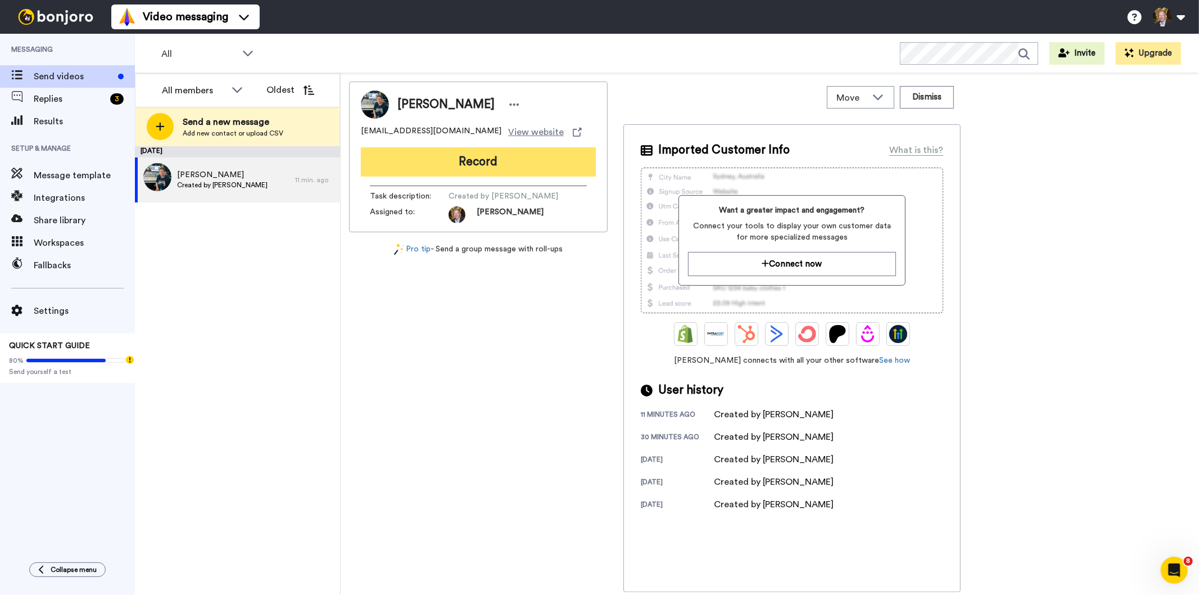
click at [480, 165] on button "Record" at bounding box center [478, 161] width 235 height 29
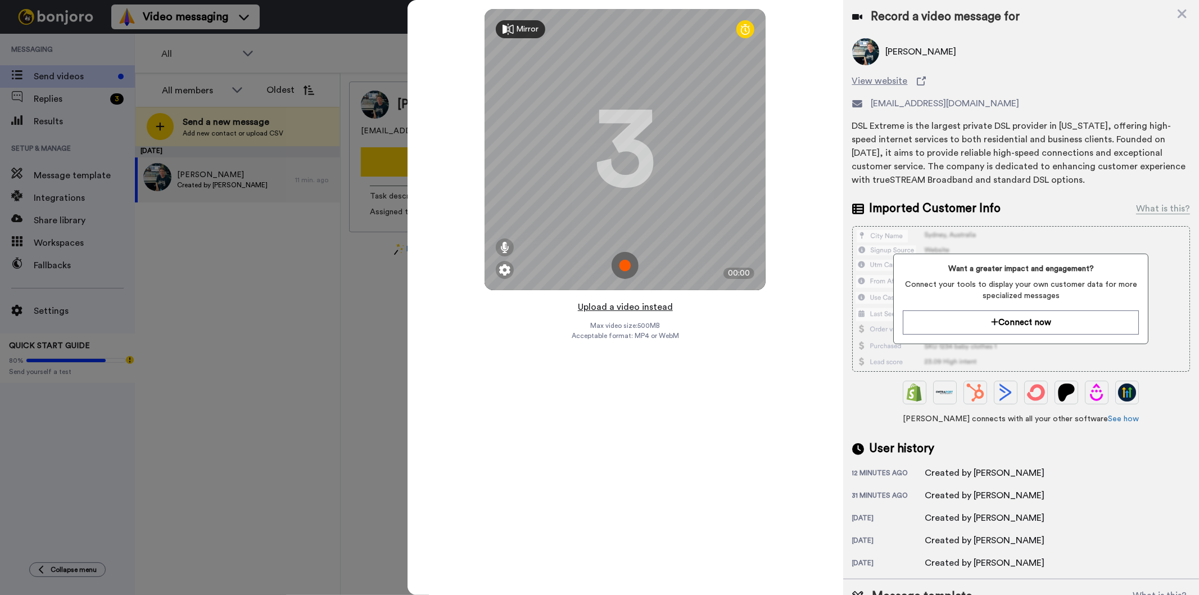
click at [605, 305] on button "Upload a video instead" at bounding box center [625, 307] width 102 height 15
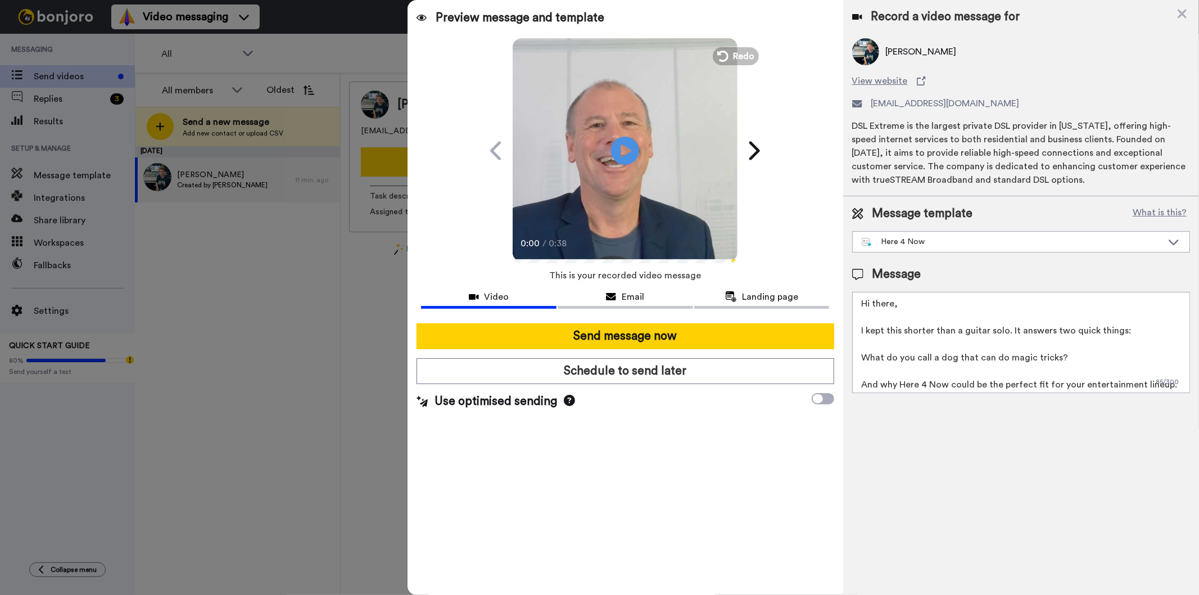
click at [892, 302] on textarea "Hi there, I kept this shorter than a guitar solo. It answers two quick things: …" at bounding box center [1021, 342] width 338 height 101
type textarea "Hi test, I kept this shorter than a guitar solo. It answers two quick things: W…"
click at [630, 304] on button "Email" at bounding box center [625, 298] width 135 height 21
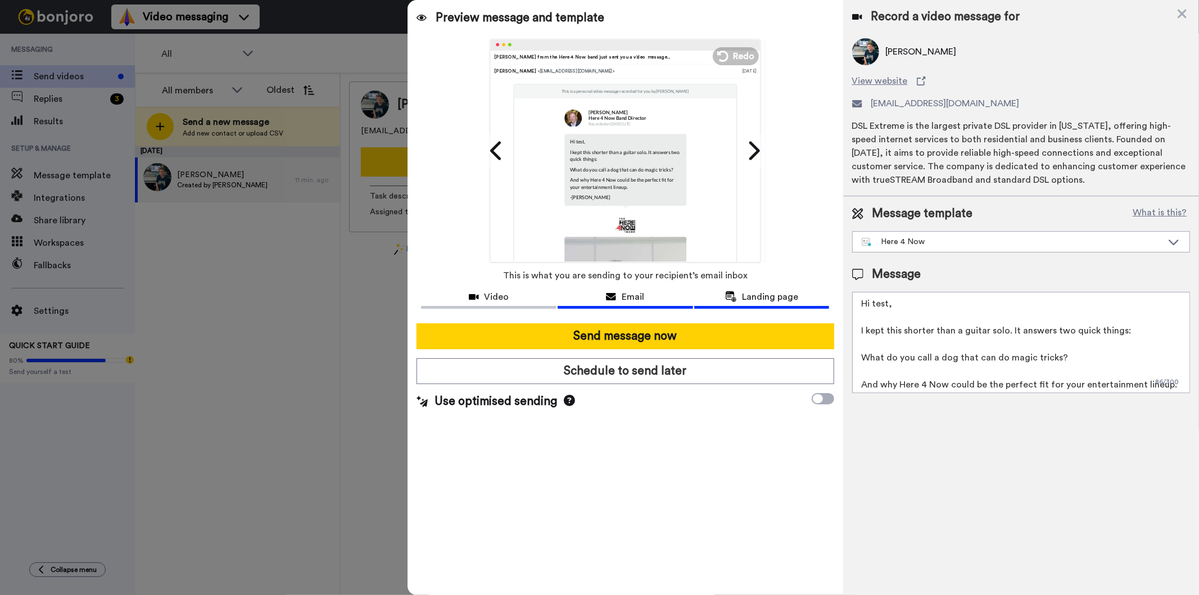
click span "Landing page"
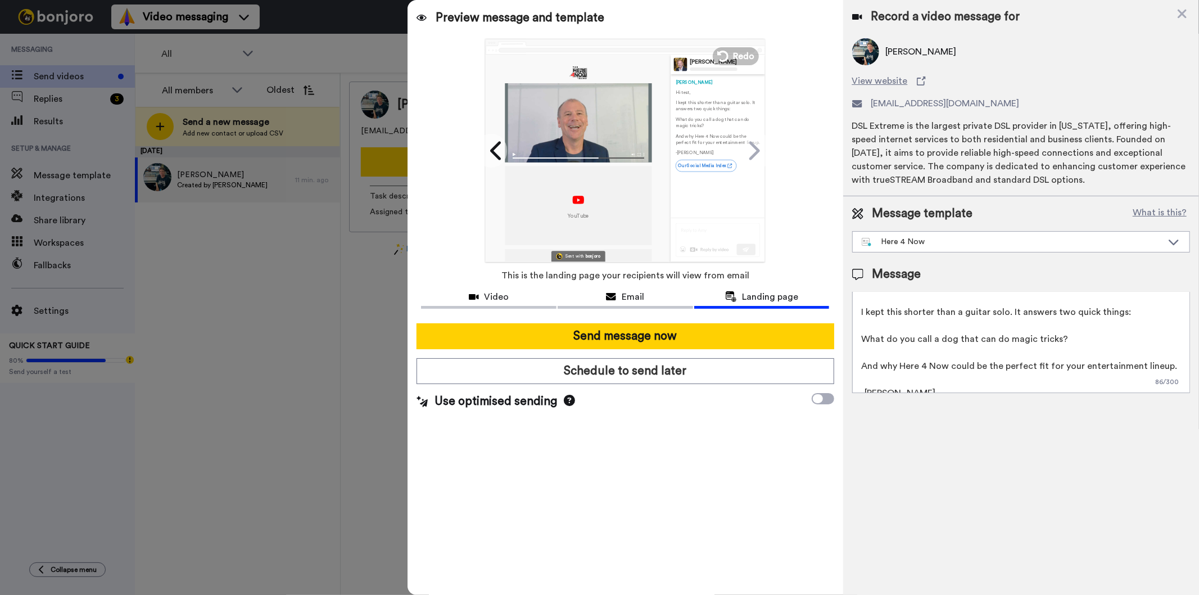
scroll to position [30, 0]
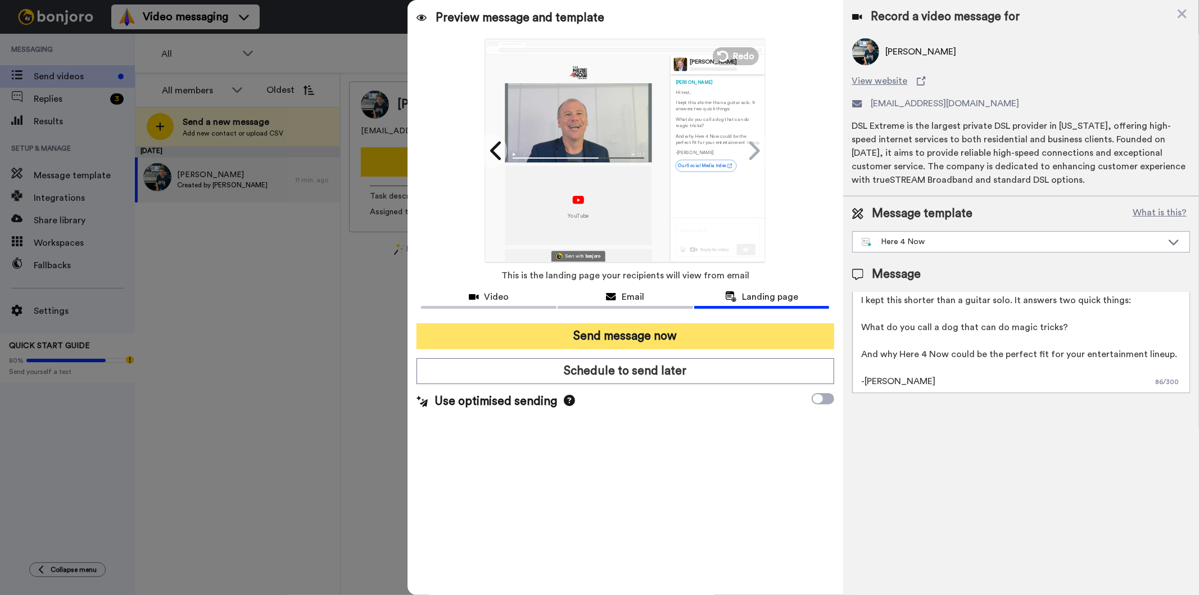
click button "Send message now"
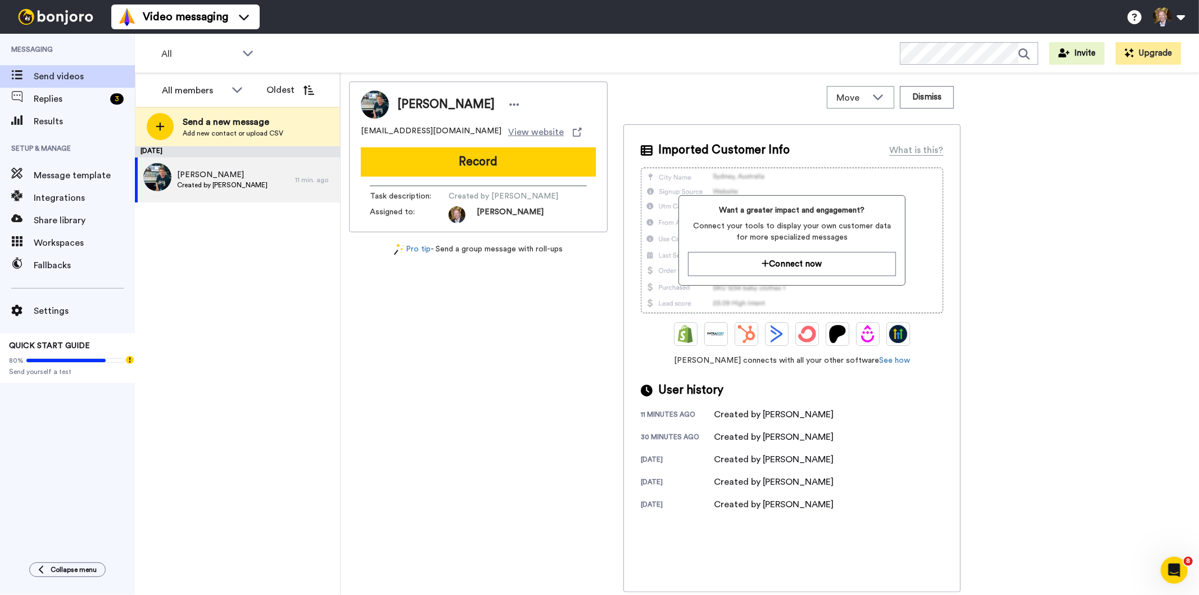
scroll to position [0, 0]
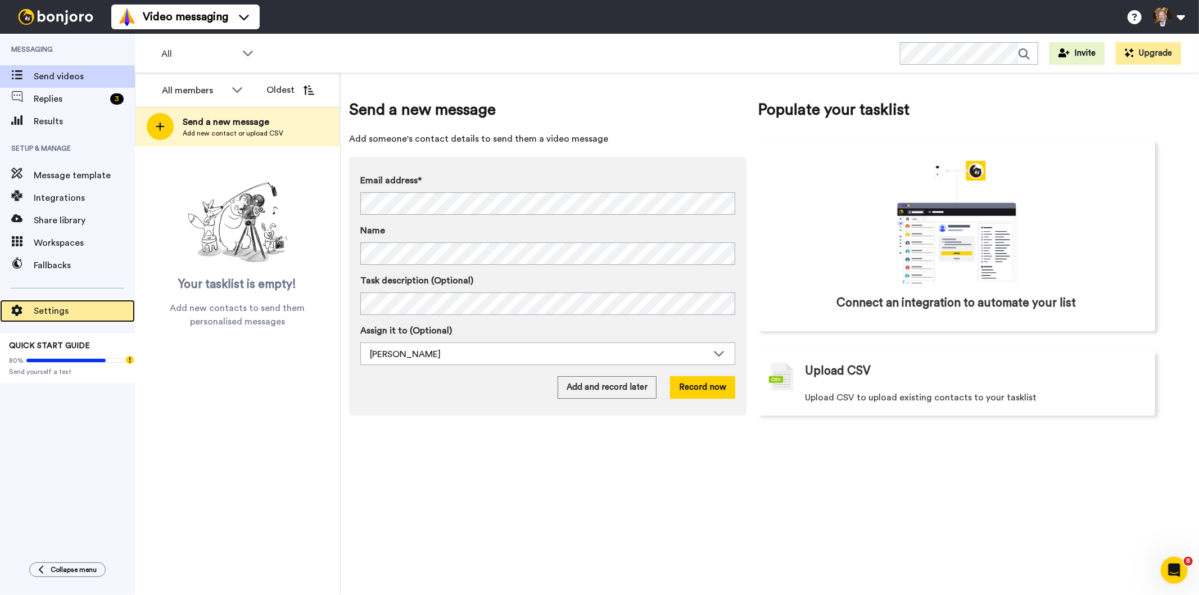
click at [44, 312] on span "Settings" at bounding box center [84, 310] width 101 height 13
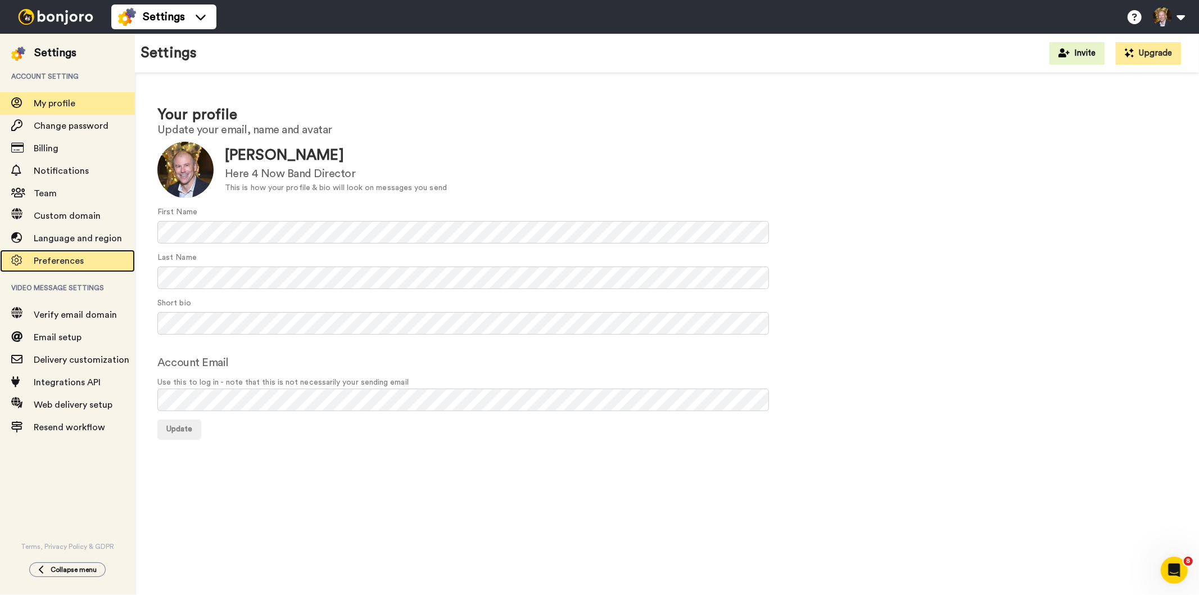
click at [61, 265] on span "Preferences" at bounding box center [59, 260] width 50 height 9
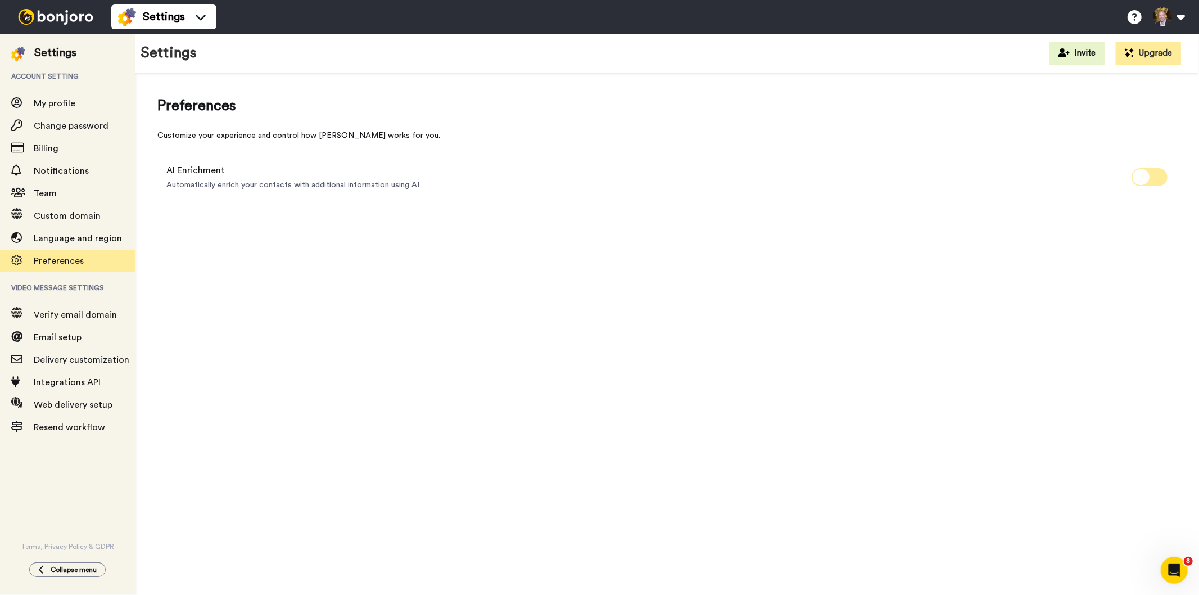
click at [1156, 178] on span at bounding box center [1150, 177] width 36 height 18
click at [71, 359] on span "Delivery customization" at bounding box center [82, 359] width 96 height 9
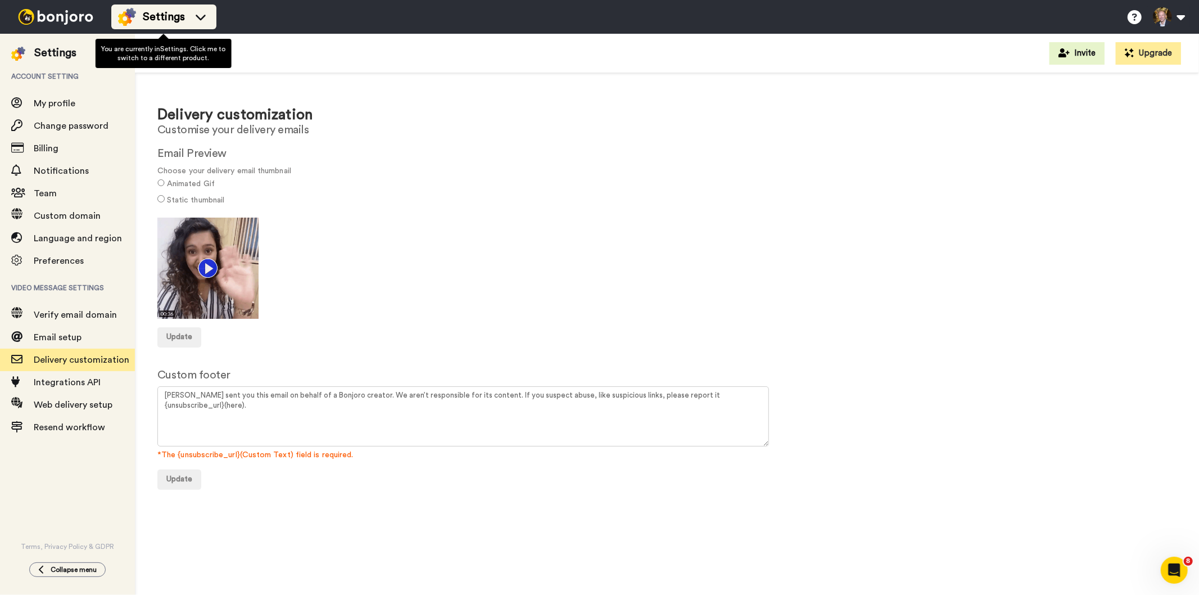
click at [175, 14] on span "Settings" at bounding box center [164, 17] width 42 height 16
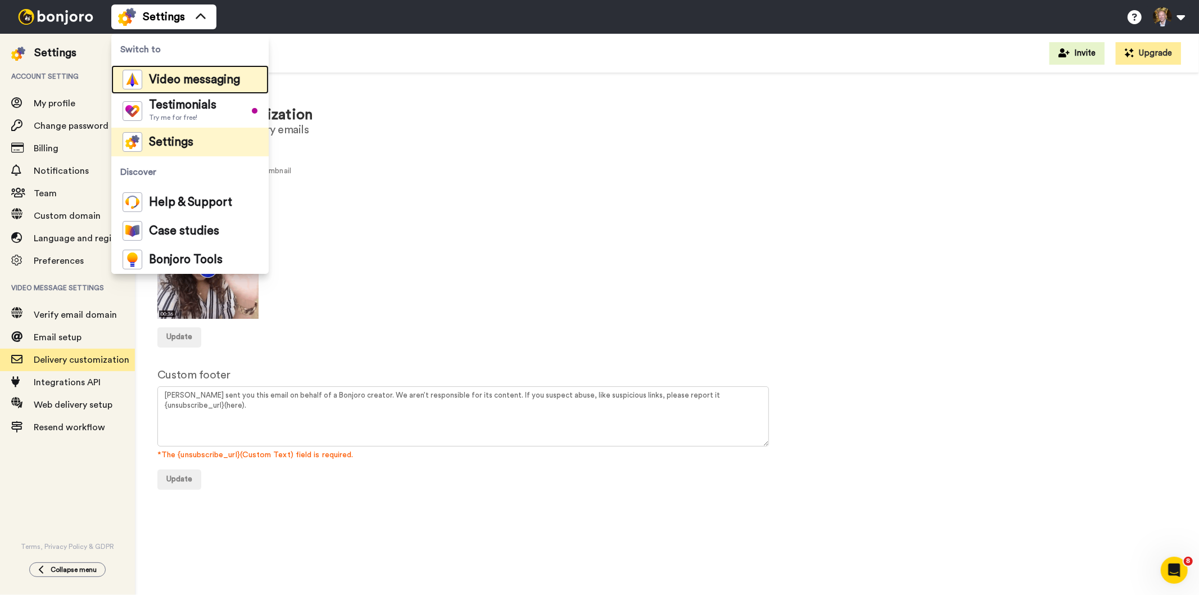
click at [193, 80] on span "Video messaging" at bounding box center [194, 79] width 91 height 11
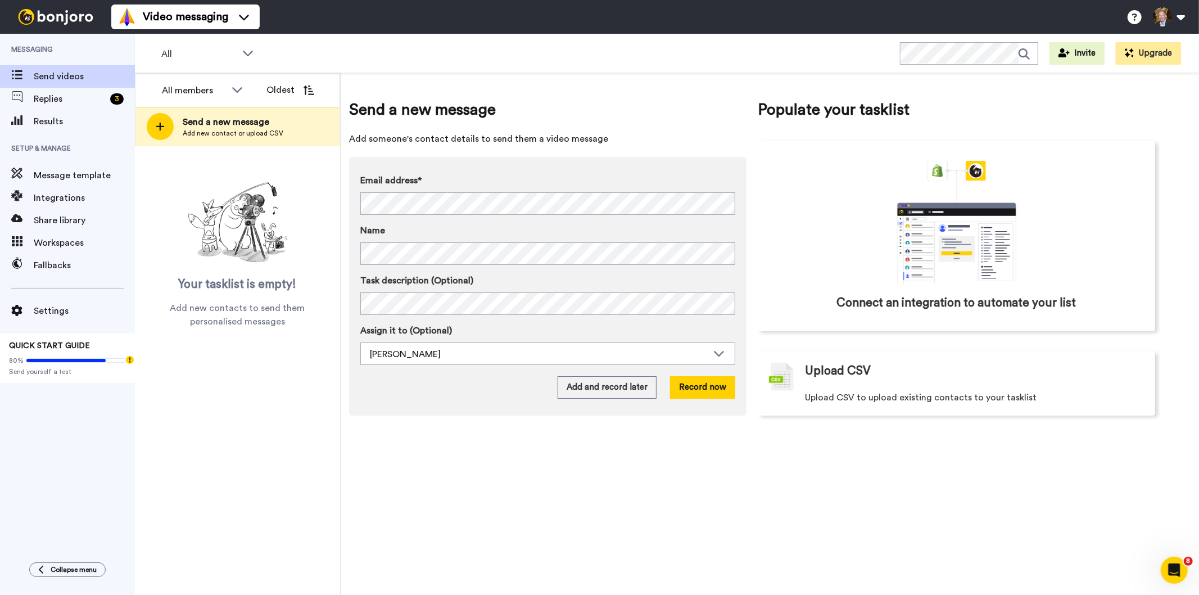
click at [934, 478] on div "Send a new message Add someone's contact details to send them a video message E…" at bounding box center [770, 334] width 858 height 522
click at [696, 384] on button "Record now" at bounding box center [702, 387] width 65 height 22
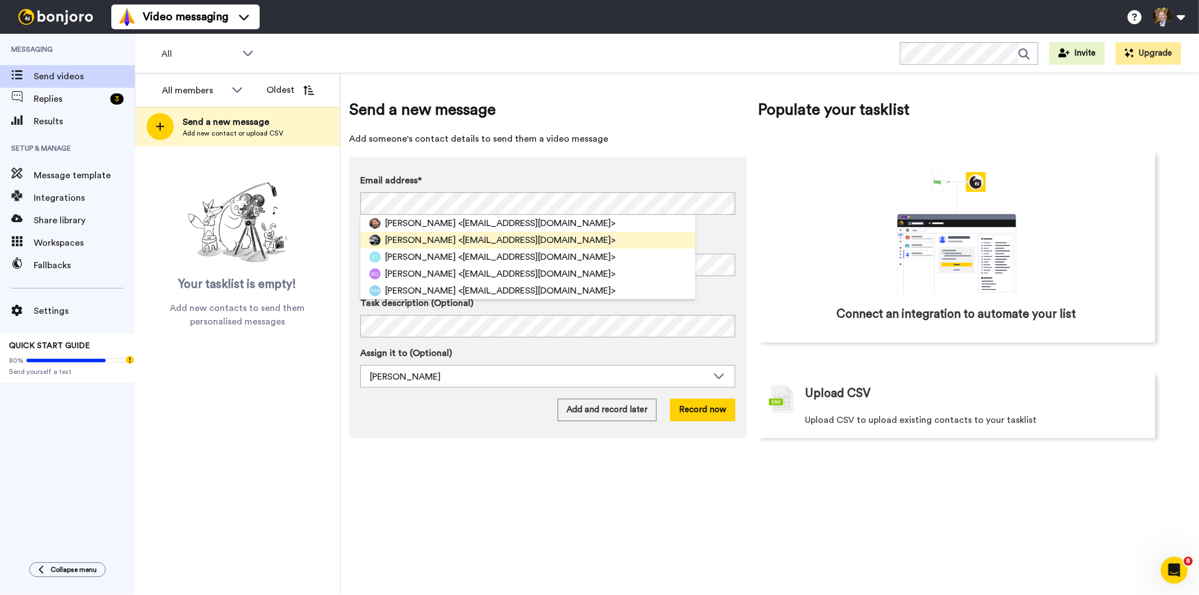
click at [397, 238] on span "[PERSON_NAME]" at bounding box center [420, 239] width 71 height 13
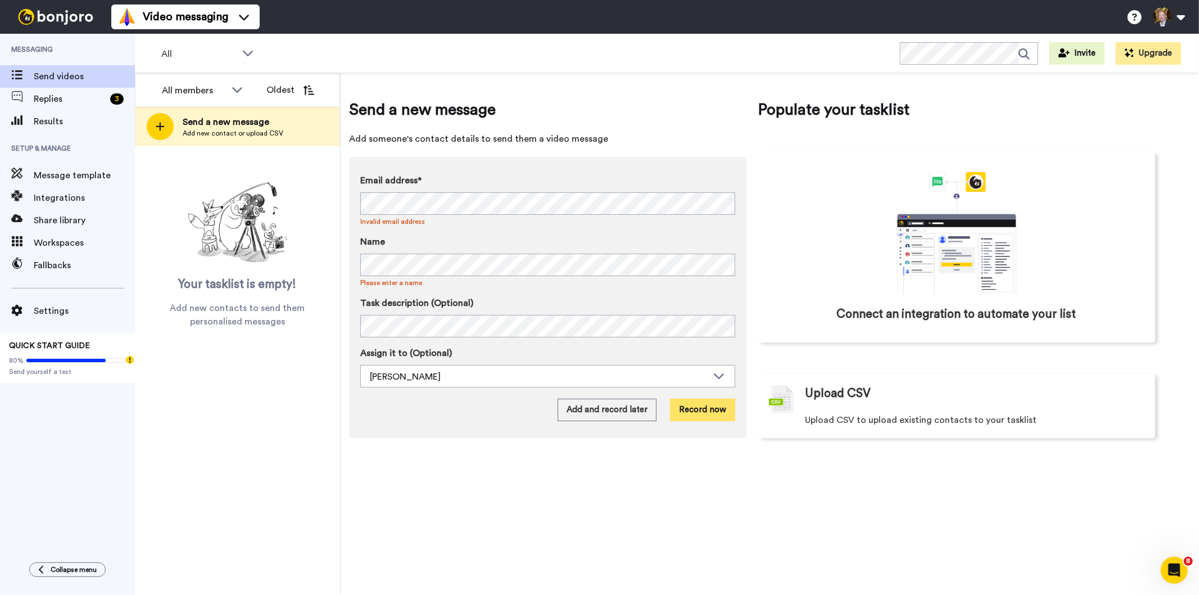
click at [699, 408] on button "Record now" at bounding box center [702, 410] width 65 height 22
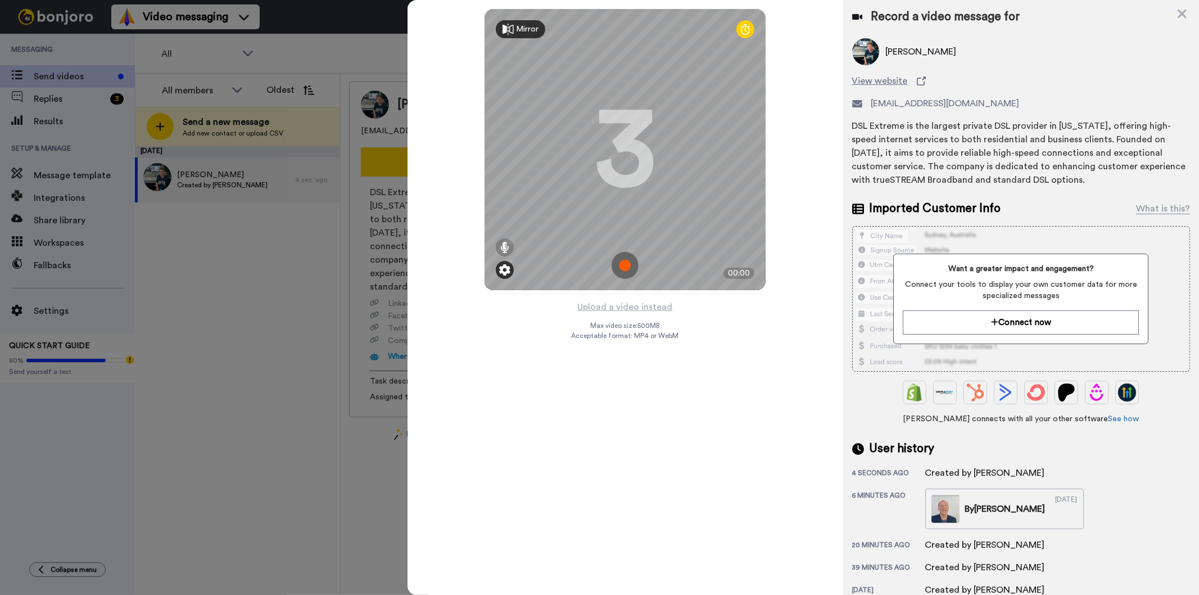
click at [503, 267] on img at bounding box center [504, 269] width 11 height 11
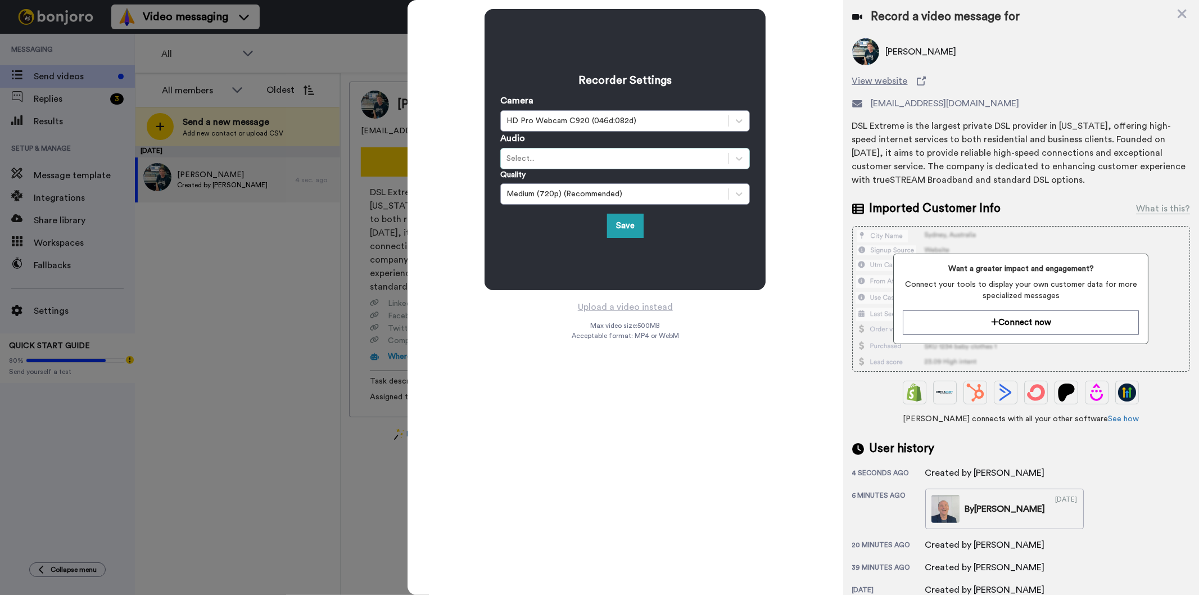
click at [610, 152] on div "Select..." at bounding box center [615, 158] width 228 height 13
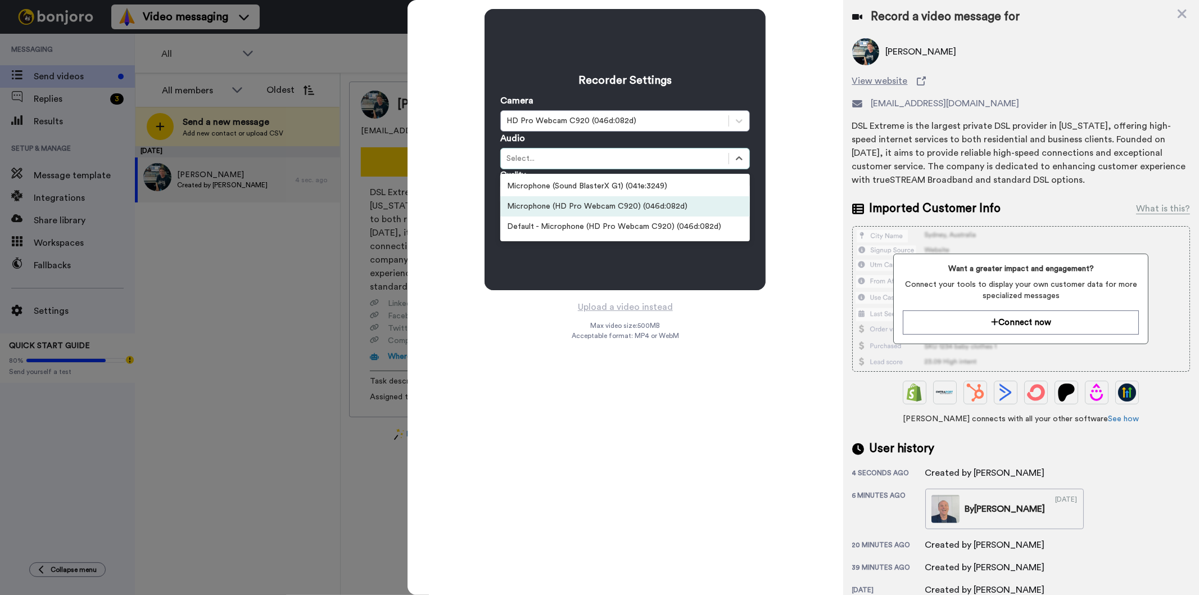
click at [613, 201] on div "Microphone (HD Pro Webcam C920) (046d:082d)" at bounding box center [625, 206] width 250 height 20
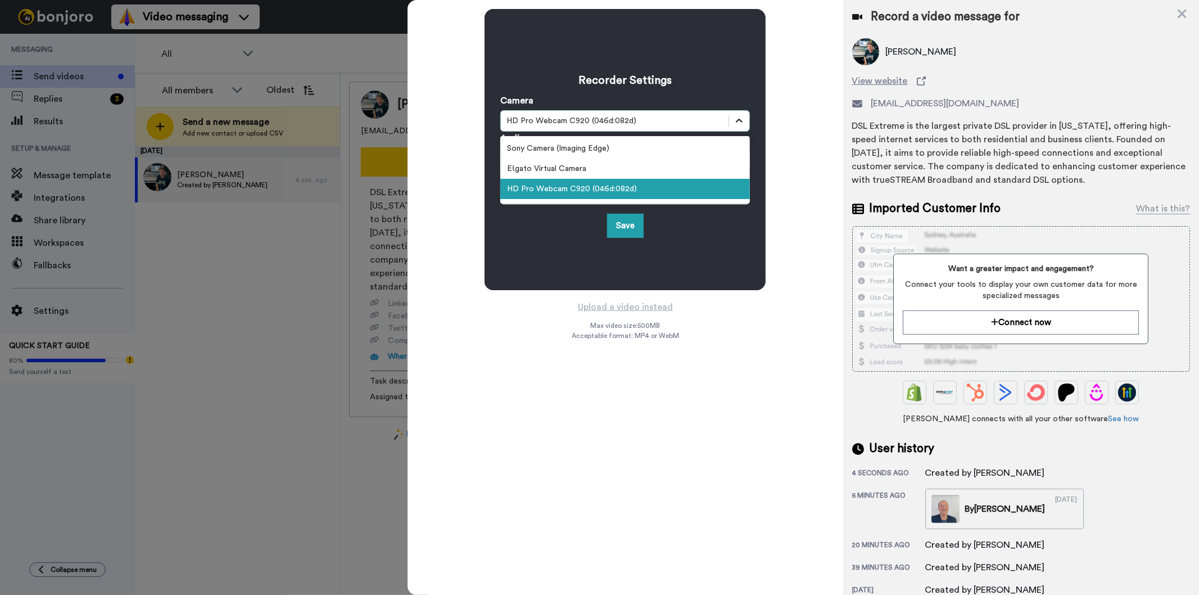
click at [738, 115] on icon at bounding box center [739, 120] width 11 height 11
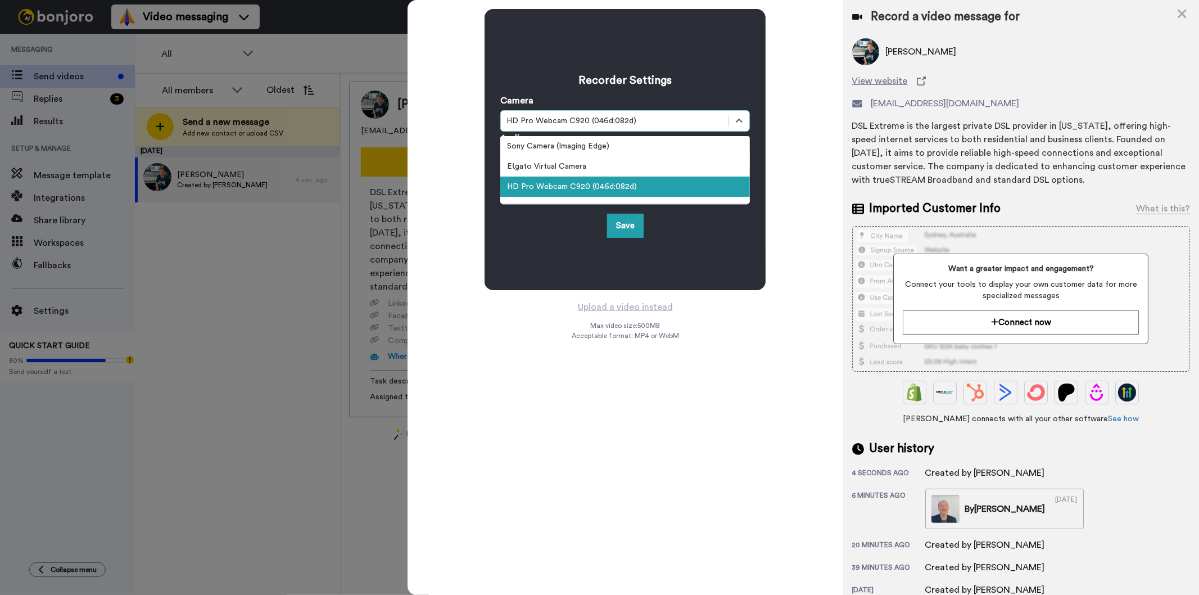
click at [677, 183] on div "HD Pro Webcam C920 (046d:082d)" at bounding box center [625, 187] width 250 height 20
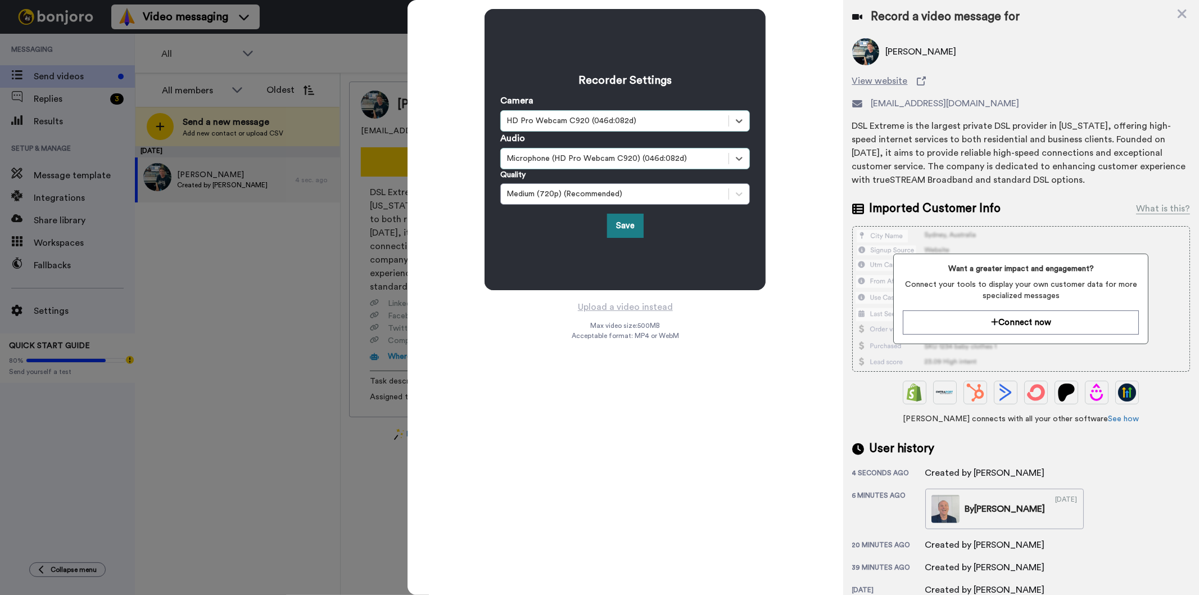
click at [628, 227] on button "Save" at bounding box center [625, 226] width 37 height 24
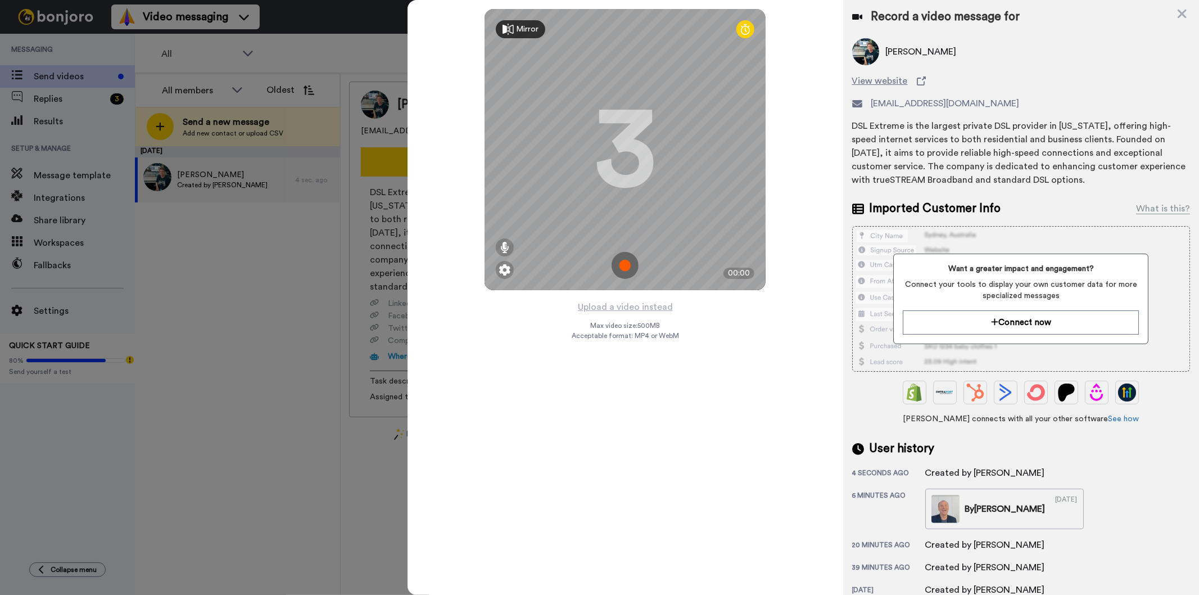
click at [626, 264] on img at bounding box center [625, 265] width 27 height 27
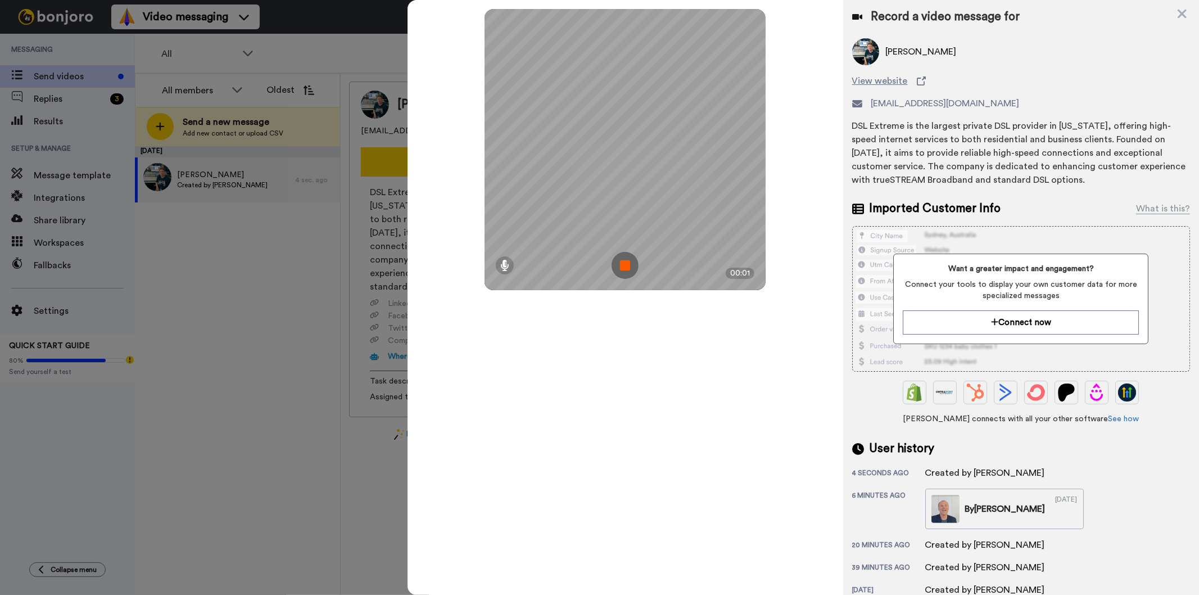
click at [625, 265] on img at bounding box center [625, 265] width 27 height 27
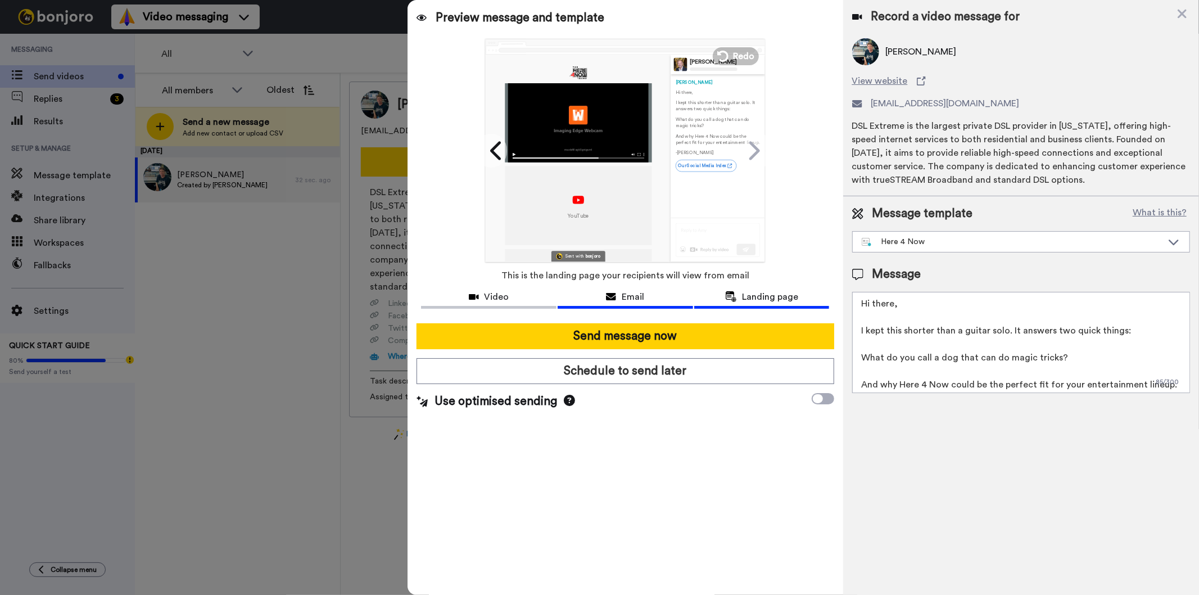
click at [631, 300] on span "Email" at bounding box center [633, 296] width 22 height 13
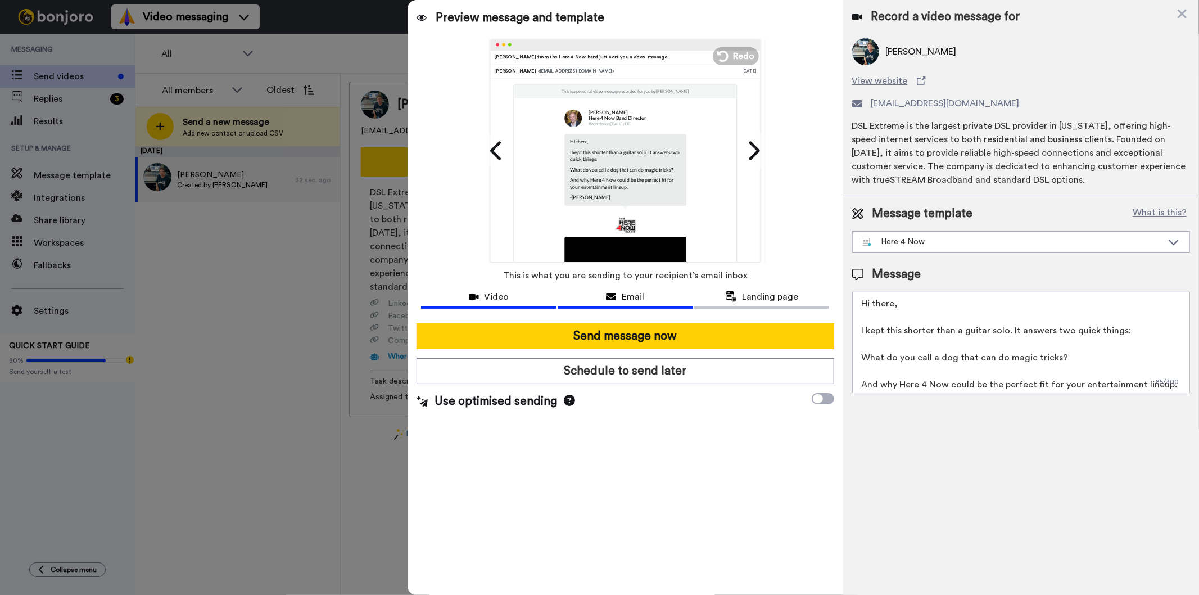
click at [495, 295] on span "Video" at bounding box center [497, 296] width 25 height 13
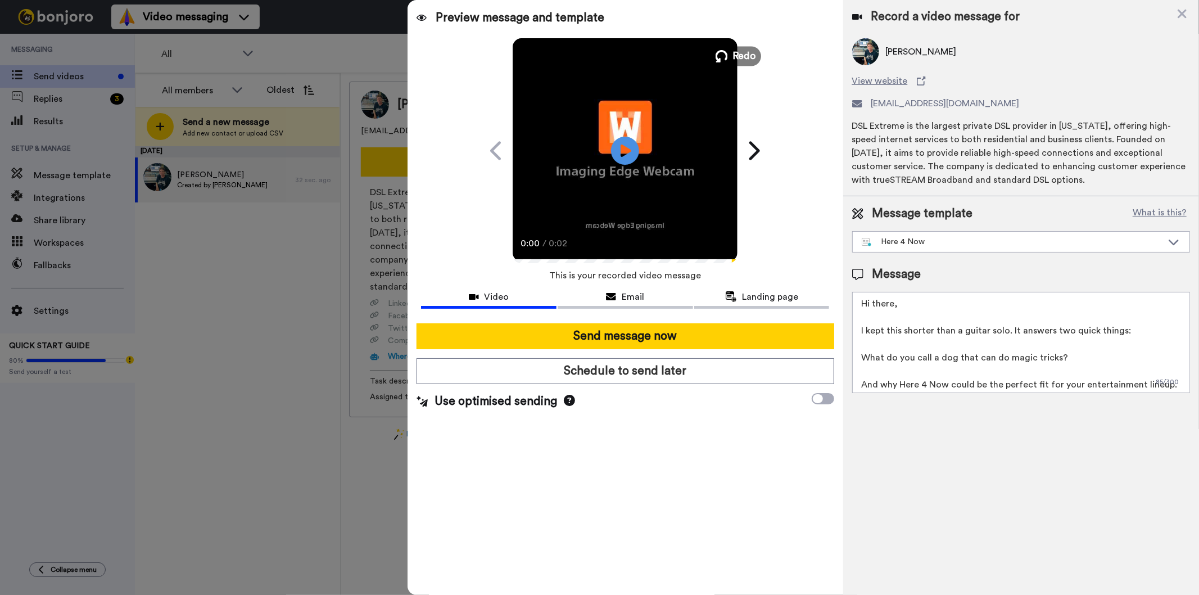
click at [740, 58] on span "Redo" at bounding box center [745, 55] width 24 height 15
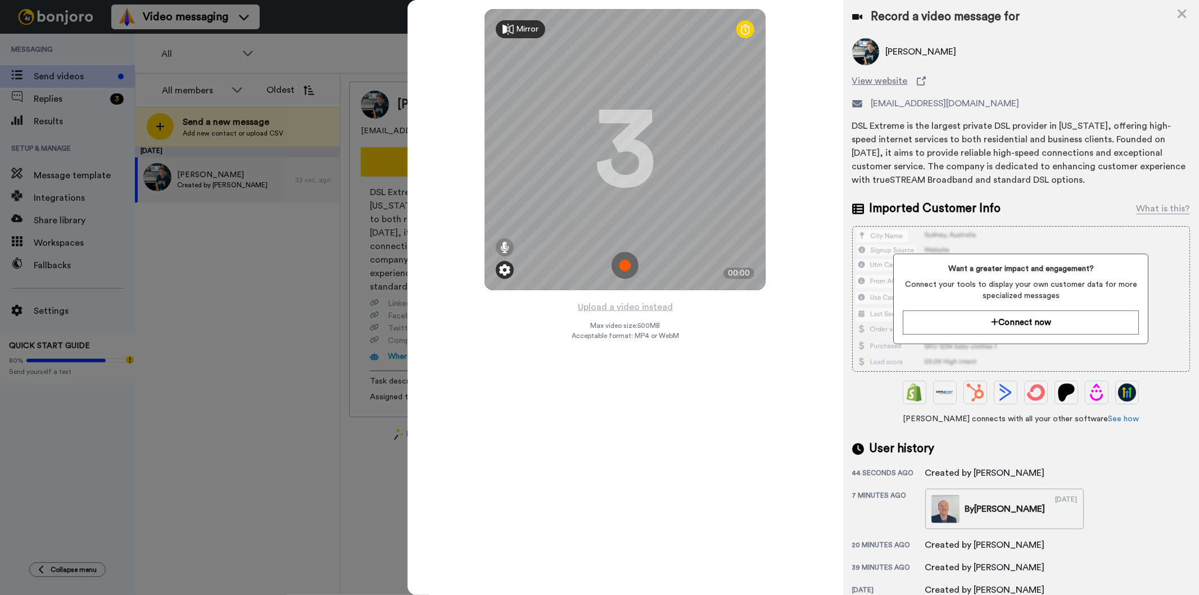
click at [506, 268] on img at bounding box center [504, 269] width 11 height 11
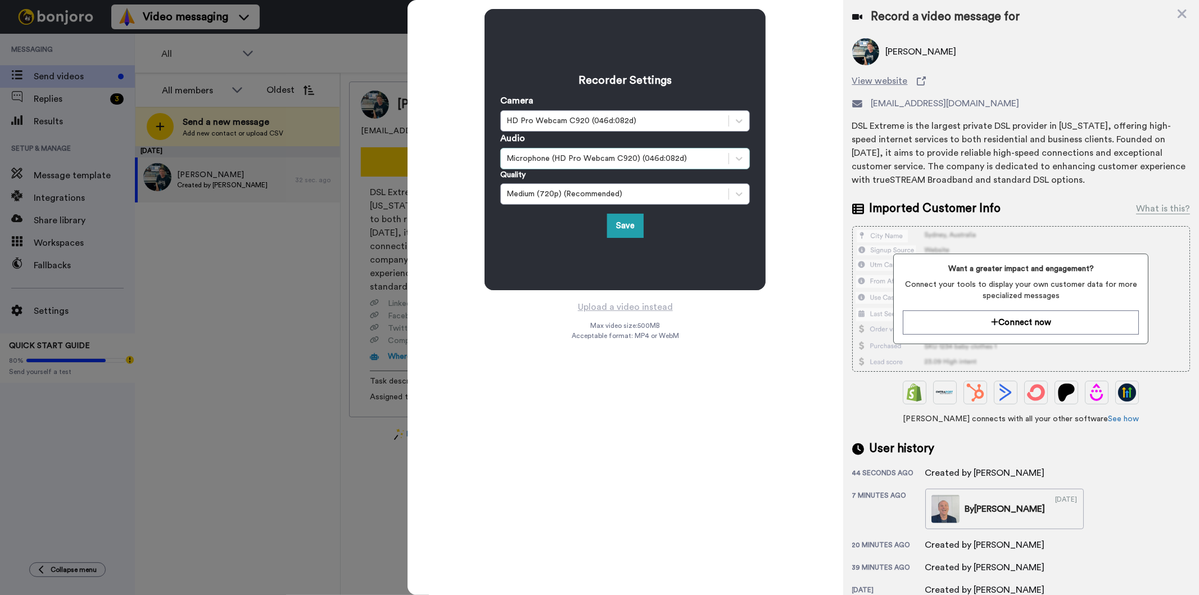
click at [621, 156] on div "Microphone (HD Pro Webcam C920) (046d:082d)" at bounding box center [614, 158] width 216 height 11
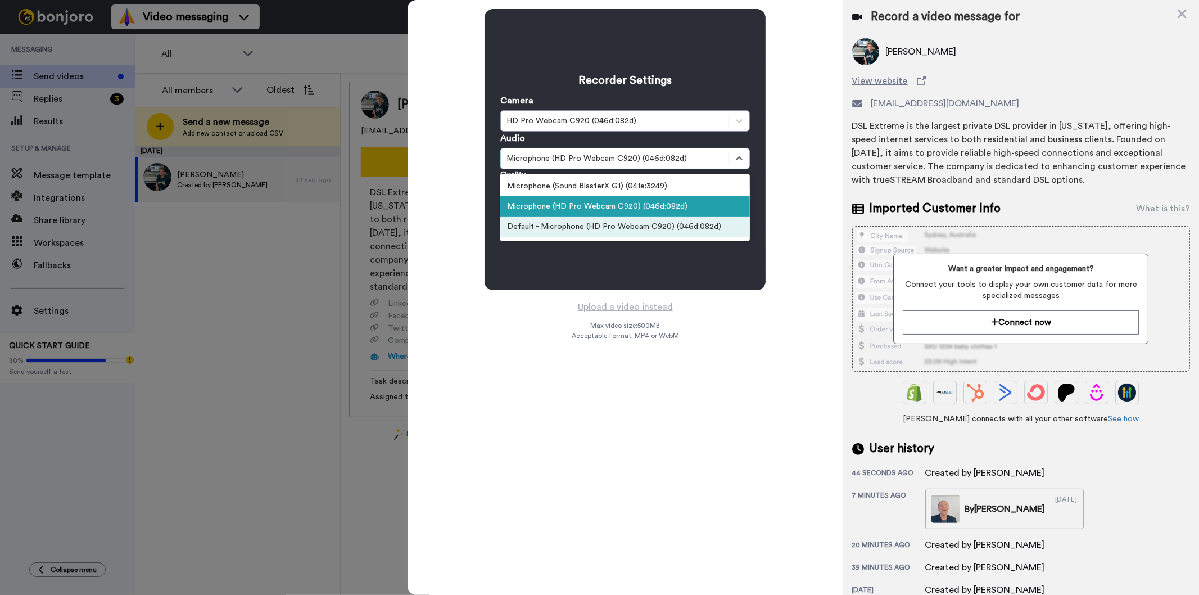
click at [621, 216] on div "Default - Microphone (HD Pro Webcam C920) (046d:082d)" at bounding box center [625, 226] width 250 height 20
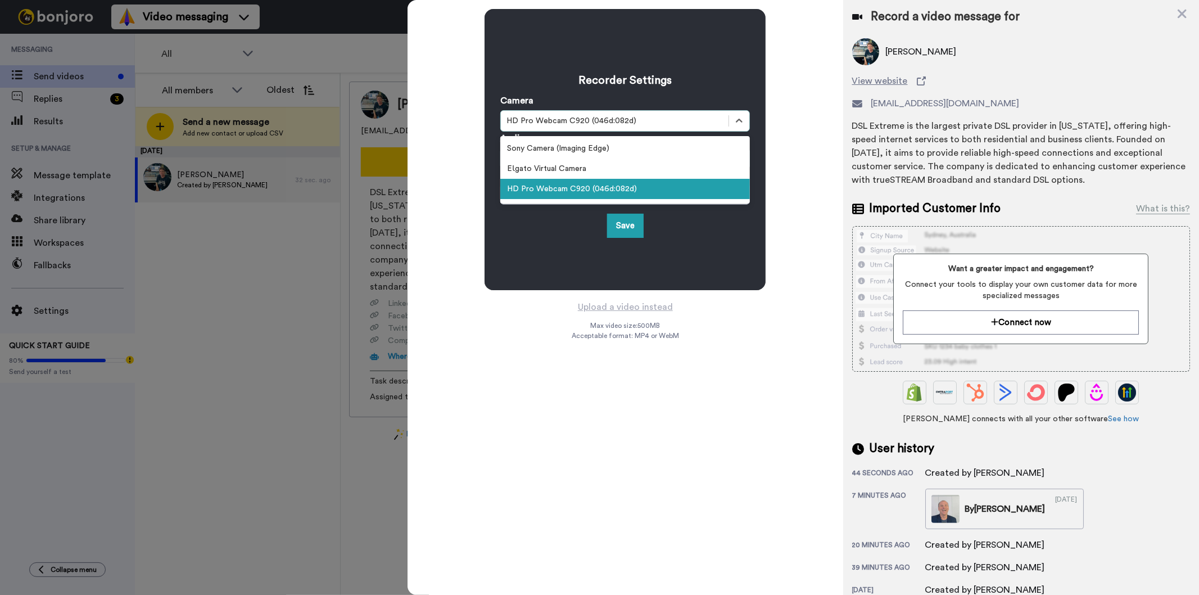
click at [614, 119] on div "HD Pro Webcam C920 (046d:082d)" at bounding box center [614, 120] width 216 height 11
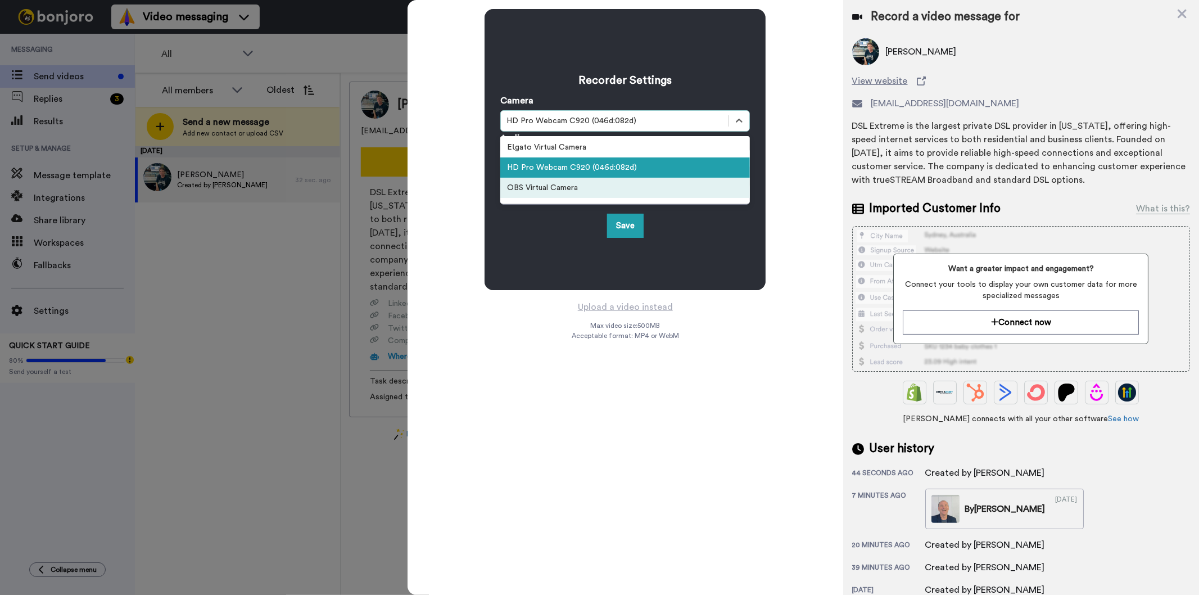
scroll to position [7, 0]
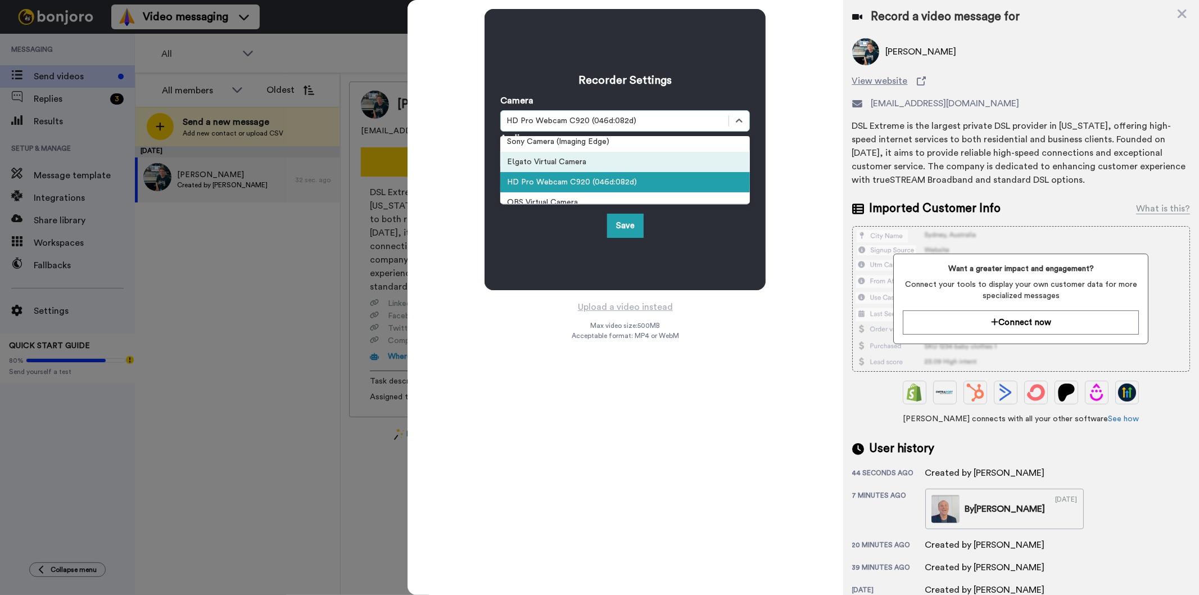
click at [619, 159] on div "EƖgato Virtual Camera" at bounding box center [625, 162] width 250 height 20
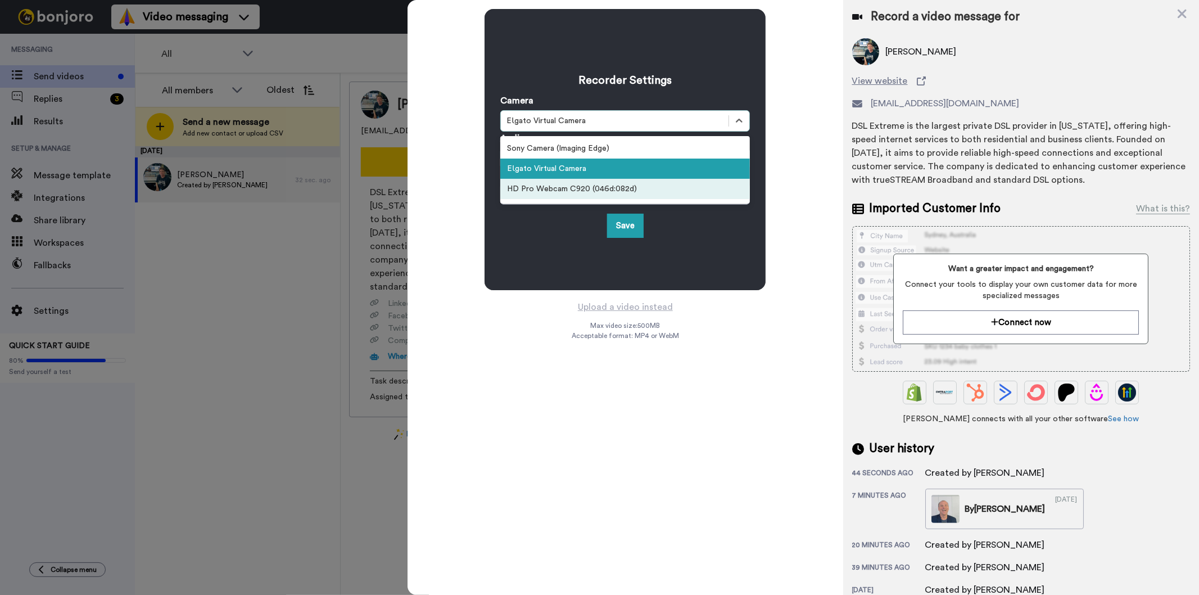
click at [592, 187] on div "HD Pro Webcam C920 (046d:082d)" at bounding box center [625, 189] width 250 height 20
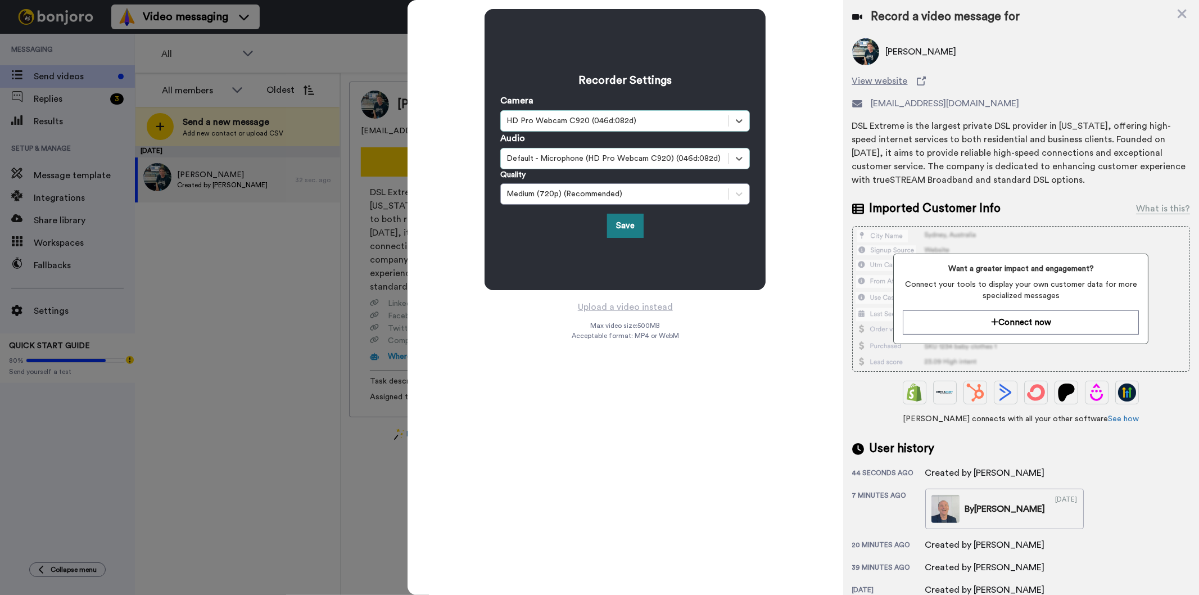
click at [613, 227] on button "Save" at bounding box center [625, 226] width 37 height 24
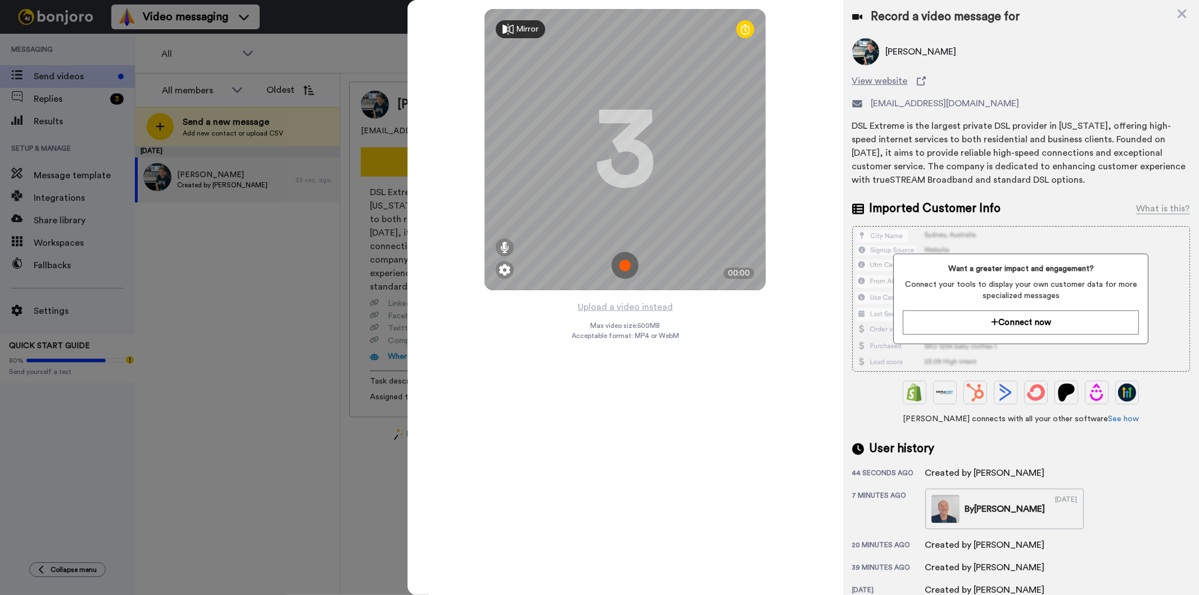
click at [746, 26] on icon at bounding box center [745, 29] width 9 height 11
drag, startPoint x: 741, startPoint y: 26, endPoint x: 745, endPoint y: 34, distance: 9.1
click at [744, 31] on icon at bounding box center [745, 29] width 9 height 11
click at [744, 25] on icon at bounding box center [745, 29] width 9 height 11
click at [746, 28] on icon at bounding box center [745, 29] width 9 height 11
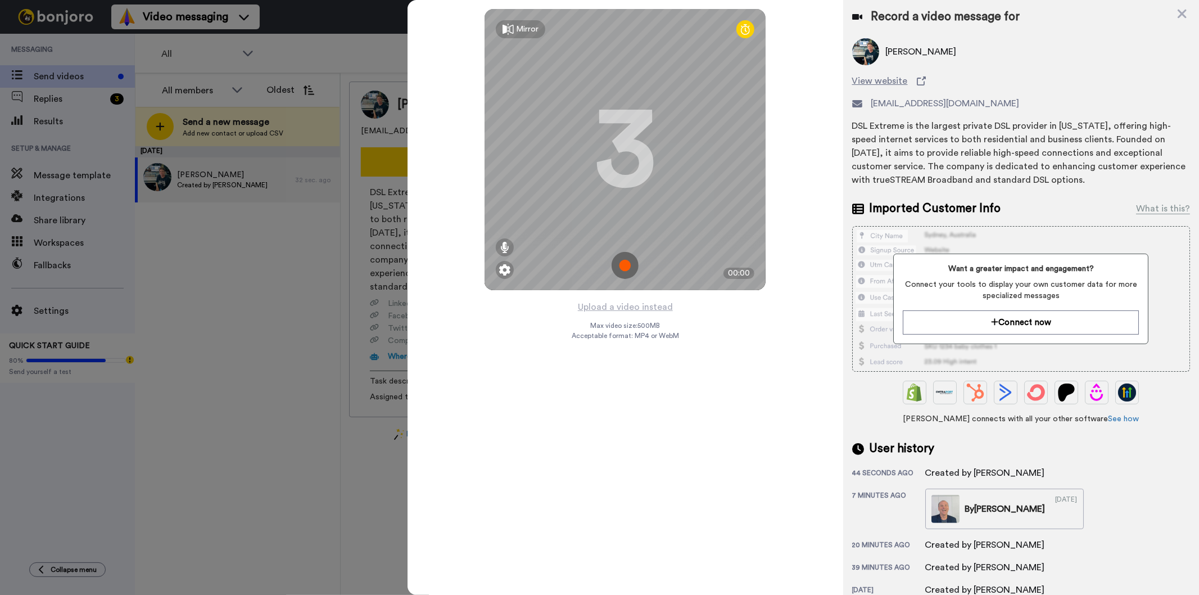
click at [508, 26] on icon at bounding box center [508, 29] width 11 height 11
click at [503, 245] on icon at bounding box center [504, 247] width 9 height 11
click at [964, 449] on div "User history" at bounding box center [1021, 448] width 338 height 17
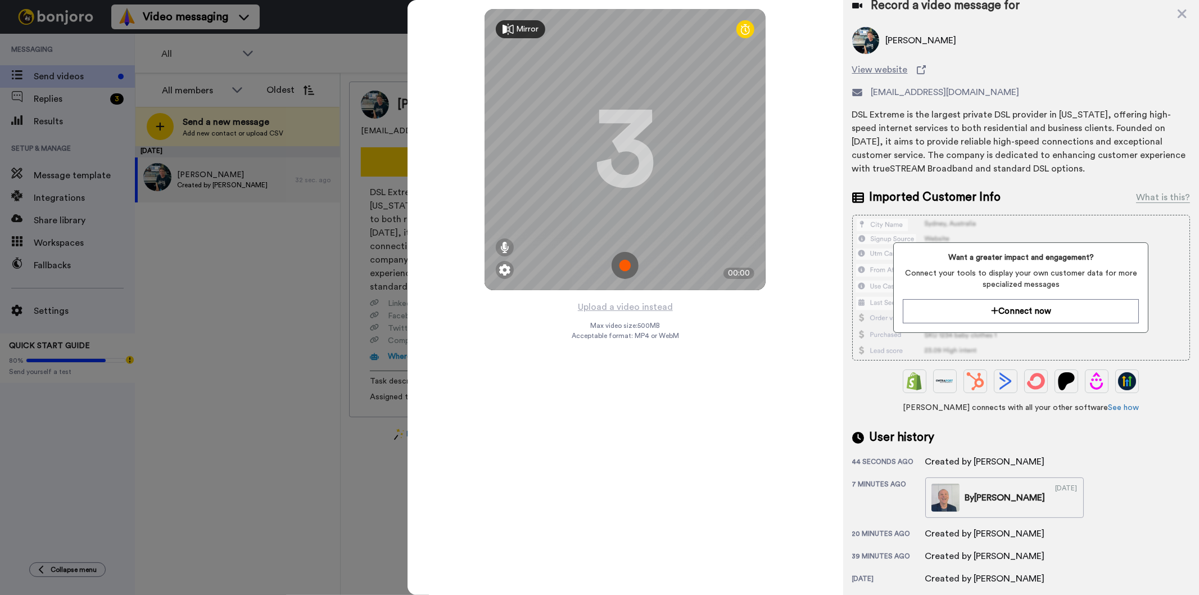
scroll to position [0, 0]
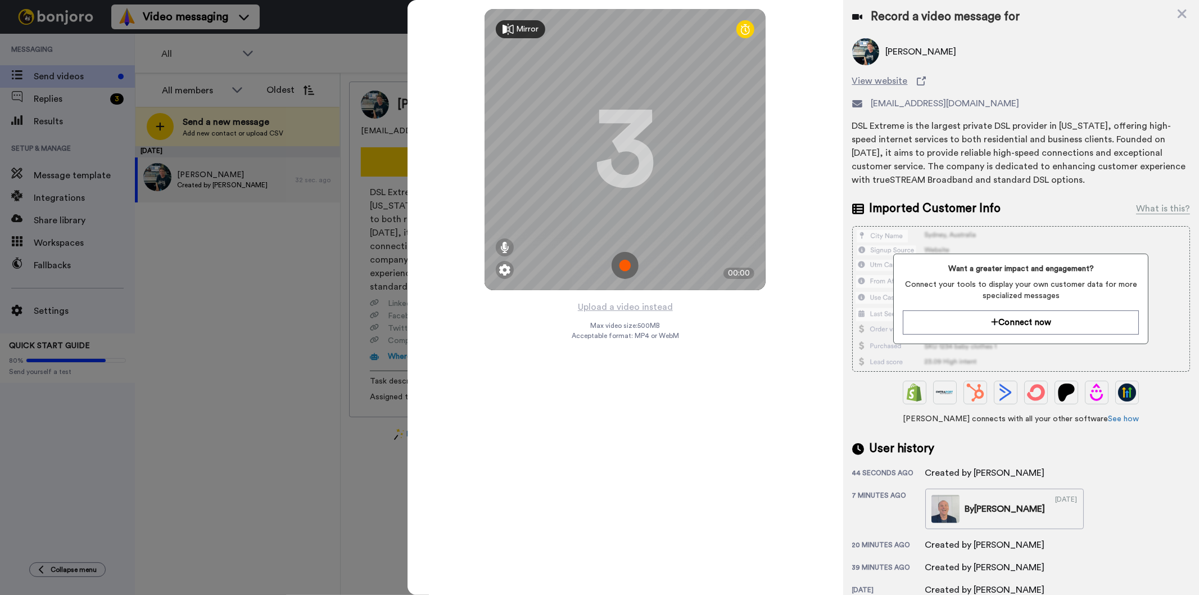
click at [1175, 12] on div "Record a video message for" at bounding box center [1021, 17] width 338 height 16
drag, startPoint x: 1183, startPoint y: 13, endPoint x: 1179, endPoint y: 20, distance: 8.3
click at [1182, 15] on icon at bounding box center [1182, 14] width 11 height 14
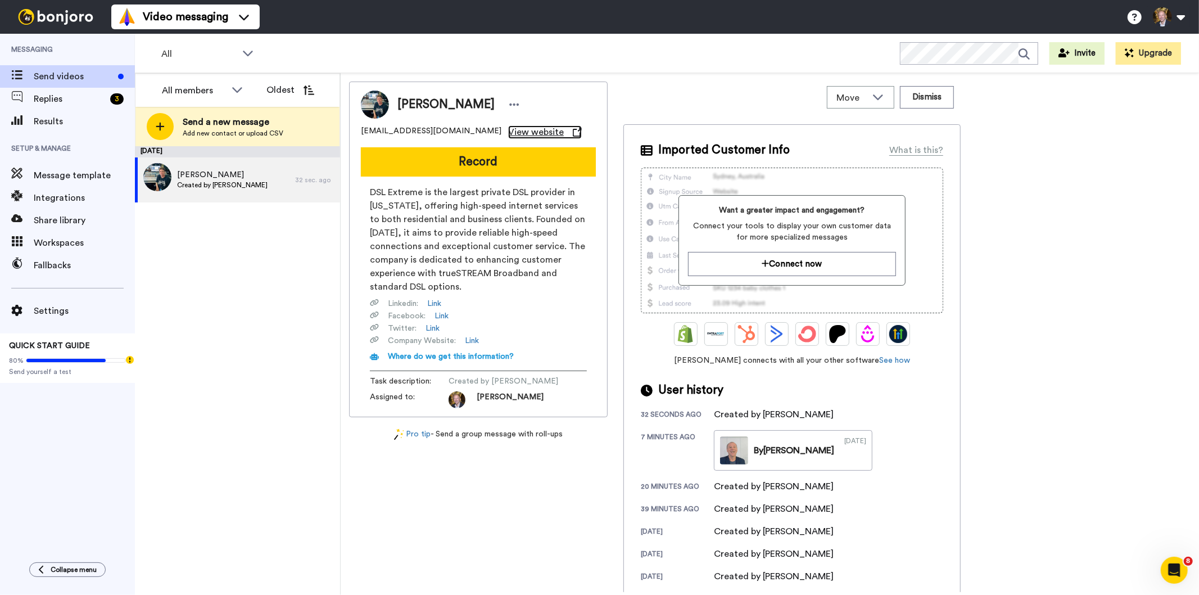
click at [508, 132] on span "View website" at bounding box center [536, 131] width 56 height 13
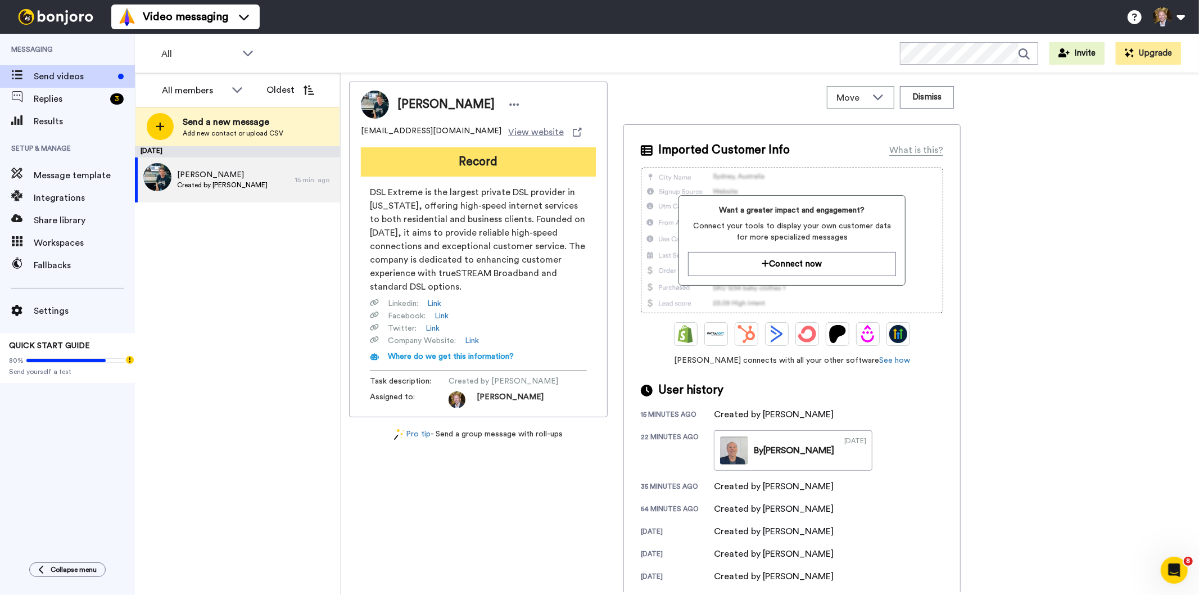
click at [480, 163] on button "Record" at bounding box center [478, 161] width 235 height 29
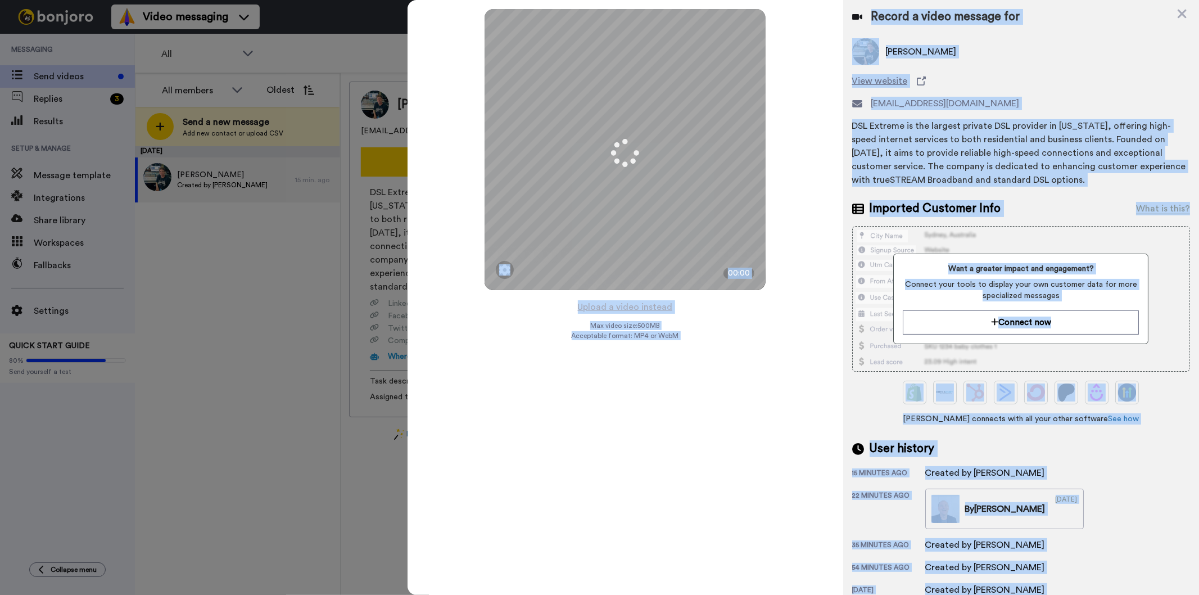
click at [605, 457] on div "Upload a video instead Max video size: 500 MB Acceptable format: MP4 or WebM" at bounding box center [625, 441] width 107 height 282
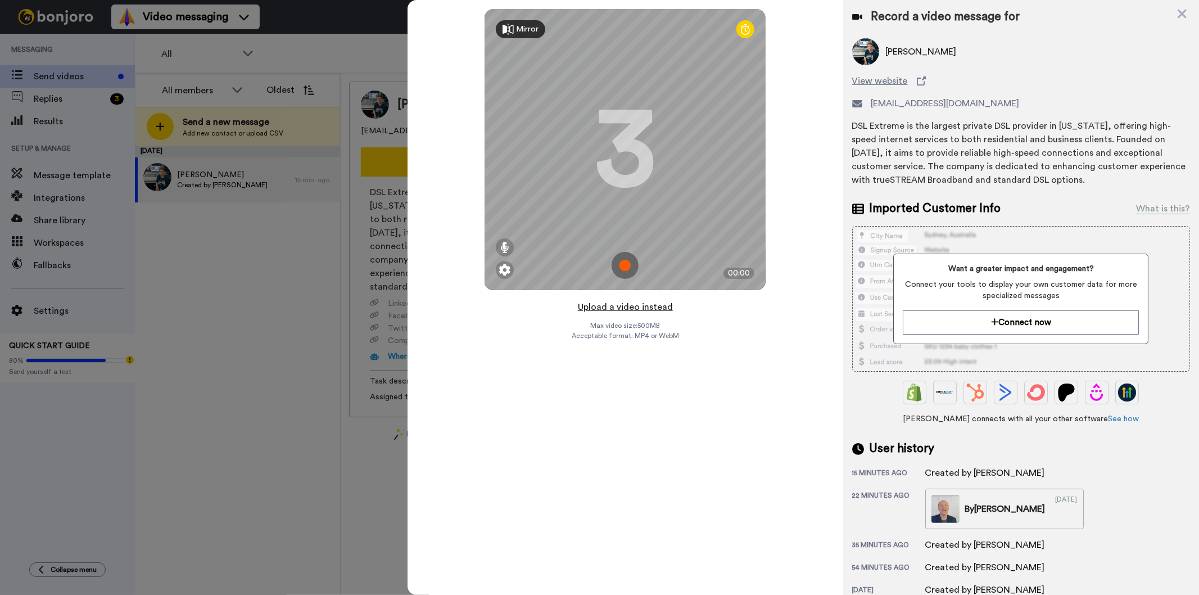
click at [630, 308] on button "Upload a video instead" at bounding box center [625, 307] width 102 height 15
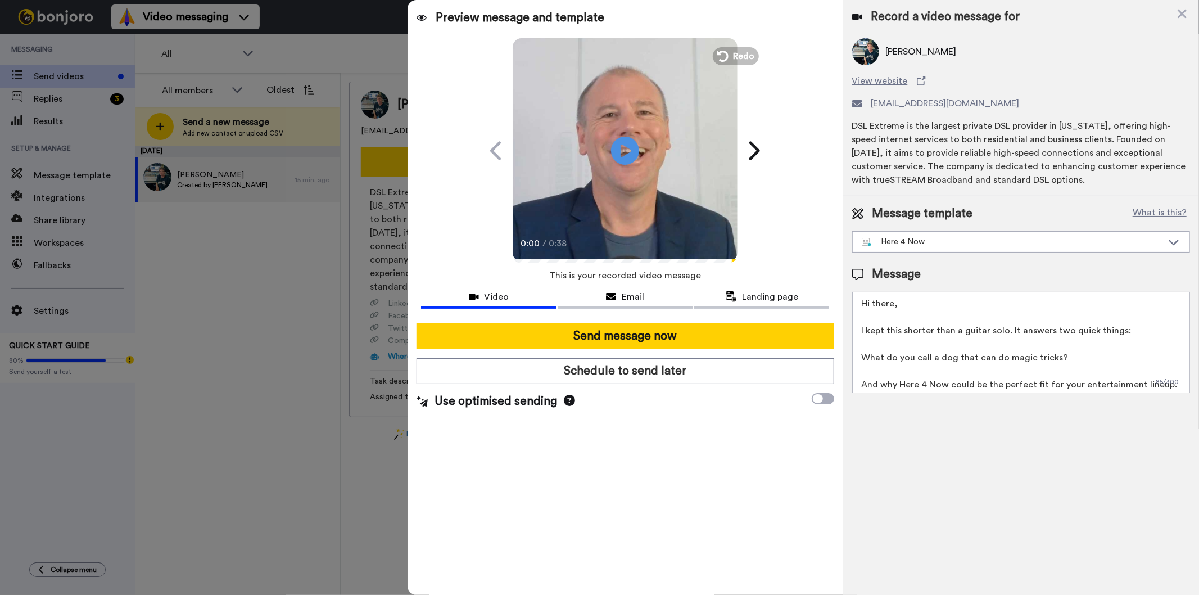
click at [890, 306] on textarea "Hi there, I kept this shorter than a guitar solo. It answers two quick things: …" at bounding box center [1021, 342] width 338 height 101
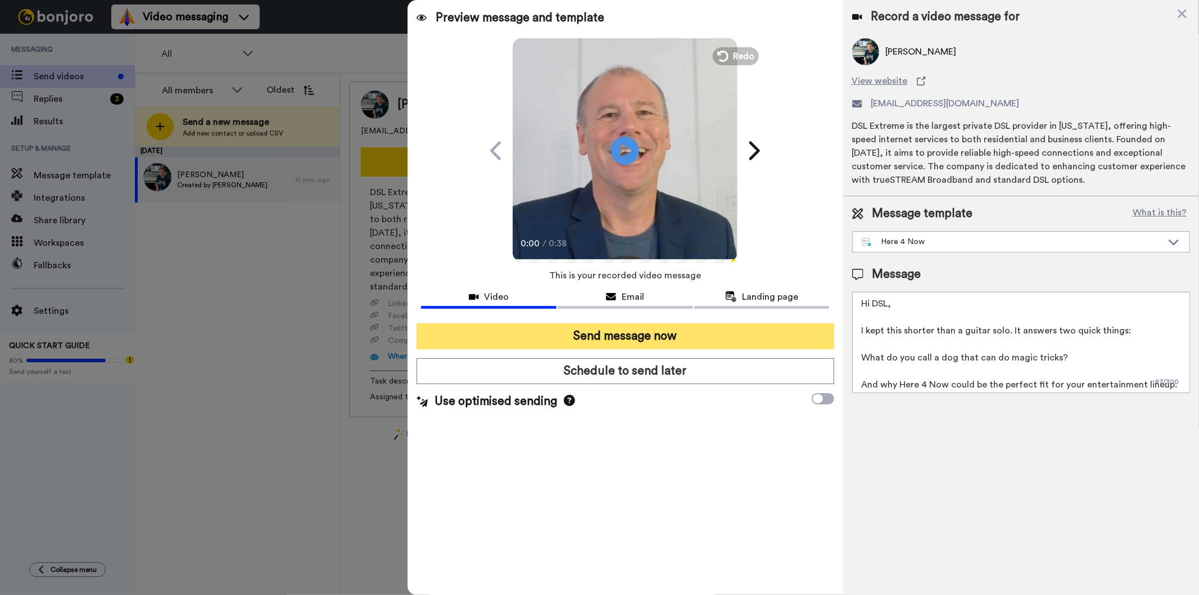
type textarea "Hi DSL, I kept this shorter than a guitar solo. It answers two quick things: Wh…"
click at [620, 339] on button "Send message now" at bounding box center [625, 336] width 417 height 26
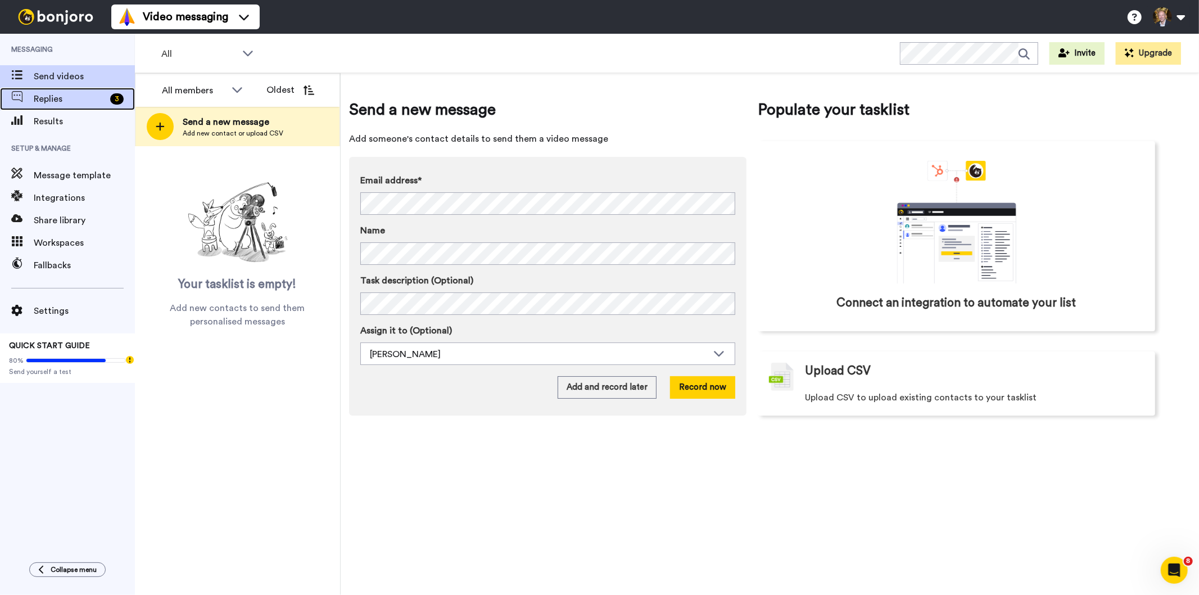
click at [58, 103] on span "Replies" at bounding box center [70, 98] width 72 height 13
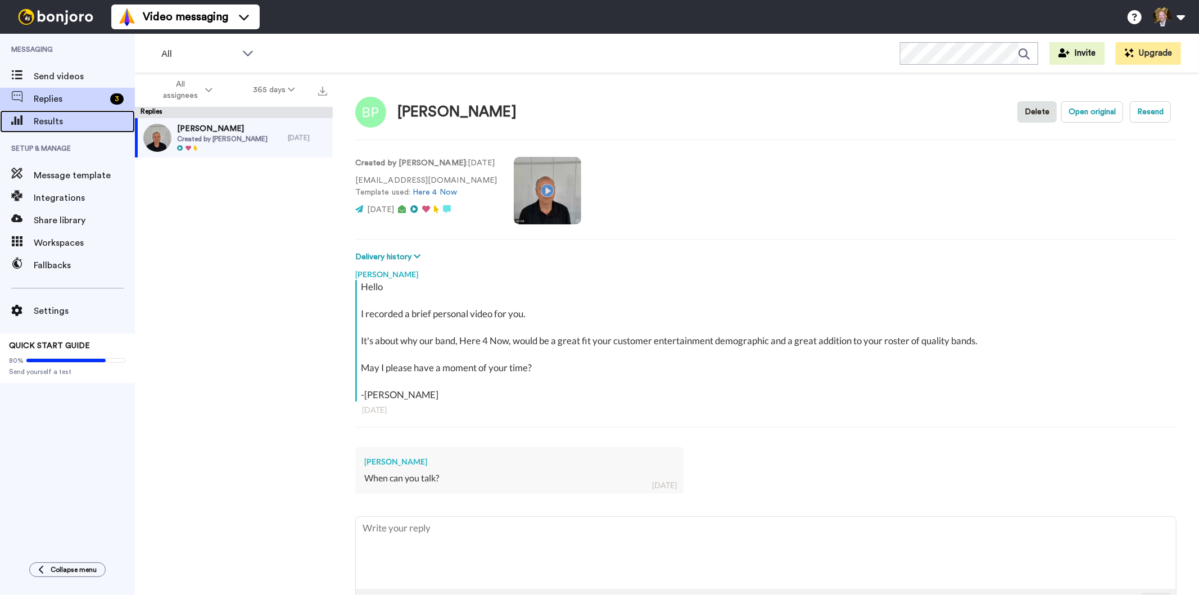
click at [51, 119] on span "Results" at bounding box center [84, 121] width 101 height 13
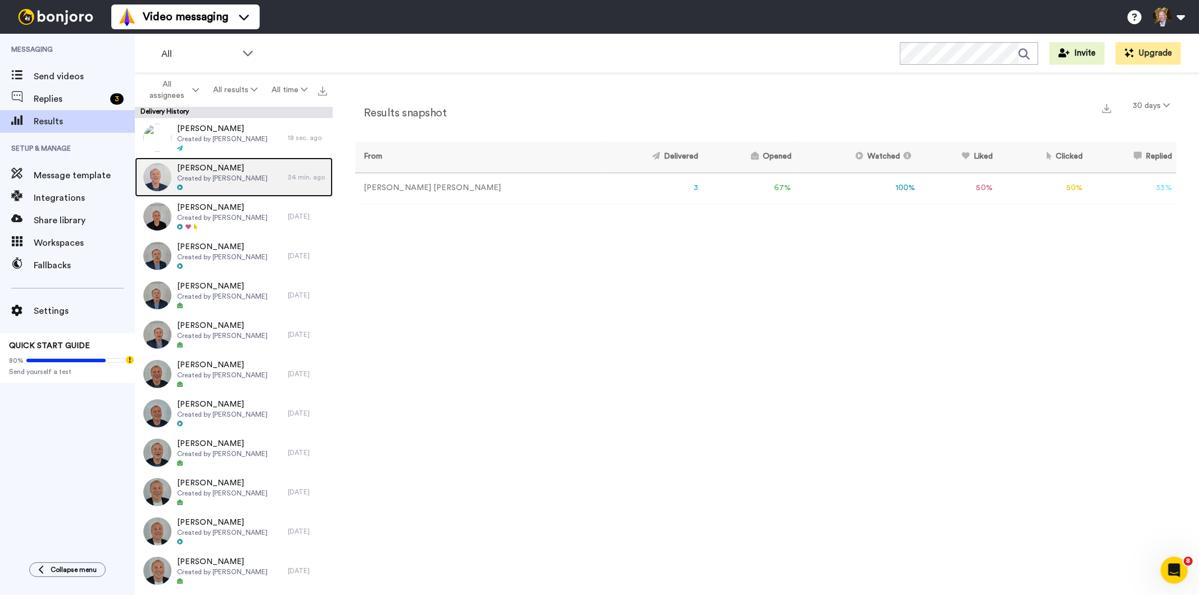
click at [236, 174] on span "Created by [PERSON_NAME]" at bounding box center [222, 178] width 91 height 9
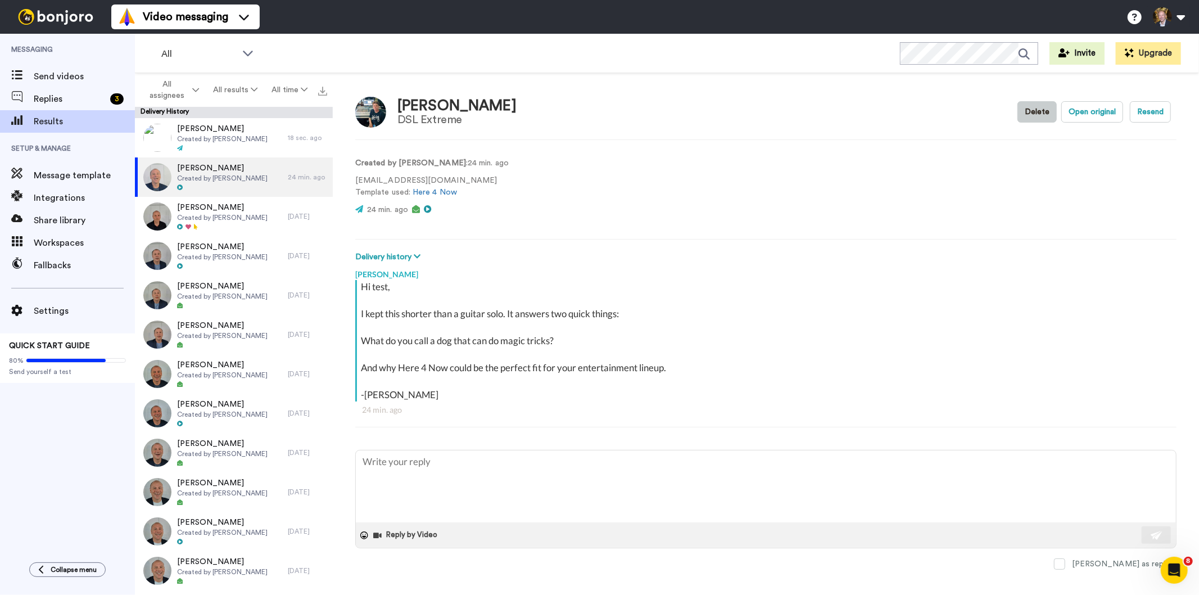
click at [1027, 116] on button "Delete" at bounding box center [1036, 111] width 39 height 21
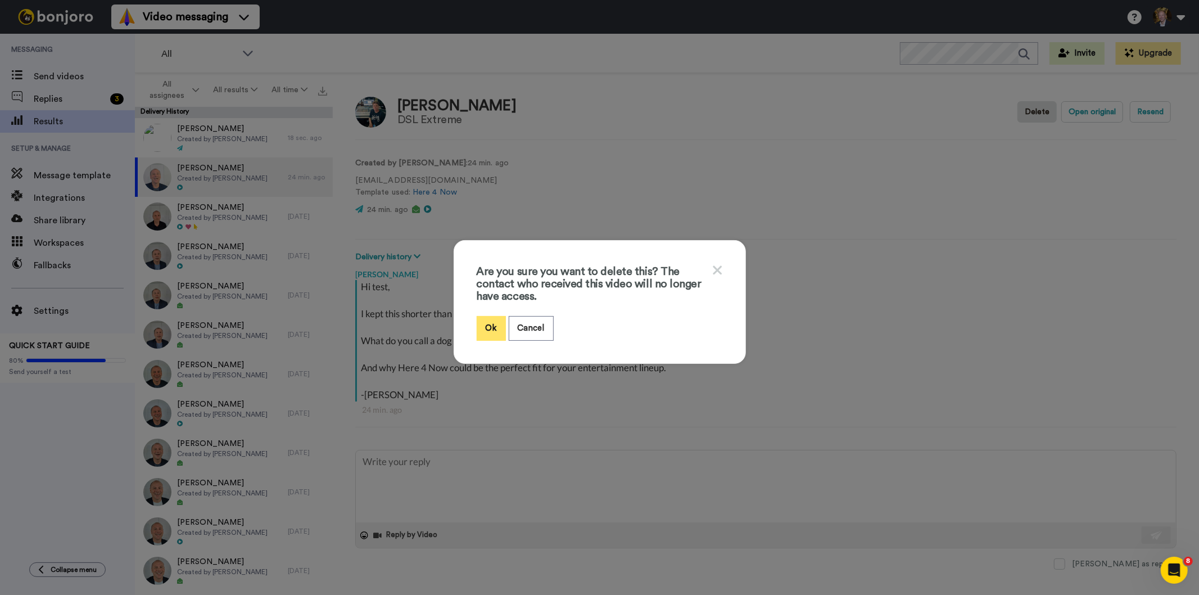
click at [490, 326] on button "Ok" at bounding box center [491, 328] width 29 height 24
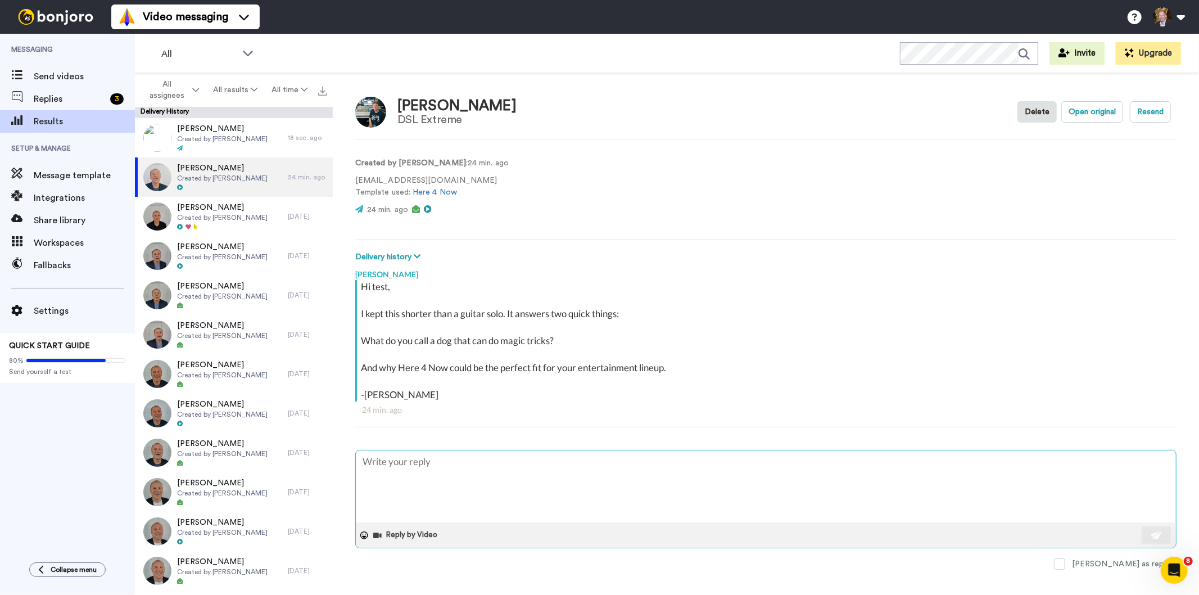
type textarea "x"
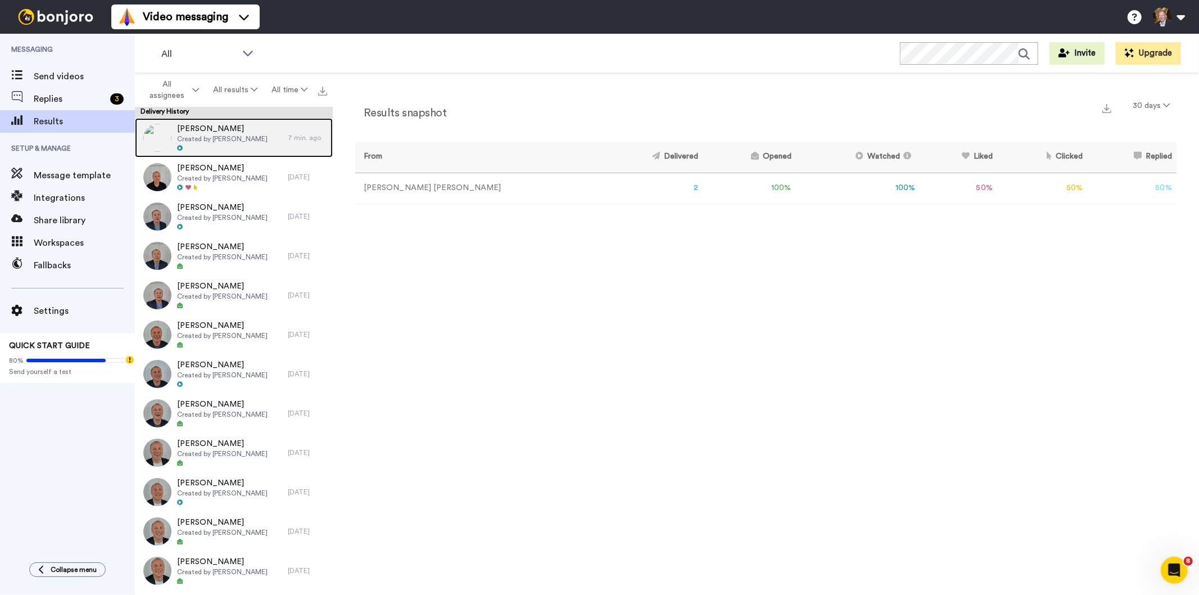
click at [218, 135] on span "Created by [PERSON_NAME]" at bounding box center [222, 138] width 91 height 9
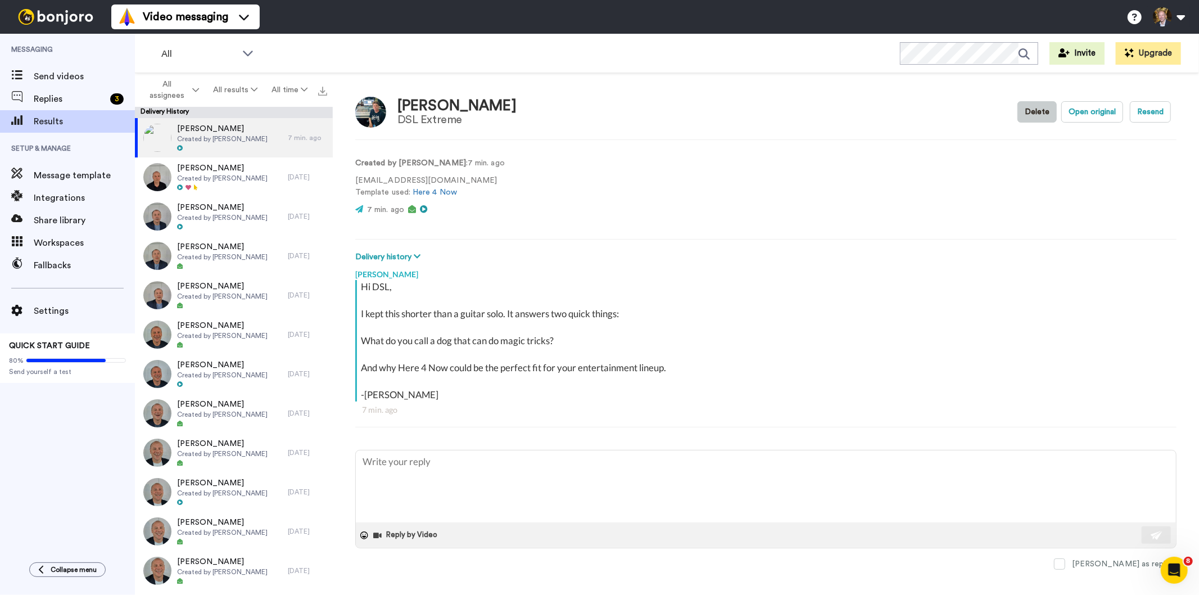
click at [1026, 110] on button "Delete" at bounding box center [1036, 111] width 39 height 21
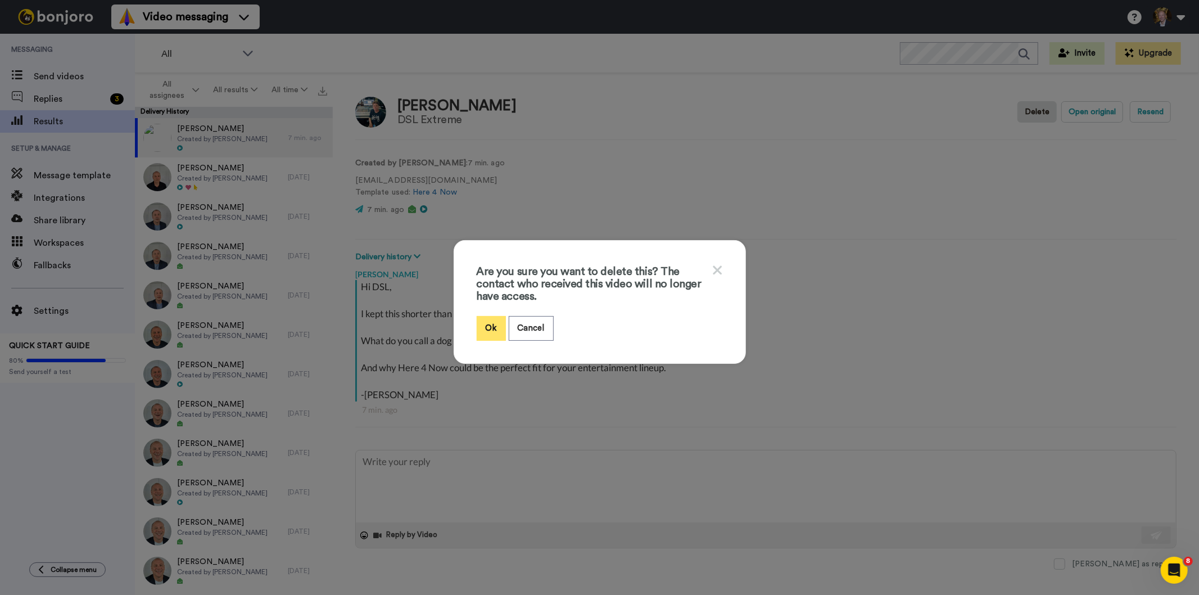
click at [486, 328] on button "Ok" at bounding box center [491, 328] width 29 height 24
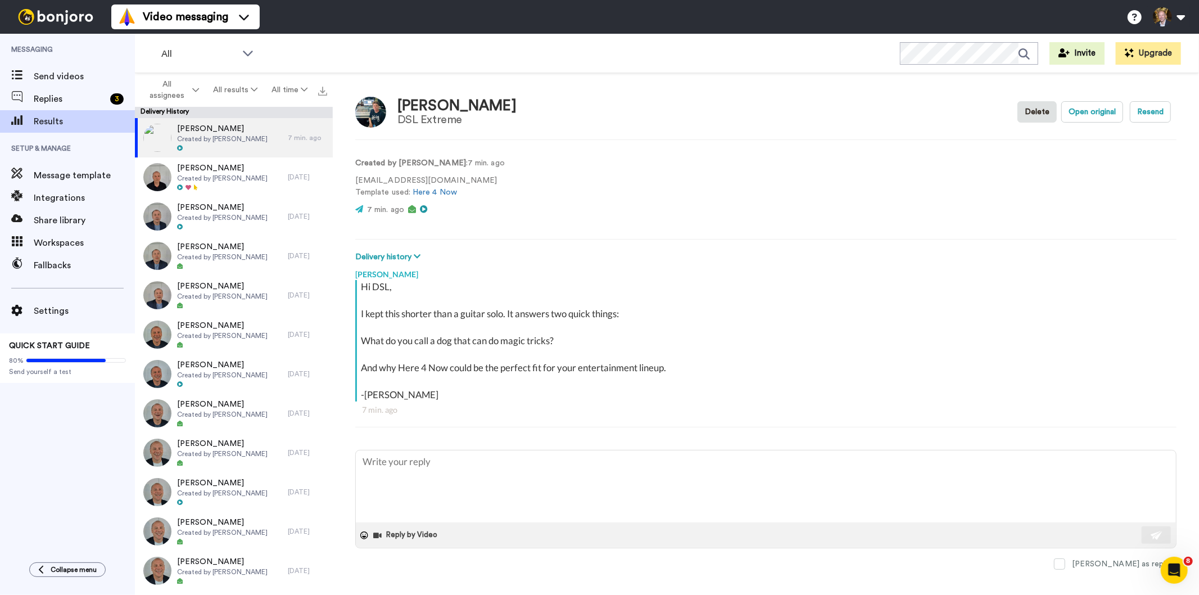
type textarea "x"
